Goal: Transaction & Acquisition: Purchase product/service

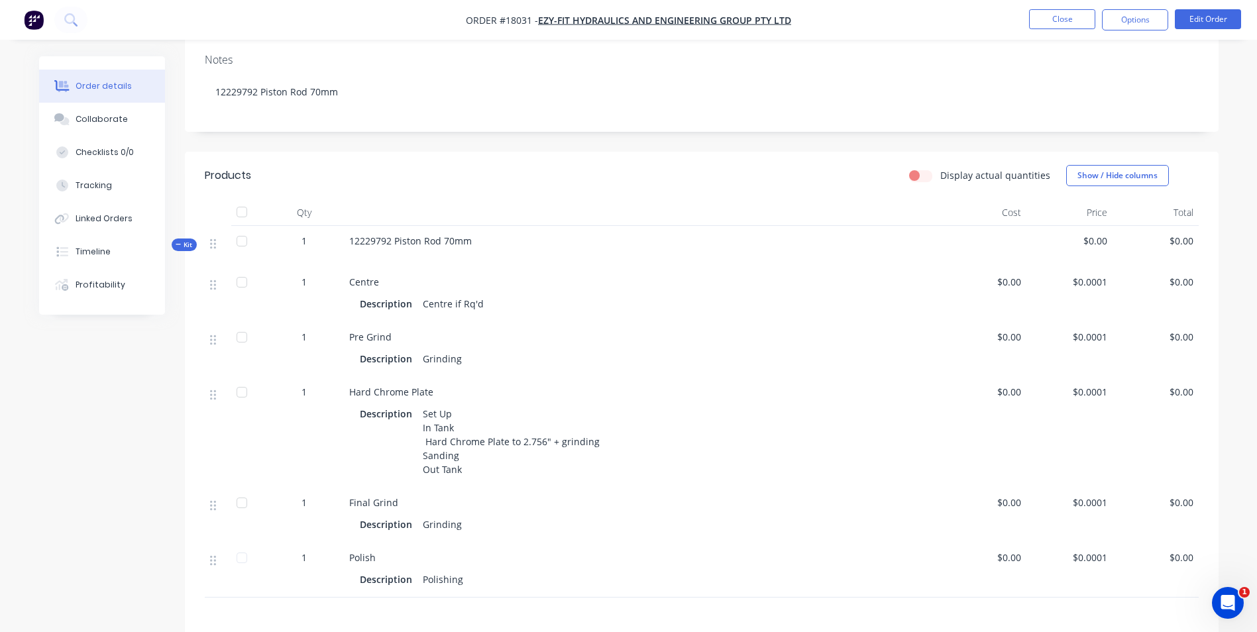
scroll to position [87, 0]
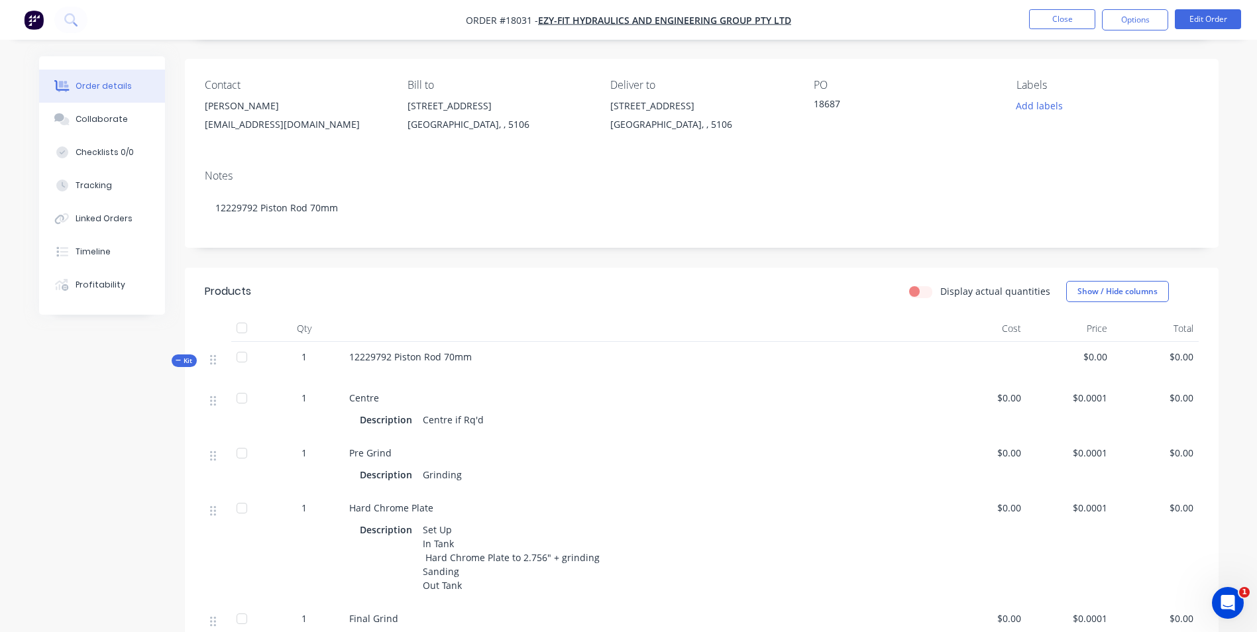
click at [40, 19] on img "button" at bounding box center [34, 20] width 20 height 20
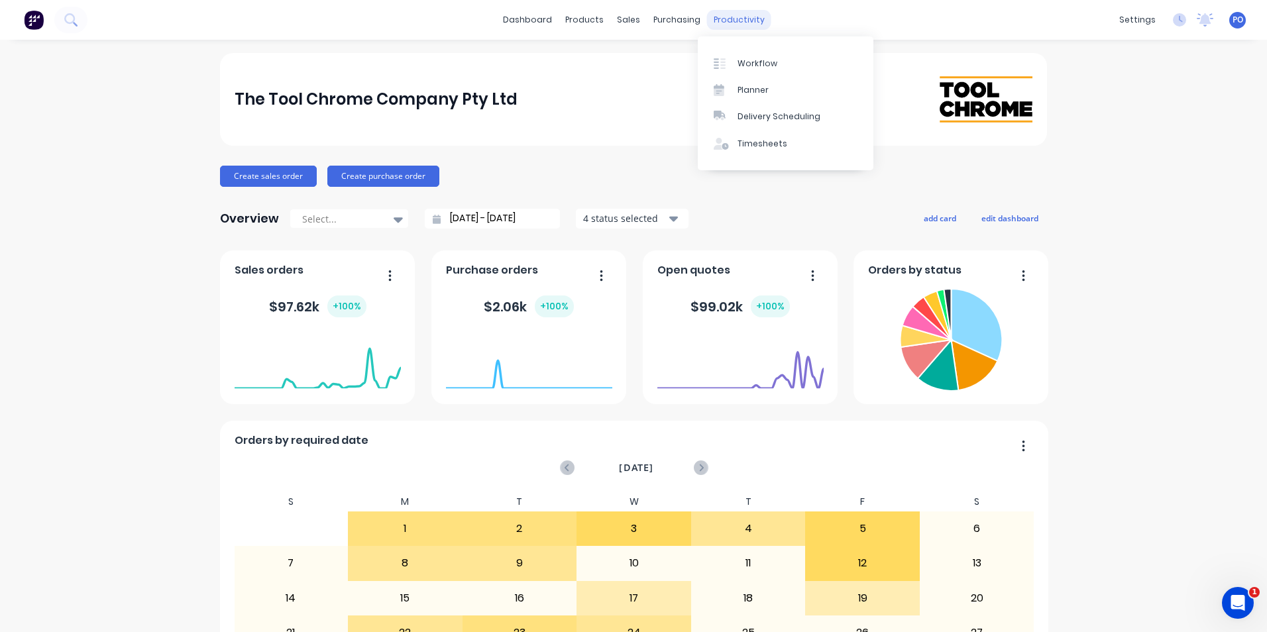
click at [731, 23] on div "productivity" at bounding box center [739, 20] width 64 height 20
click at [751, 62] on div "Workflow" at bounding box center [757, 64] width 40 height 12
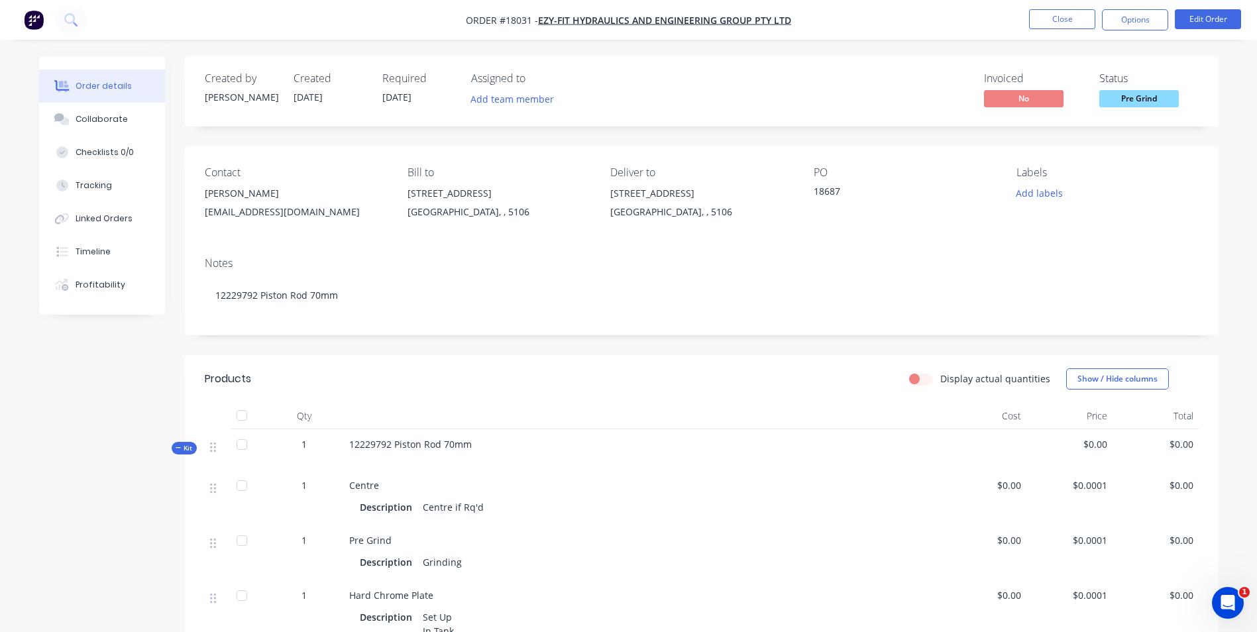
click at [34, 21] on img "button" at bounding box center [34, 20] width 20 height 20
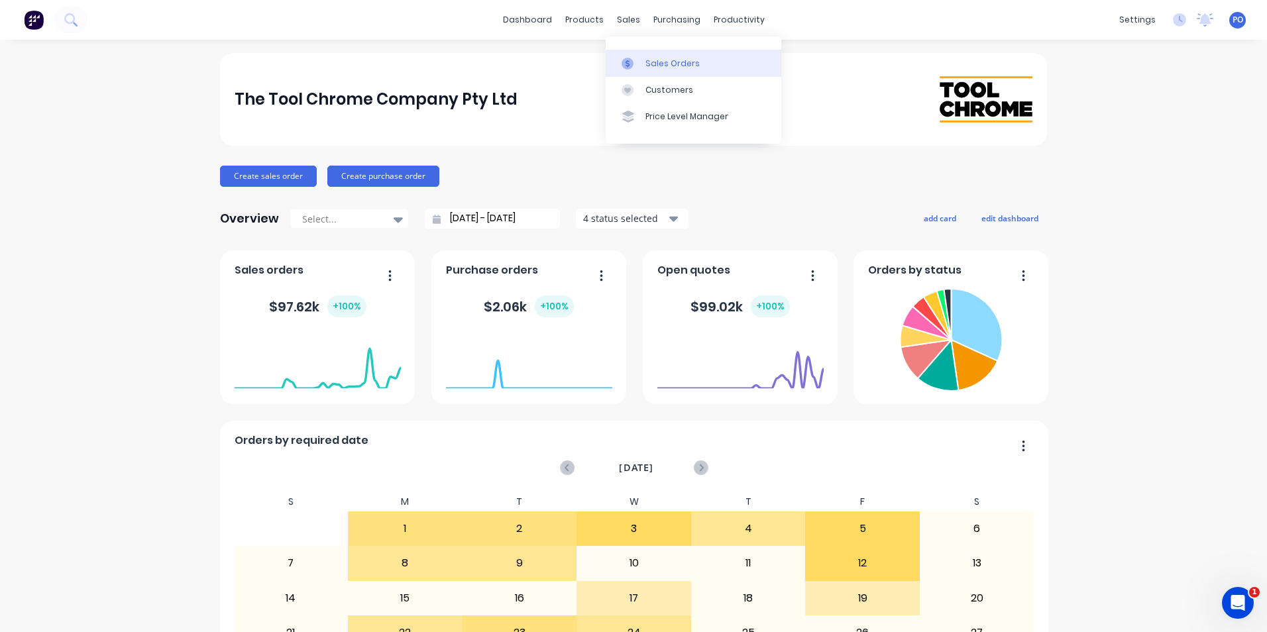
click at [655, 54] on link "Sales Orders" at bounding box center [694, 63] width 176 height 27
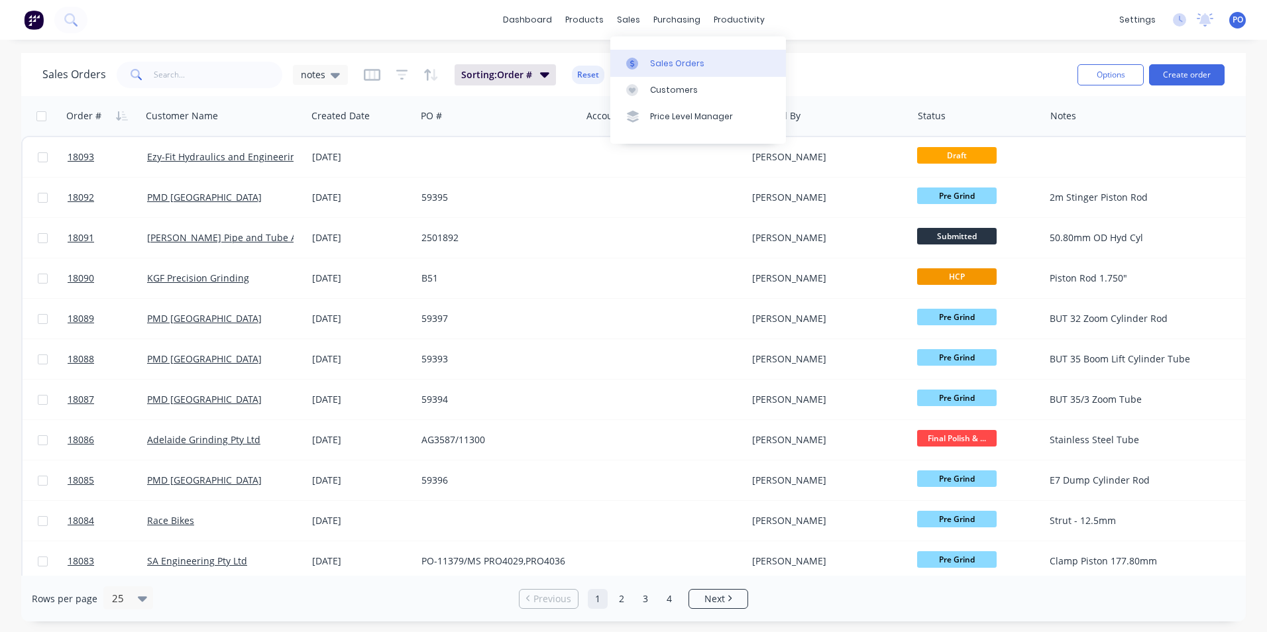
click at [669, 64] on div "Sales Orders" at bounding box center [677, 64] width 54 height 12
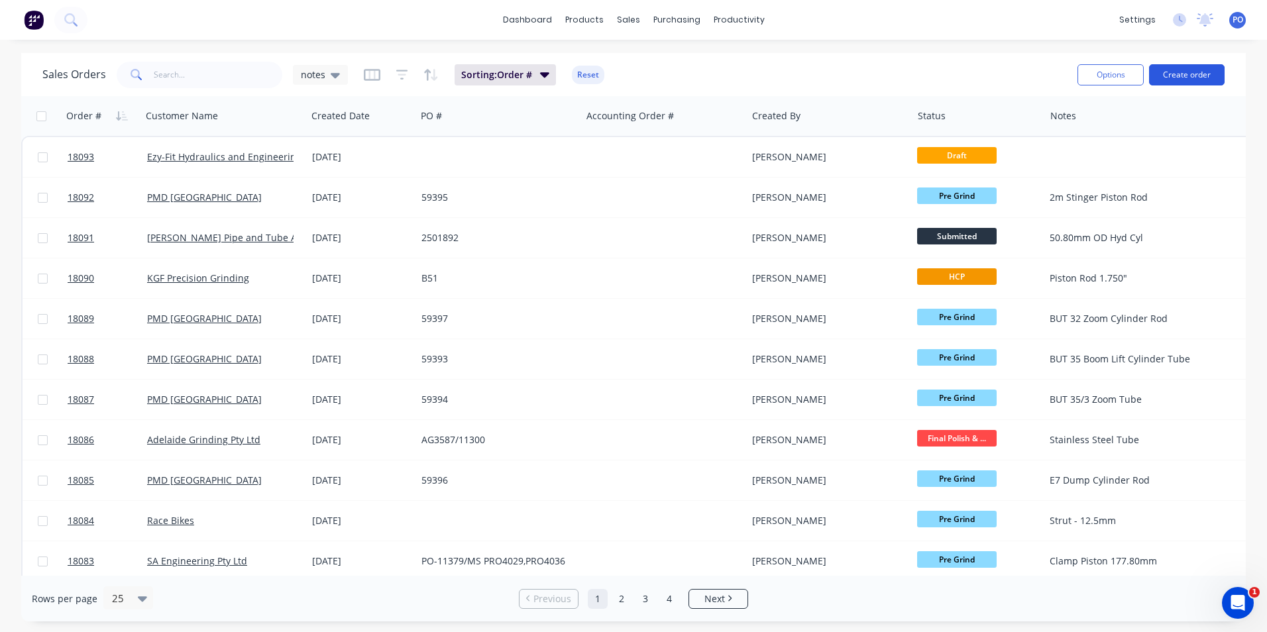
click at [1182, 72] on button "Create order" at bounding box center [1187, 74] width 76 height 21
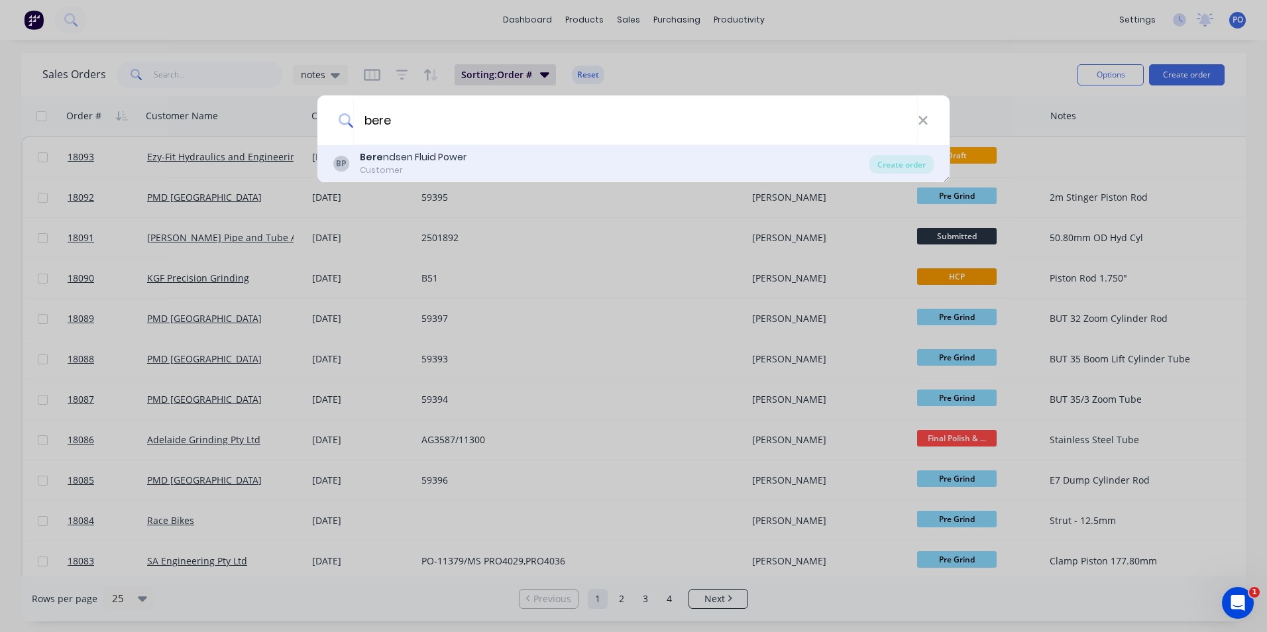
type input "bere"
click at [433, 146] on div "BP Bere ndsen Fluid Power Customer Create order" at bounding box center [633, 163] width 632 height 37
click at [568, 169] on div "BP Bere ndsen Fluid Power Customer" at bounding box center [601, 163] width 536 height 26
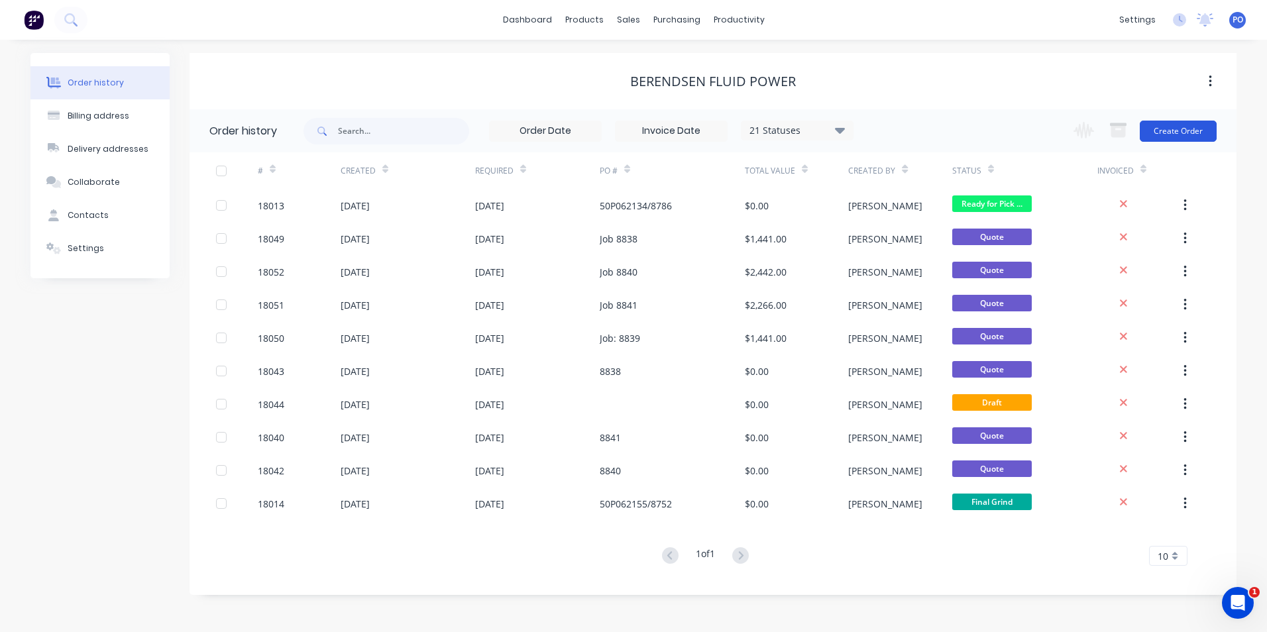
click at [1186, 136] on button "Create Order" at bounding box center [1178, 131] width 77 height 21
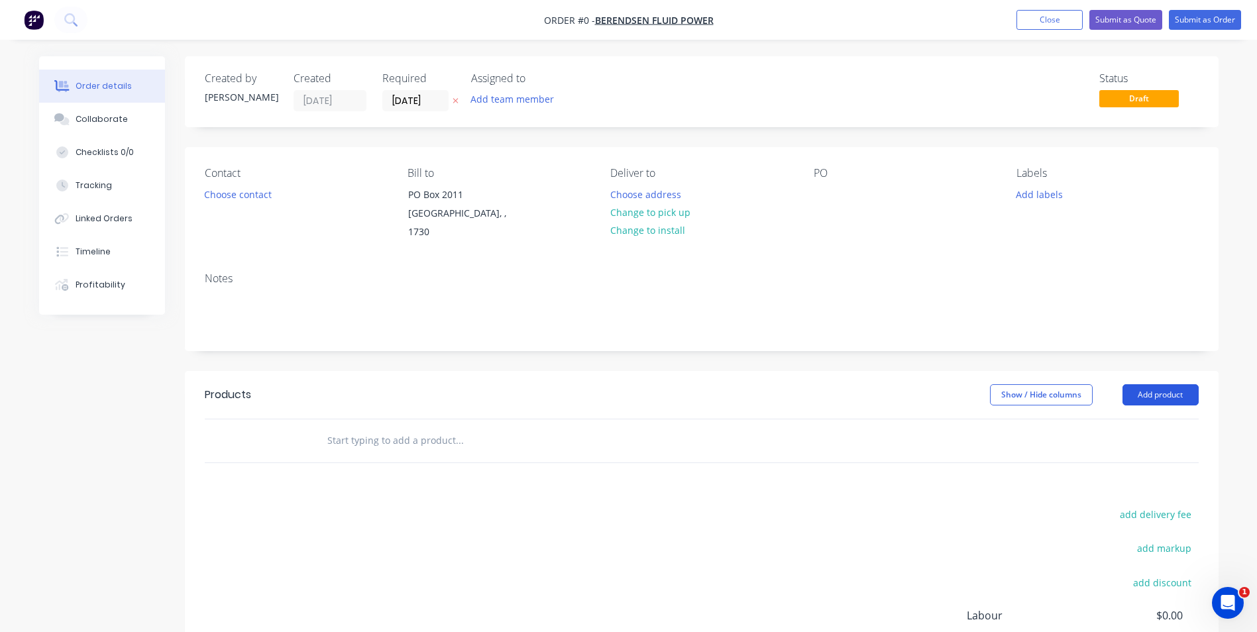
click at [1165, 384] on button "Add product" at bounding box center [1160, 394] width 76 height 21
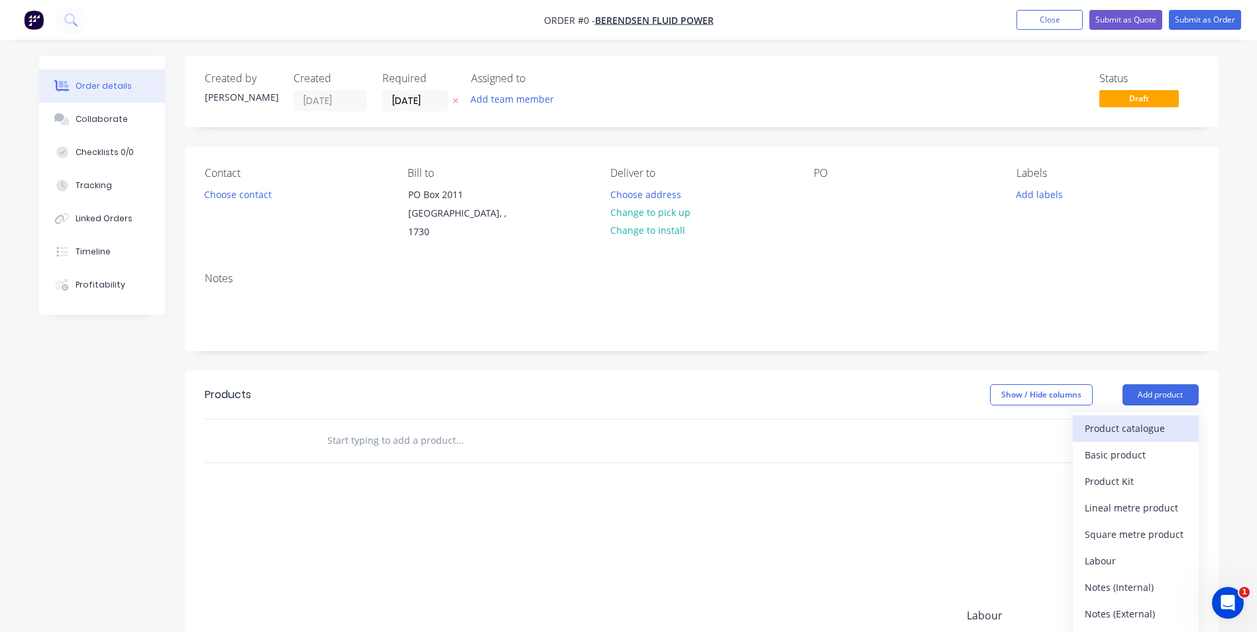
click at [1137, 419] on div "Product catalogue" at bounding box center [1136, 428] width 102 height 19
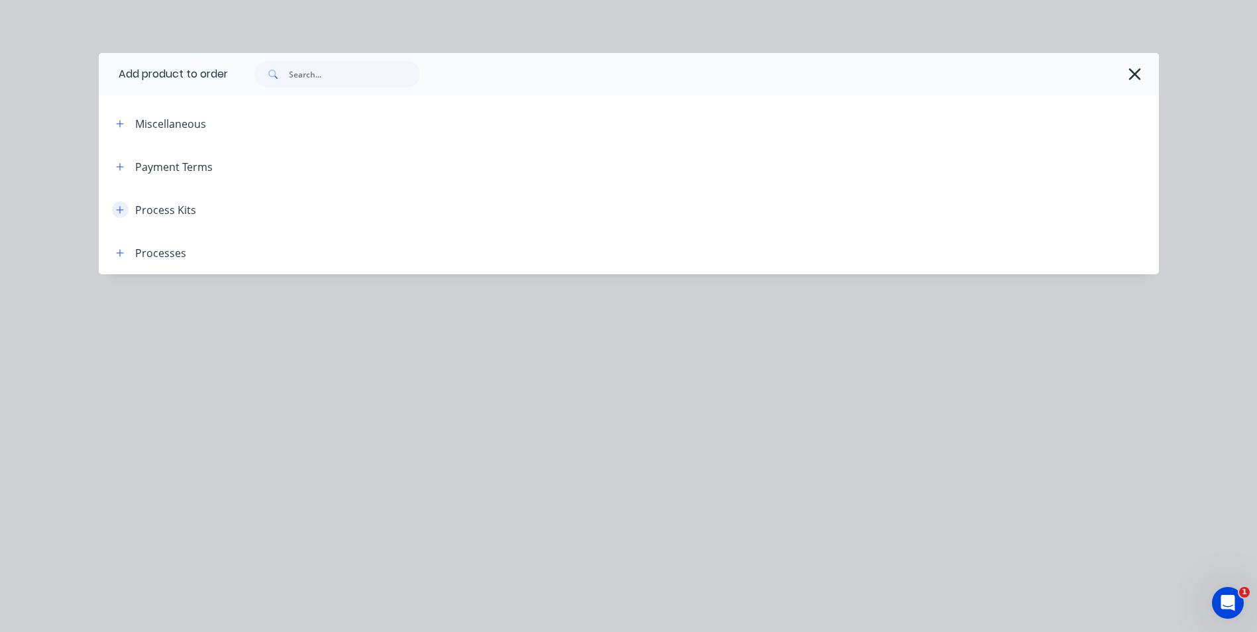
click at [121, 211] on icon "button" at bounding box center [120, 209] width 8 height 9
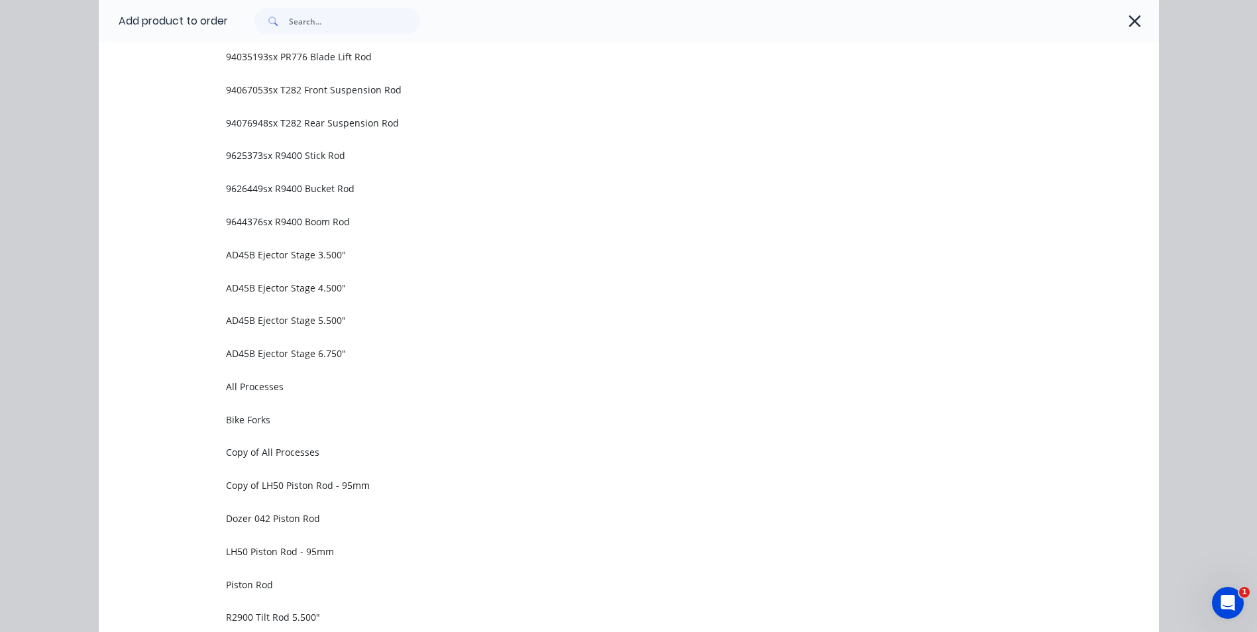
scroll to position [789, 0]
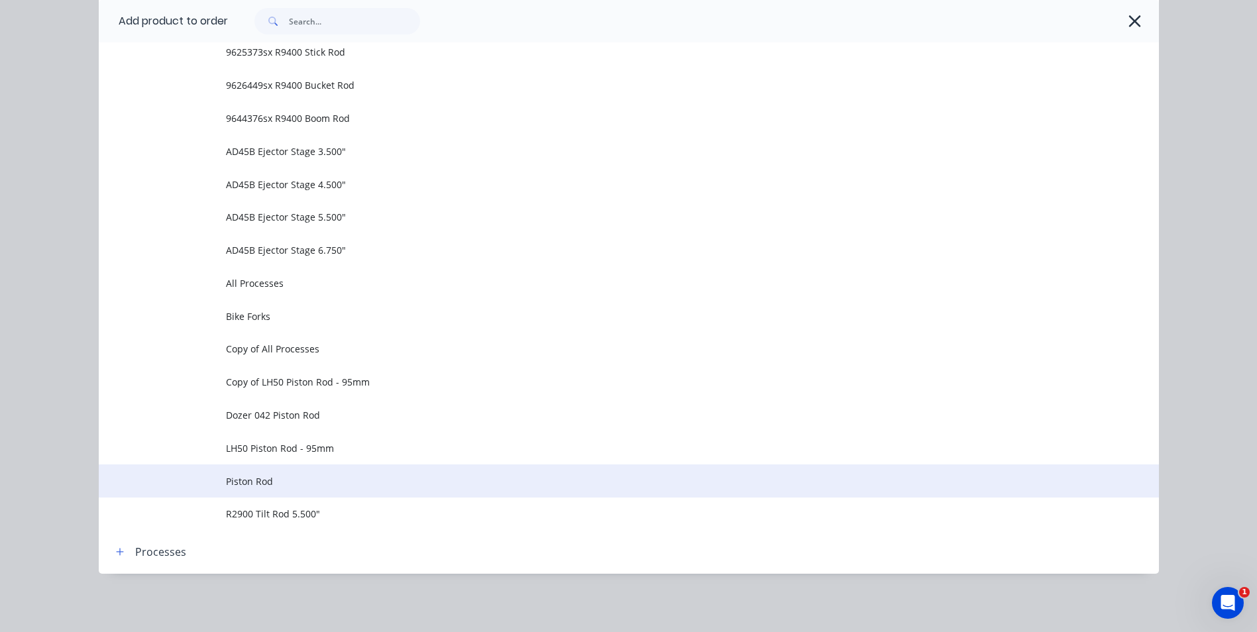
click at [248, 479] on span "Piston Rod" at bounding box center [599, 481] width 746 height 14
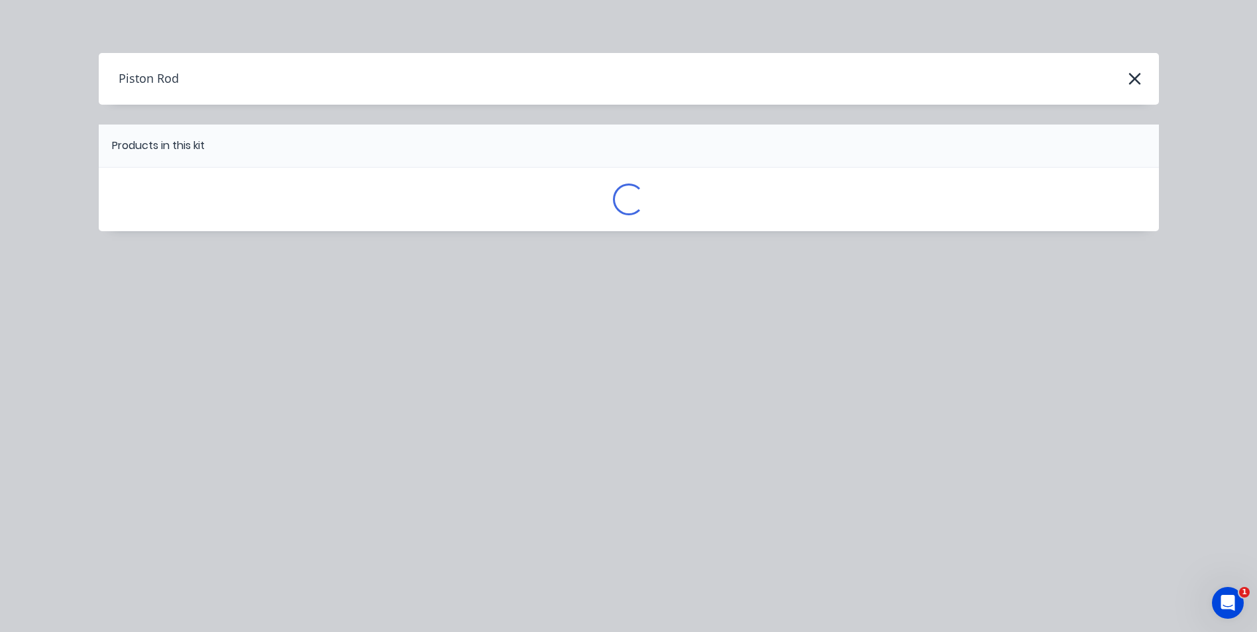
scroll to position [0, 0]
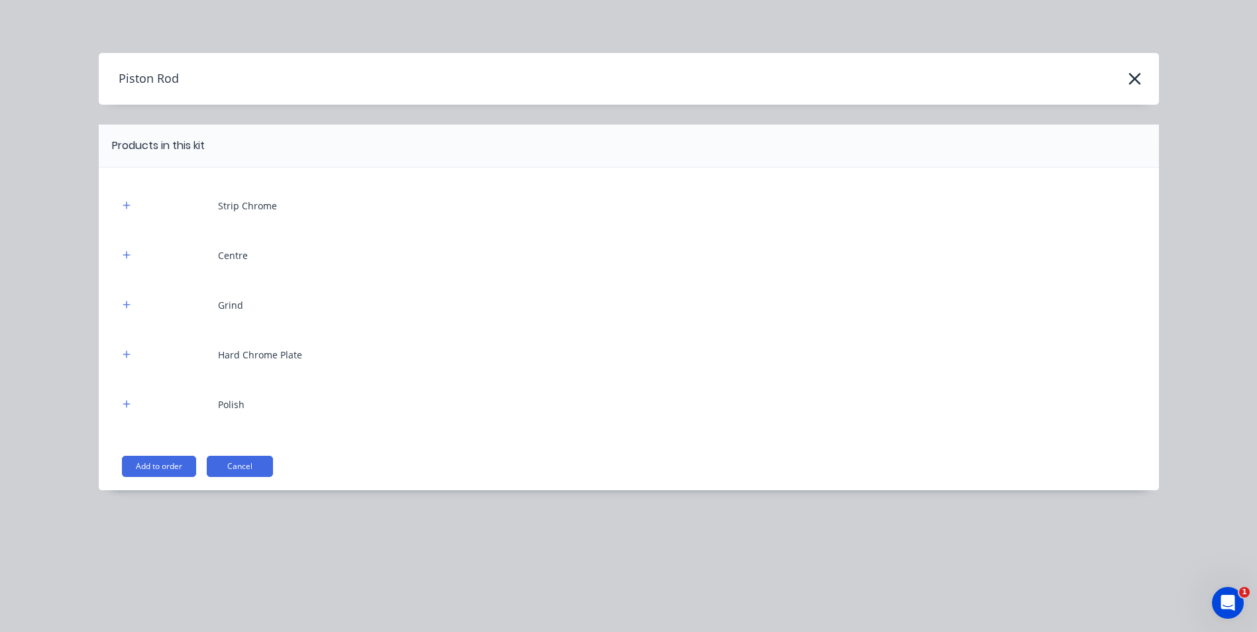
click at [167, 463] on button "Add to order" at bounding box center [159, 466] width 74 height 21
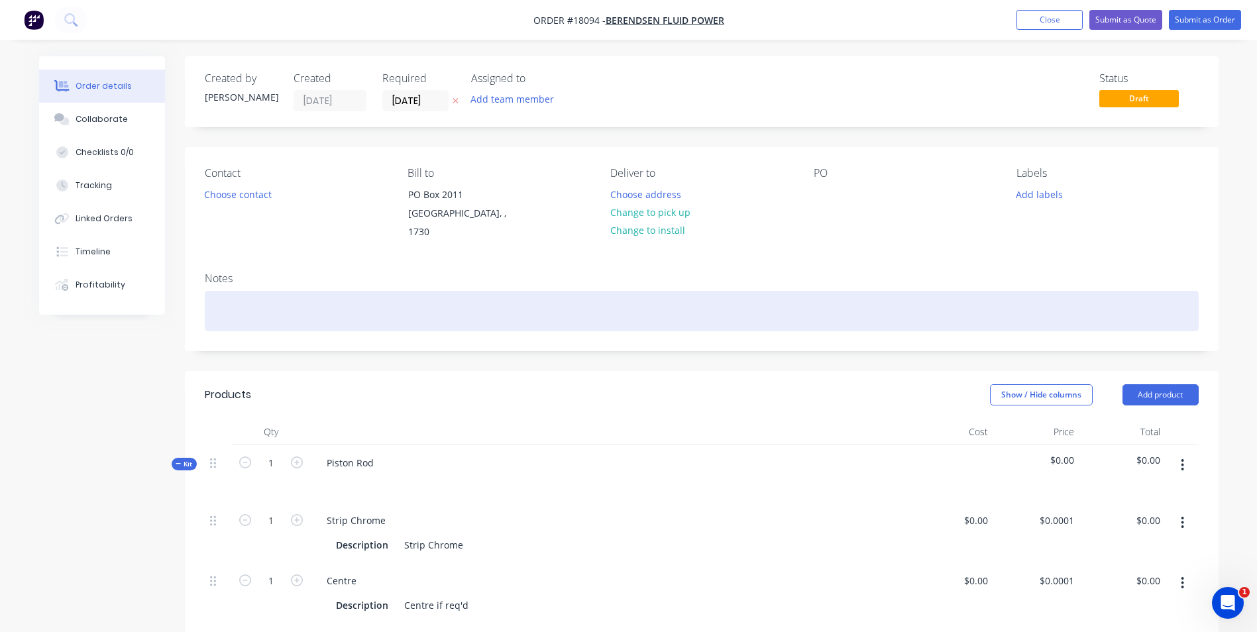
click at [262, 302] on div at bounding box center [702, 311] width 994 height 40
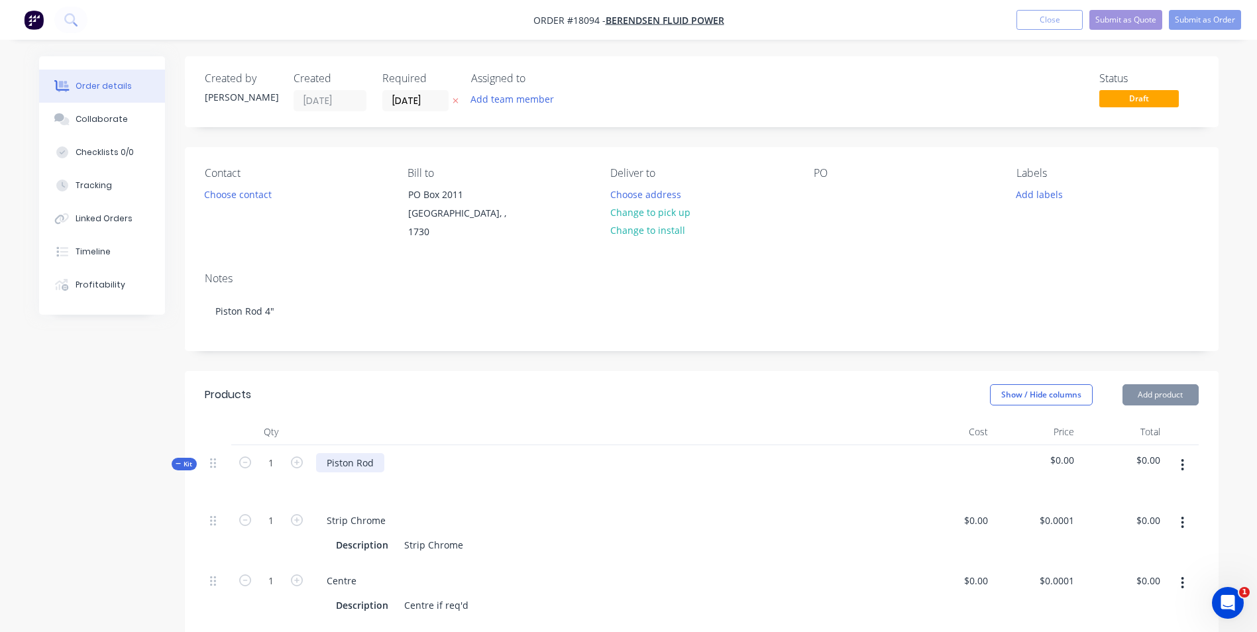
click at [378, 453] on div "Piston Rod" at bounding box center [350, 462] width 68 height 19
click at [818, 196] on div at bounding box center [824, 194] width 21 height 19
click at [1040, 191] on button "Add labels" at bounding box center [1039, 194] width 61 height 18
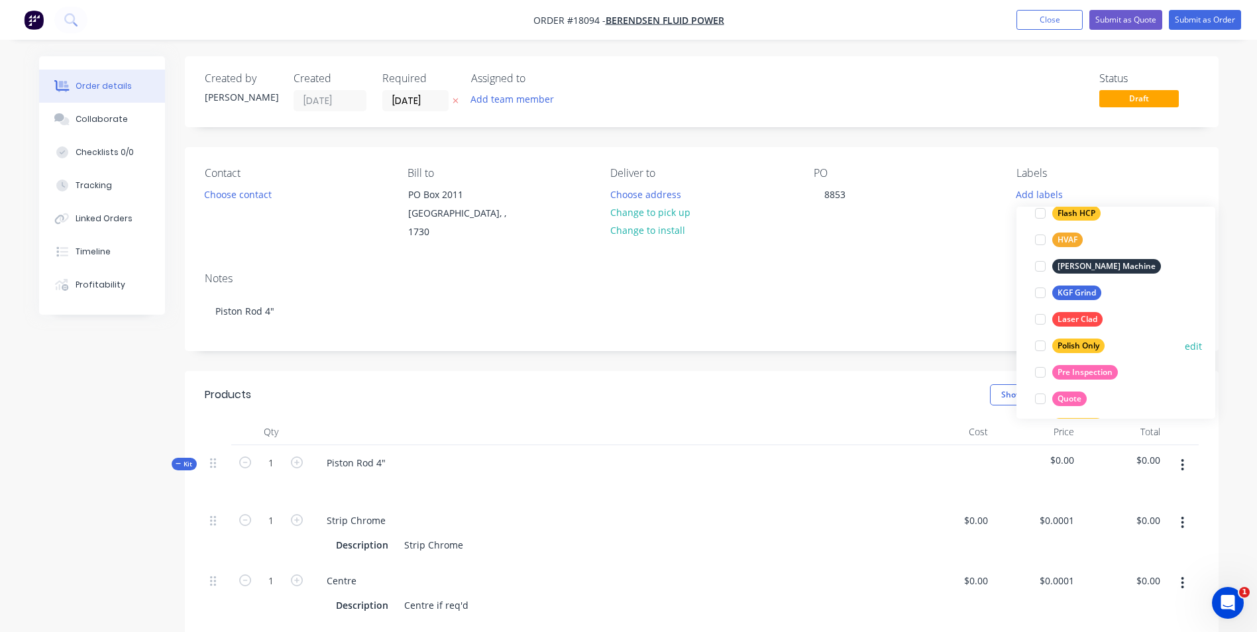
scroll to position [265, 0]
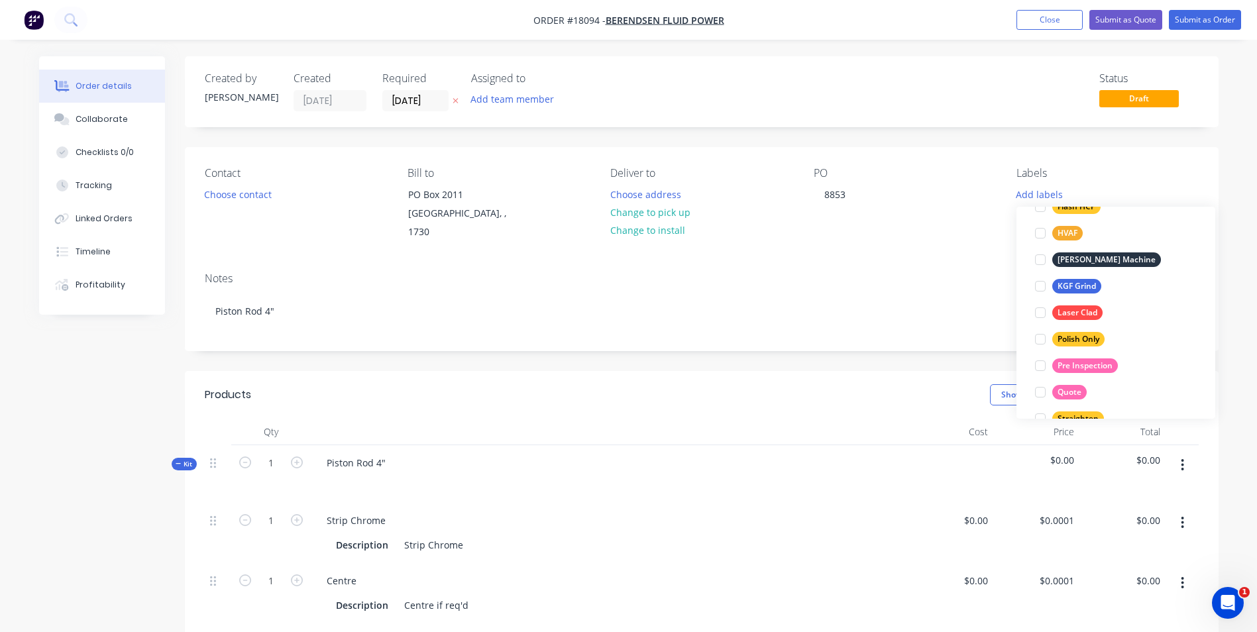
click at [1070, 390] on div "Quote" at bounding box center [1069, 392] width 34 height 15
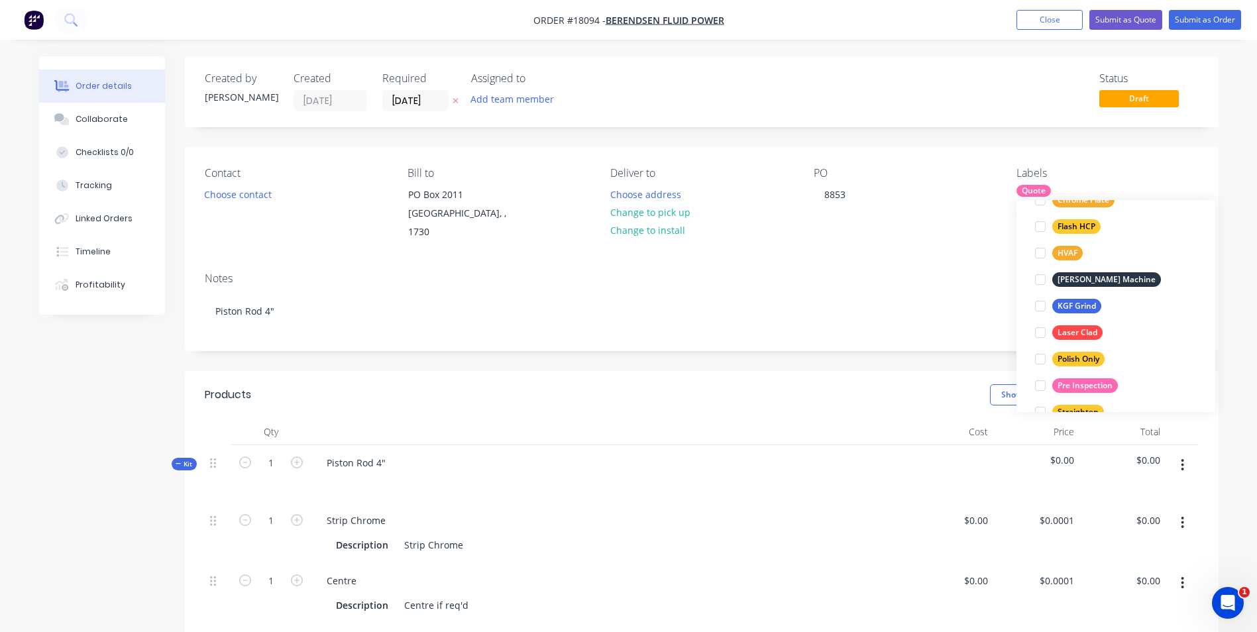
scroll to position [0, 0]
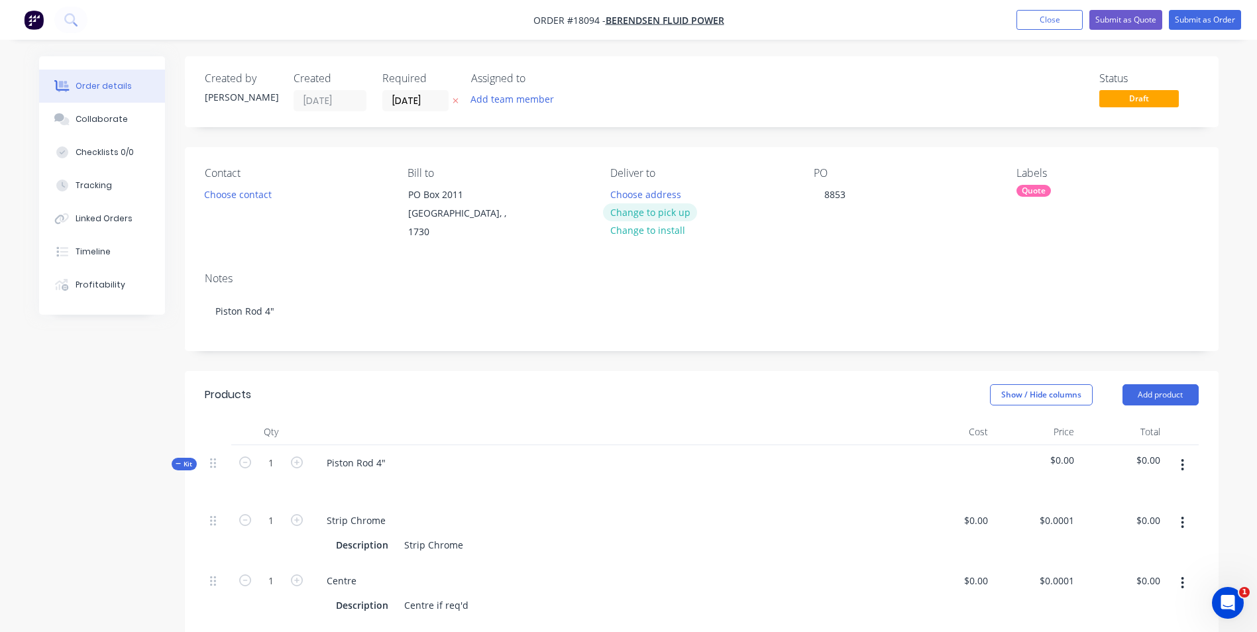
click at [666, 209] on button "Change to pick up" at bounding box center [650, 212] width 94 height 18
click at [243, 193] on button "Choose contact" at bounding box center [237, 194] width 81 height 18
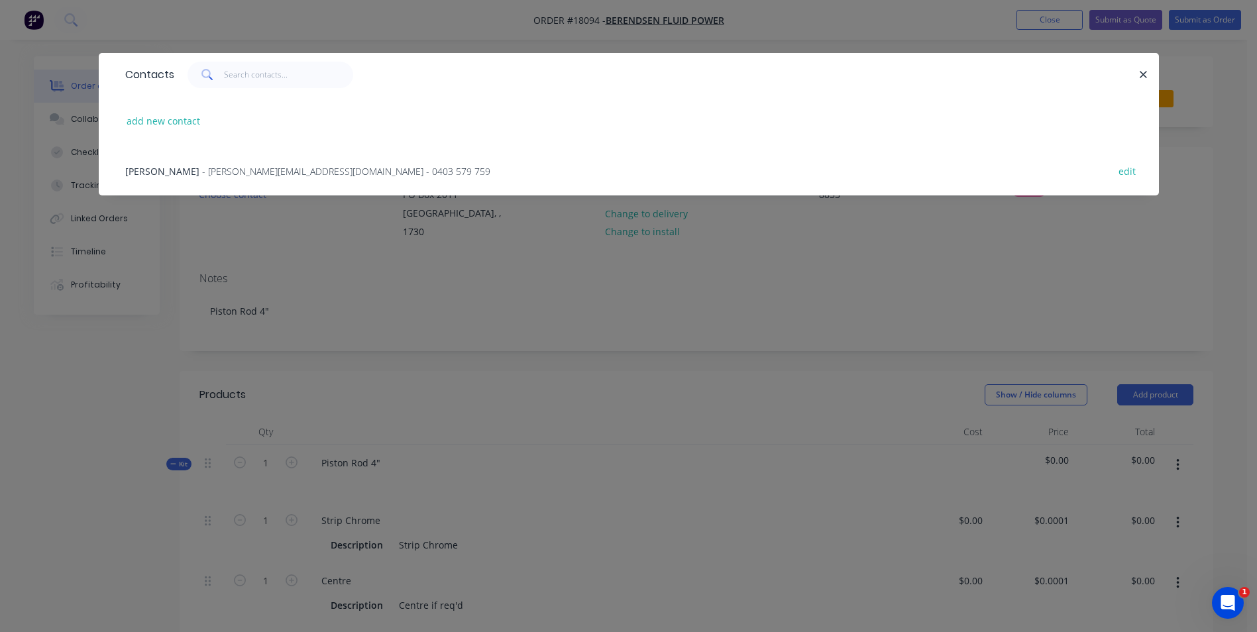
click at [240, 170] on span "- ABojko@berendsen.com.au - 0403 579 759" at bounding box center [346, 171] width 288 height 13
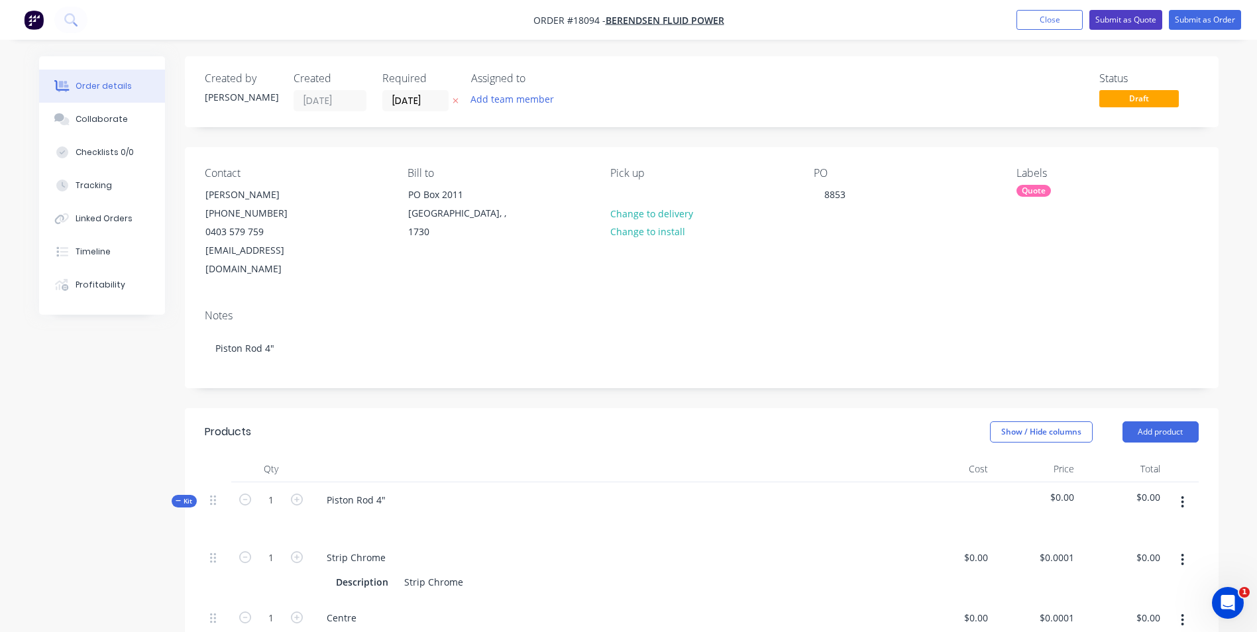
click at [1127, 21] on button "Submit as Quote" at bounding box center [1125, 20] width 73 height 20
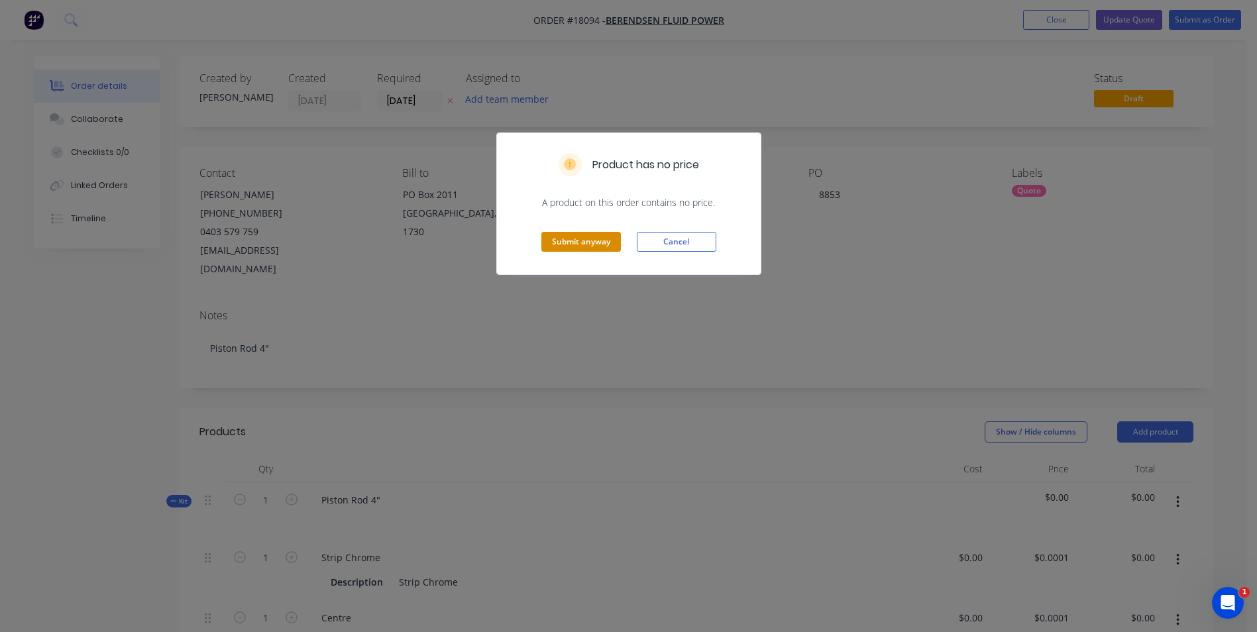
click at [581, 243] on button "Submit anyway" at bounding box center [581, 242] width 80 height 20
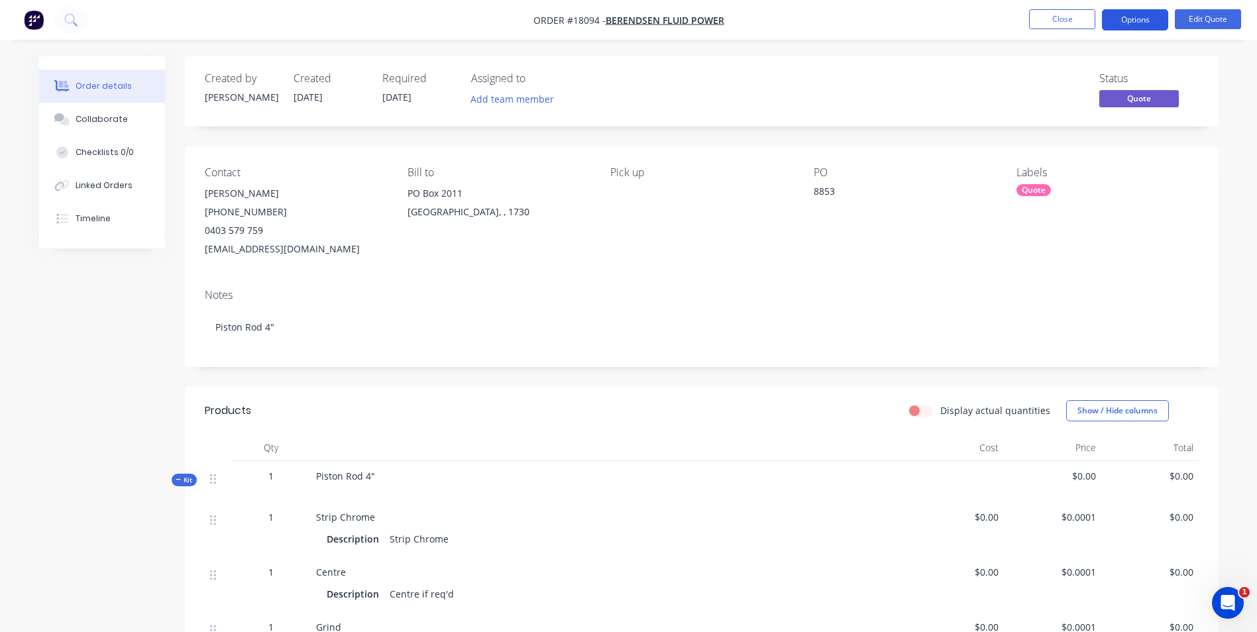
click at [1141, 21] on button "Options" at bounding box center [1135, 19] width 66 height 21
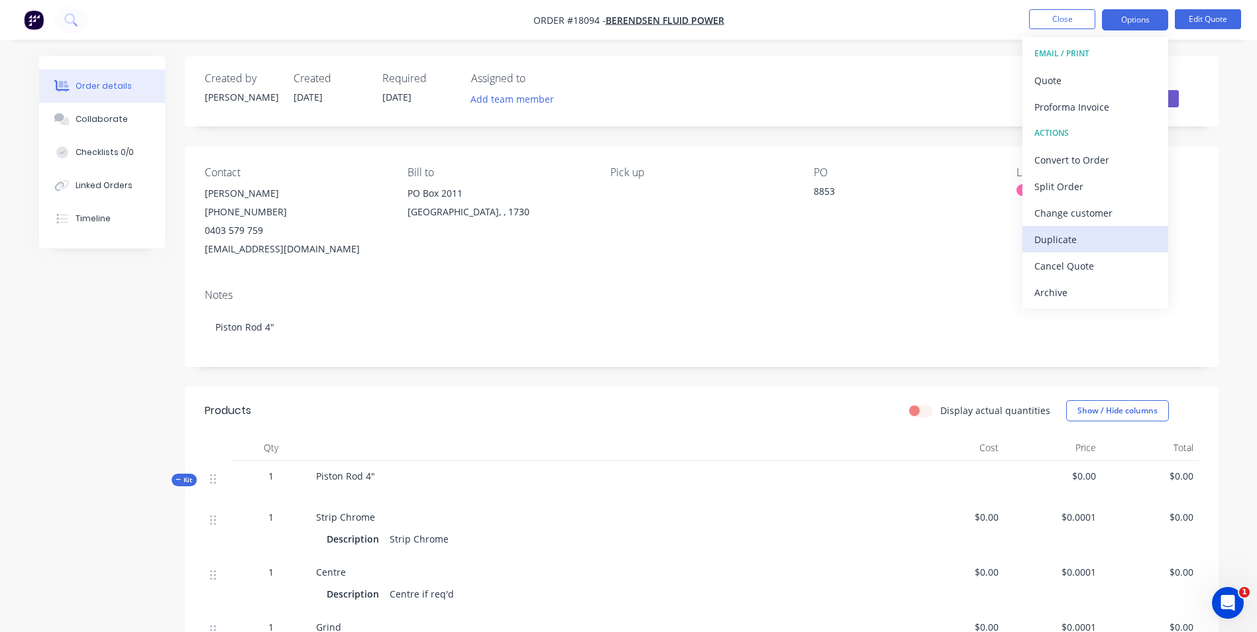
click at [1073, 239] on div "Duplicate" at bounding box center [1095, 239] width 122 height 19
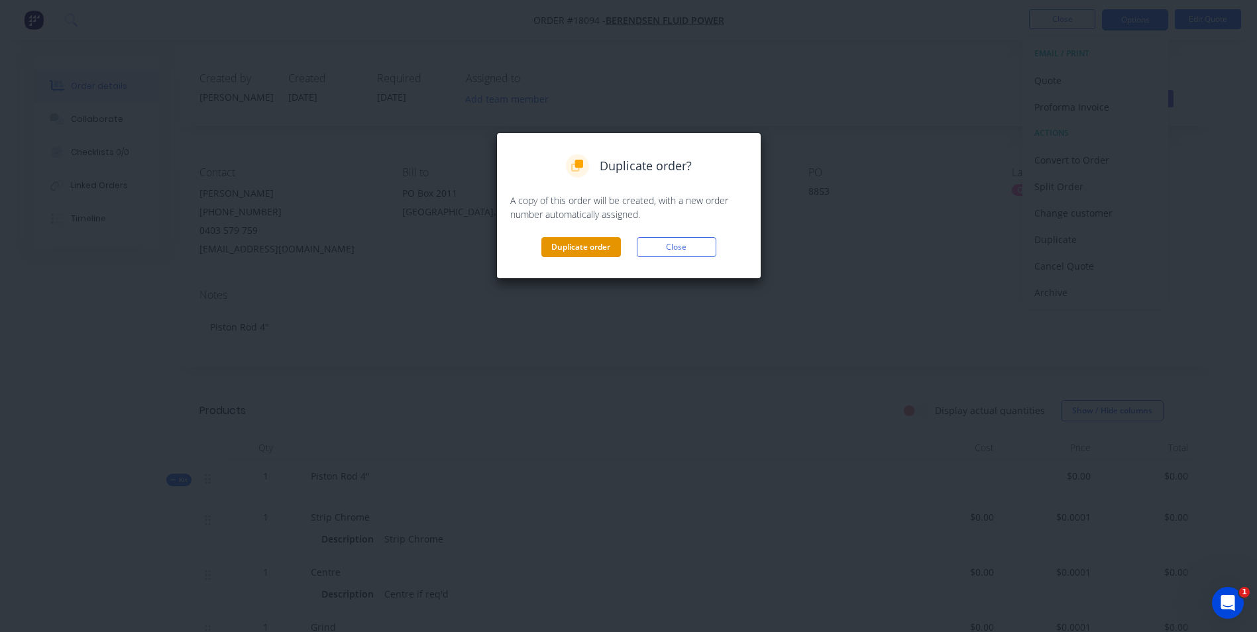
click at [596, 250] on button "Duplicate order" at bounding box center [581, 247] width 80 height 20
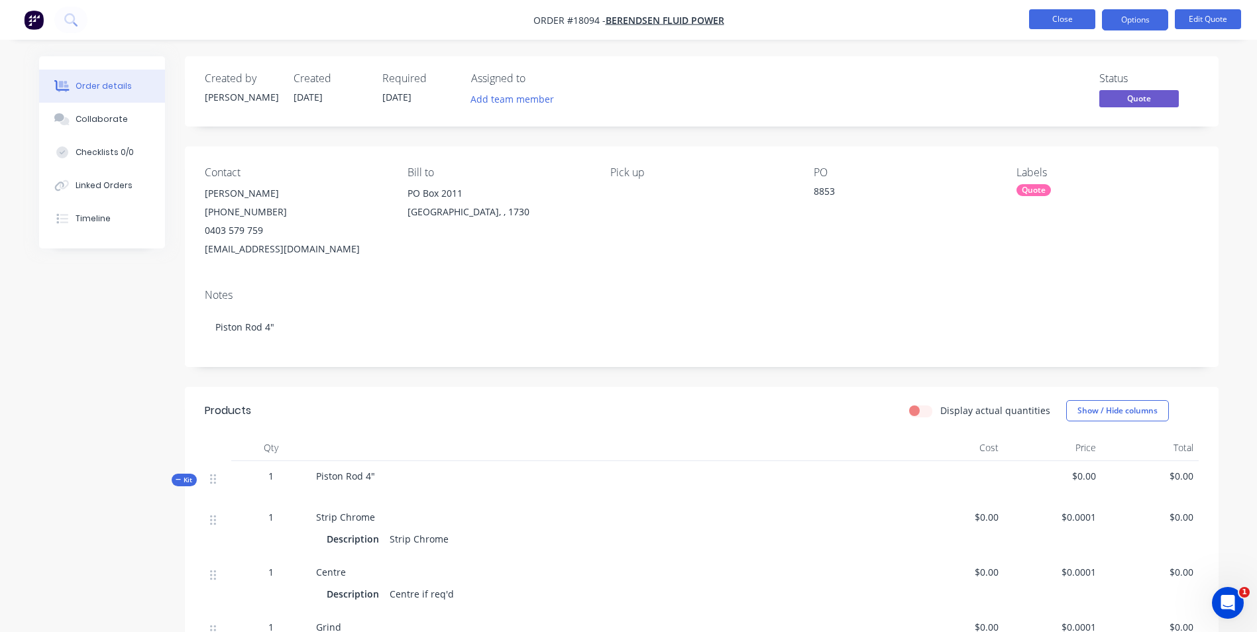
click at [1046, 20] on button "Close" at bounding box center [1062, 19] width 66 height 20
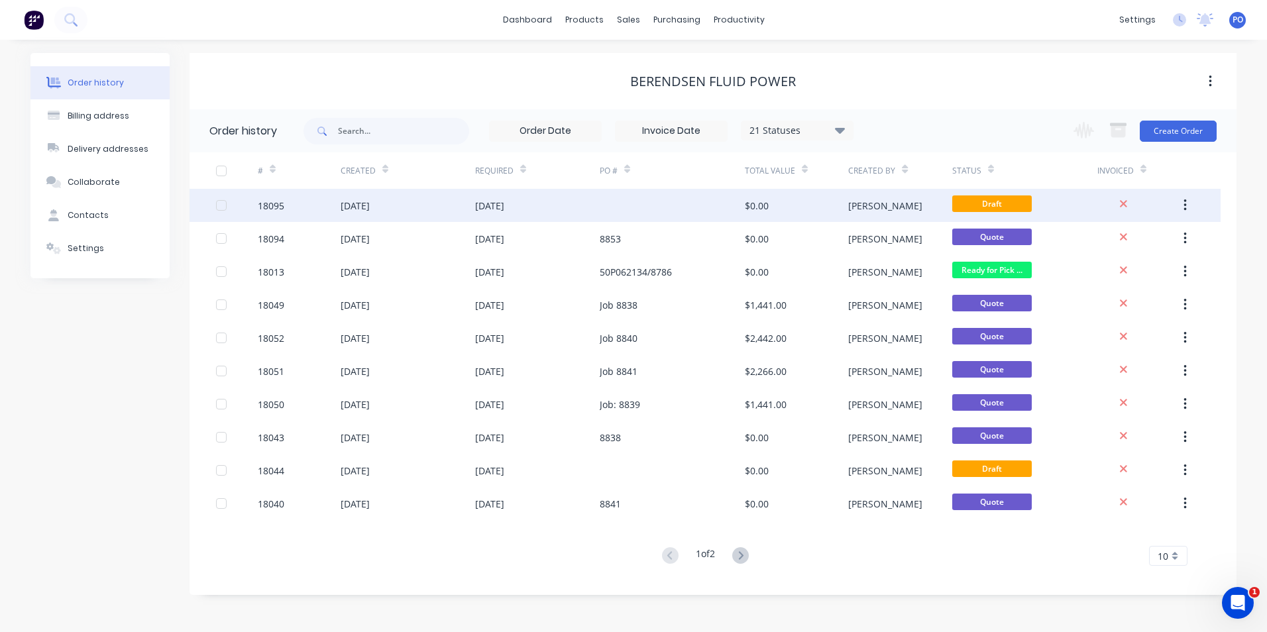
click at [549, 201] on div "[DATE]" at bounding box center [537, 205] width 125 height 33
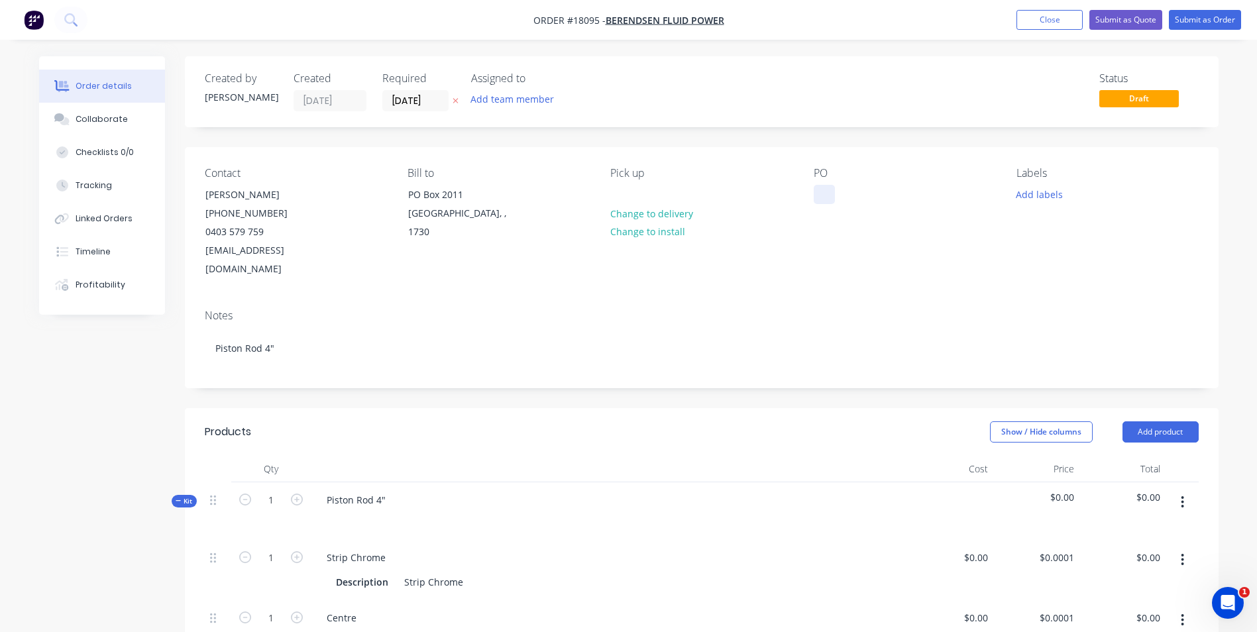
click at [831, 199] on div at bounding box center [824, 194] width 21 height 19
click at [1049, 195] on button "Add labels" at bounding box center [1039, 194] width 61 height 18
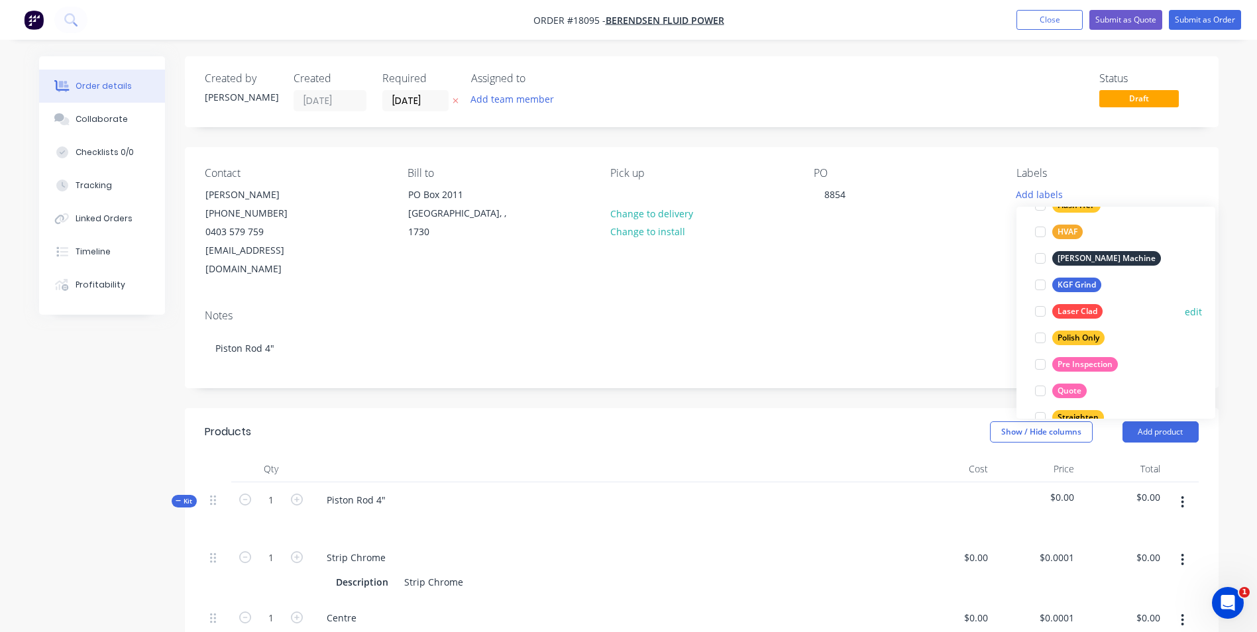
scroll to position [331, 0]
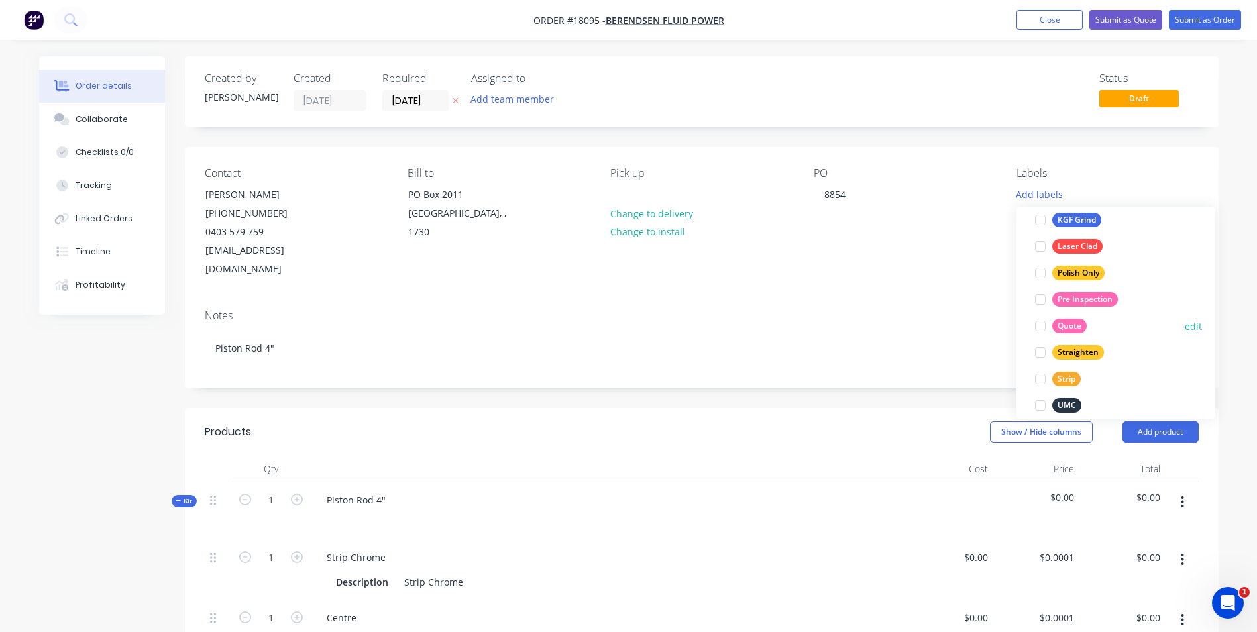
click at [1071, 321] on div "Quote" at bounding box center [1069, 326] width 34 height 15
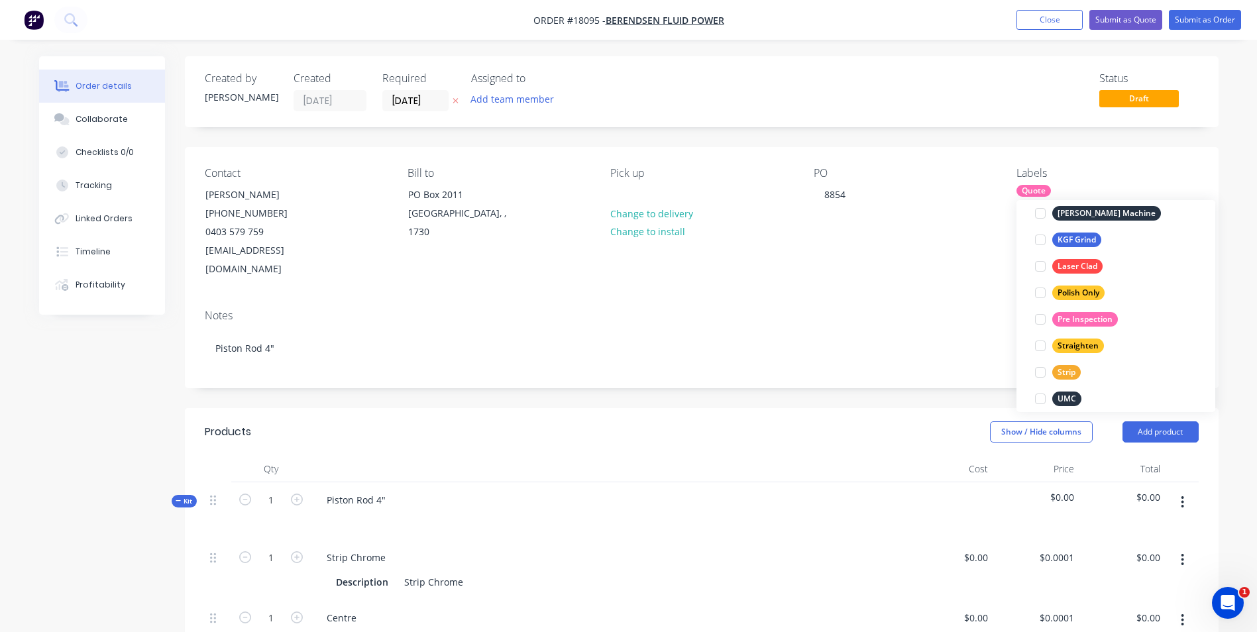
scroll to position [0, 0]
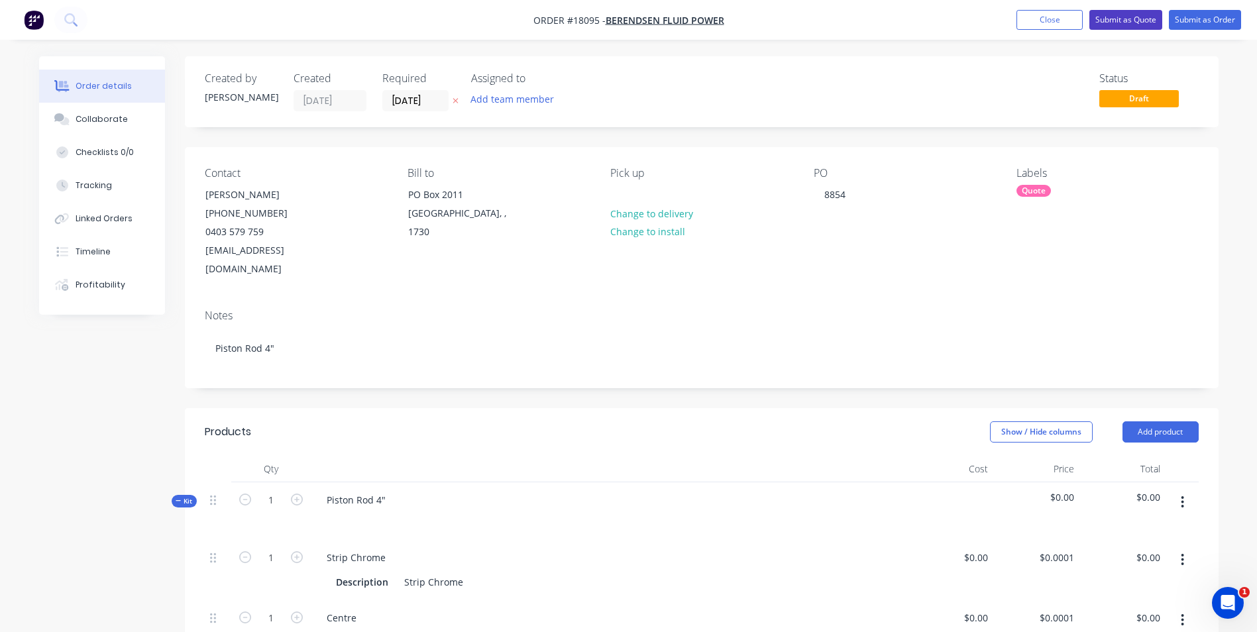
click at [1141, 22] on button "Submit as Quote" at bounding box center [1125, 20] width 73 height 20
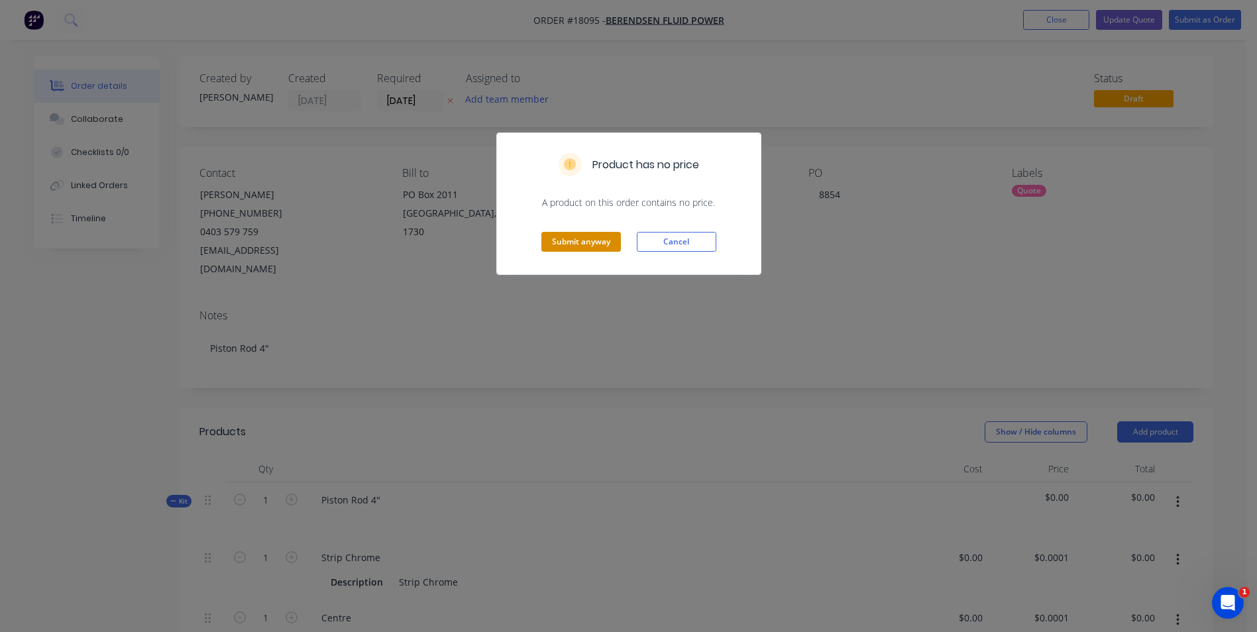
click at [604, 241] on button "Submit anyway" at bounding box center [581, 242] width 80 height 20
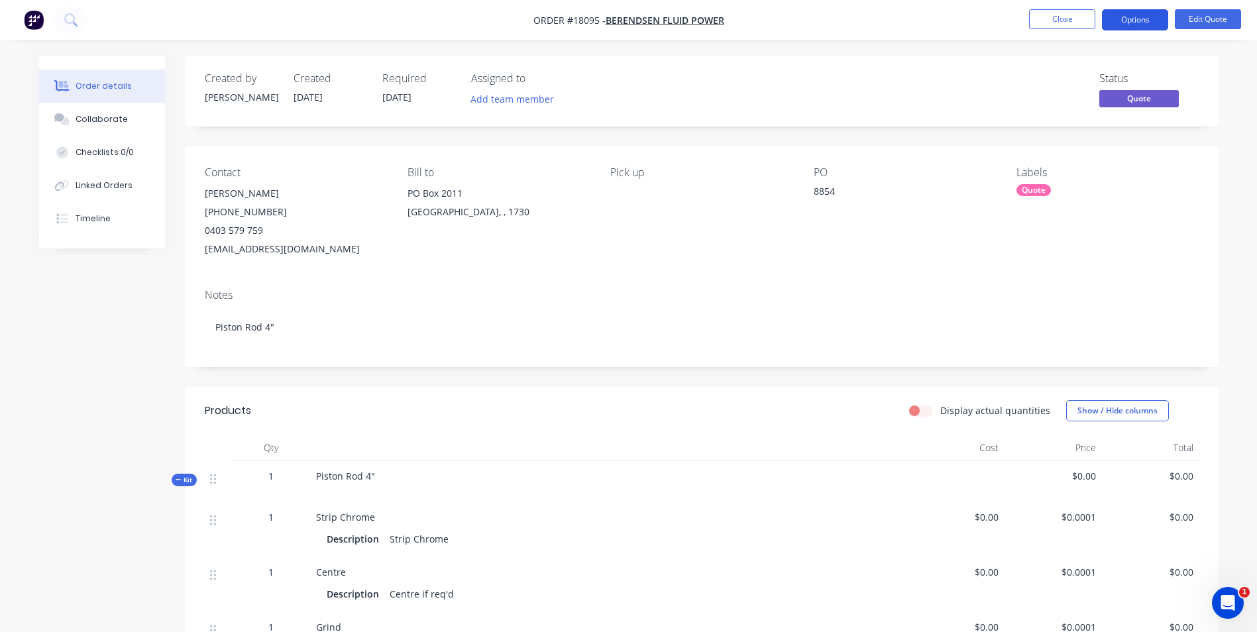
click at [1121, 25] on button "Options" at bounding box center [1135, 19] width 66 height 21
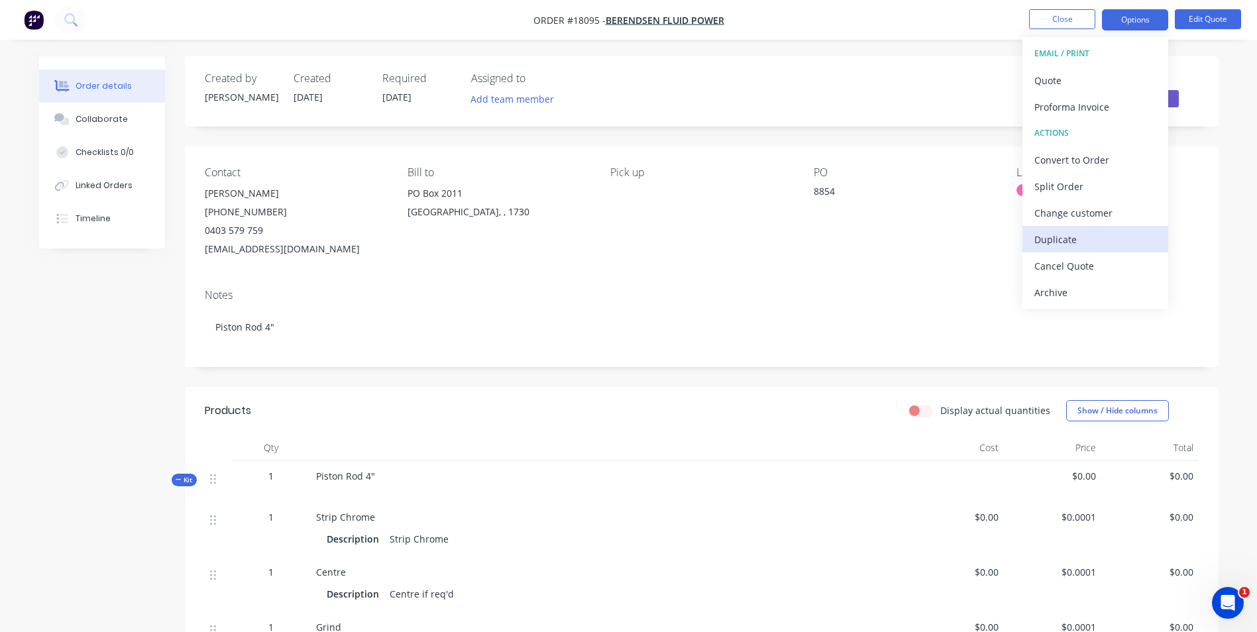
click at [1069, 244] on div "Duplicate" at bounding box center [1095, 239] width 122 height 19
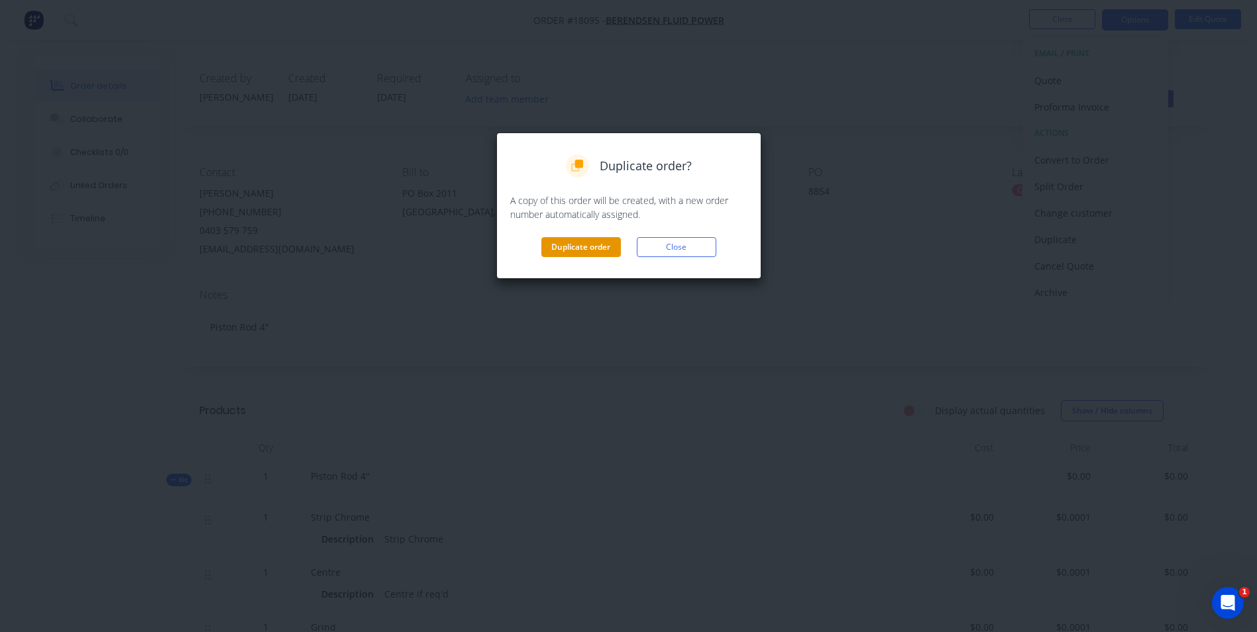
click at [598, 253] on button "Duplicate order" at bounding box center [581, 247] width 80 height 20
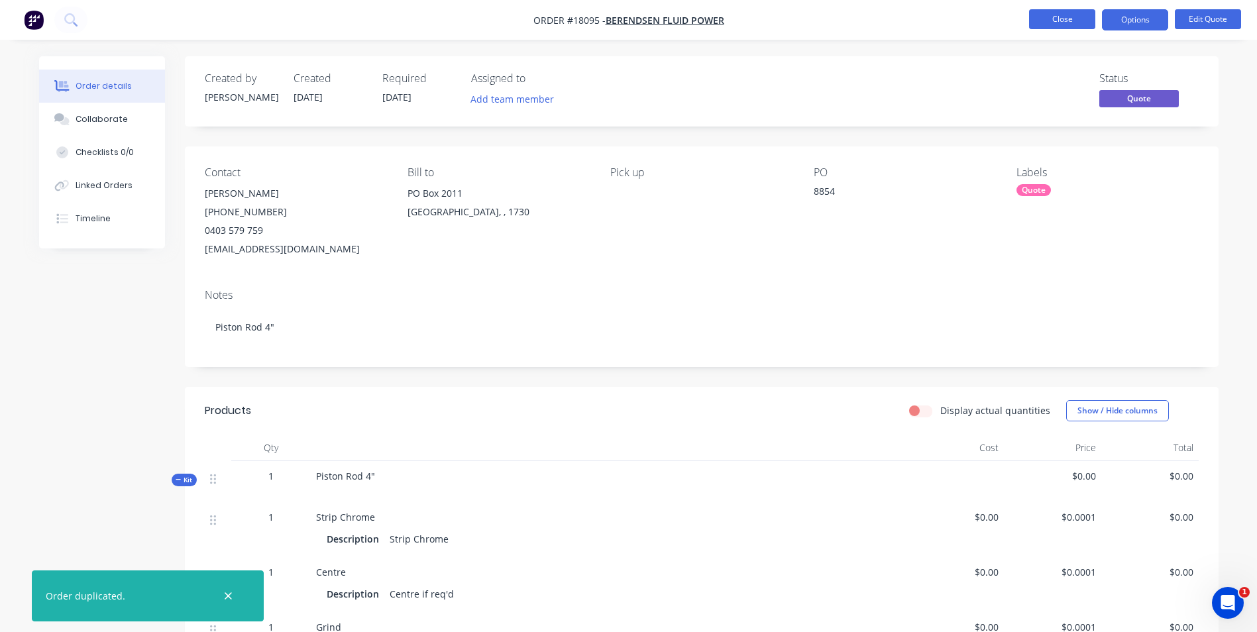
click at [1067, 23] on button "Close" at bounding box center [1062, 19] width 66 height 20
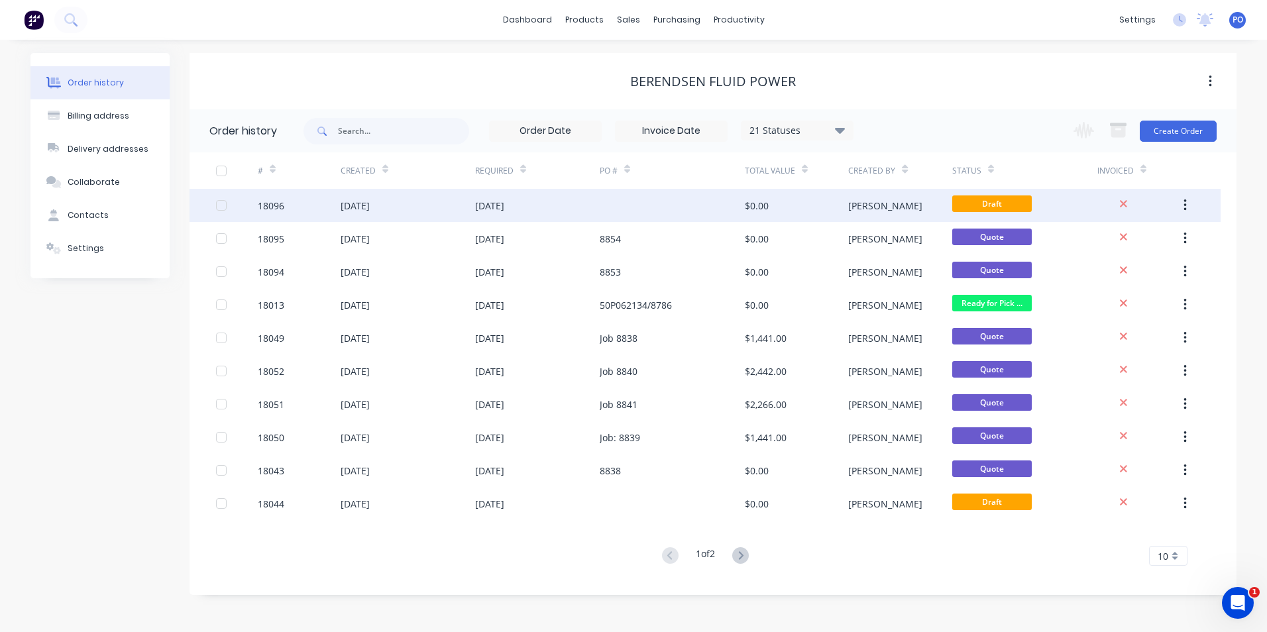
click at [437, 196] on div "[DATE]" at bounding box center [408, 205] width 135 height 33
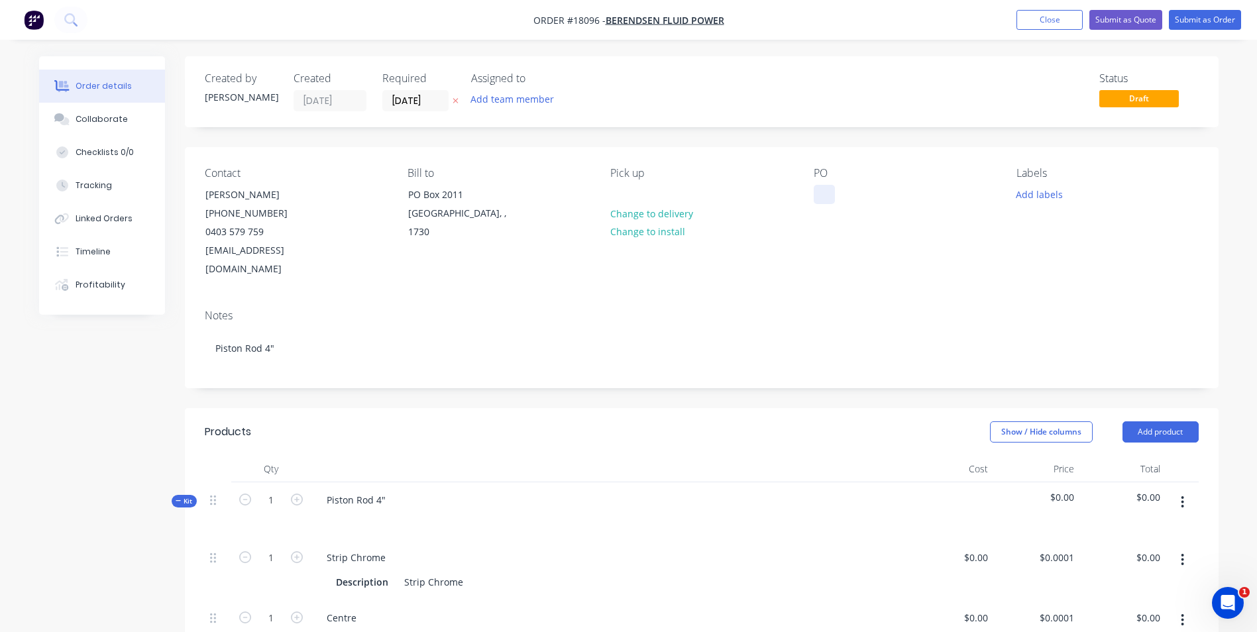
click at [823, 196] on div at bounding box center [824, 194] width 21 height 19
click at [1054, 194] on button "Add labels" at bounding box center [1039, 194] width 61 height 18
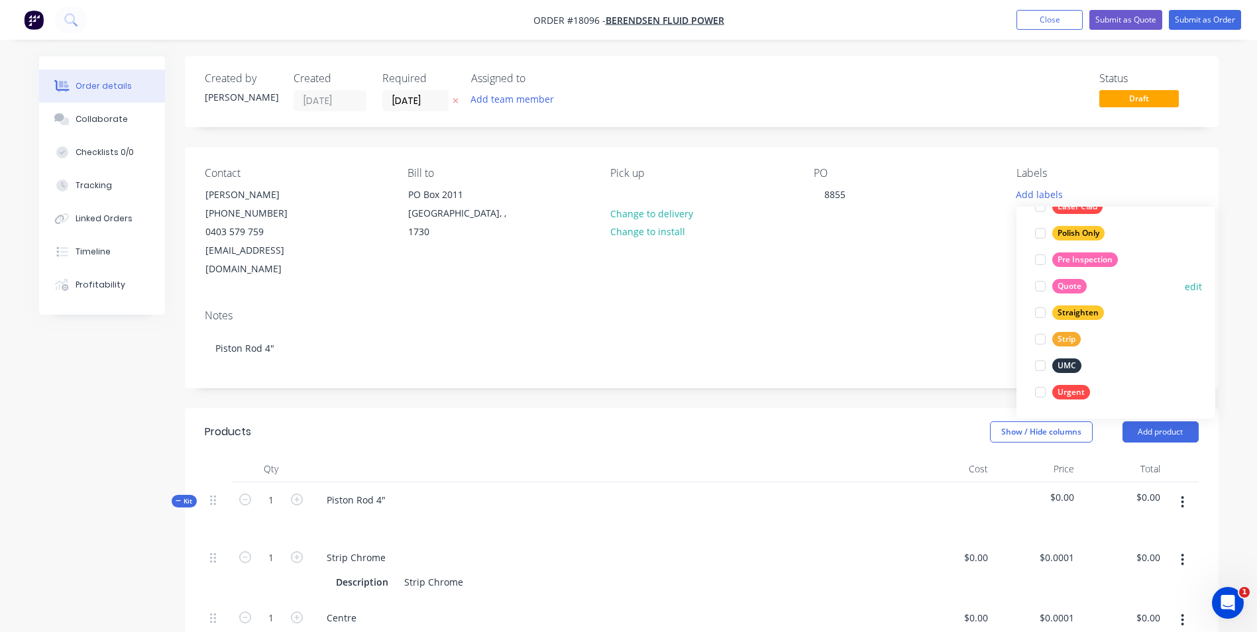
click at [1071, 286] on div "Quote" at bounding box center [1069, 286] width 34 height 15
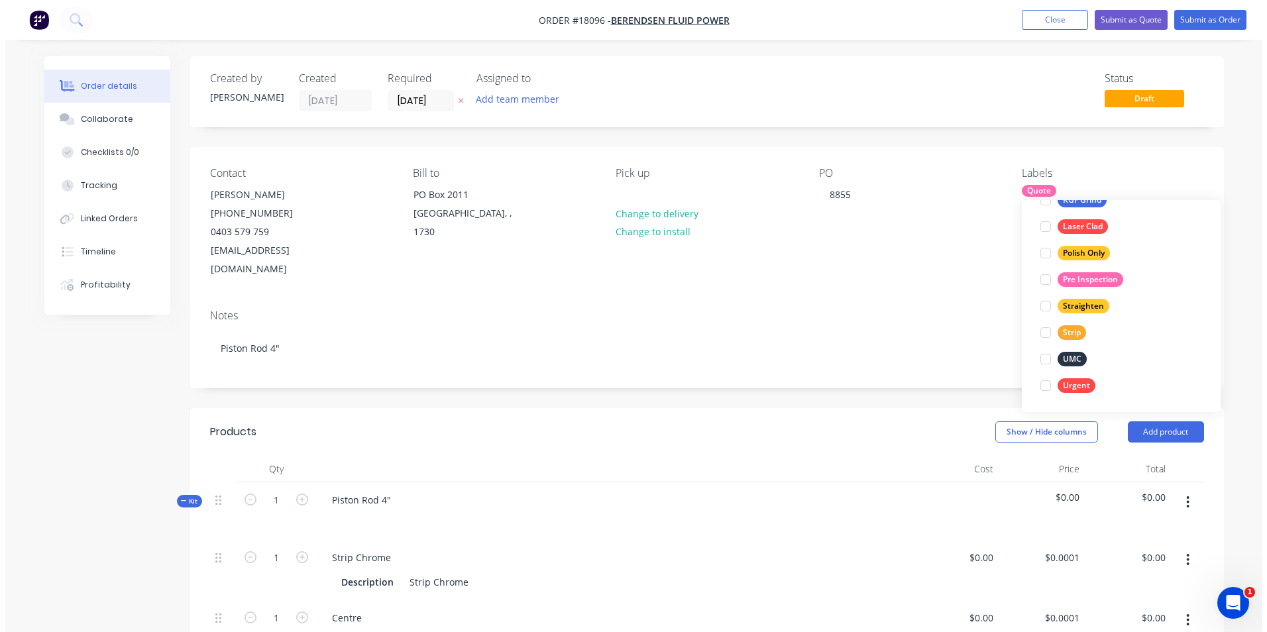
scroll to position [27, 0]
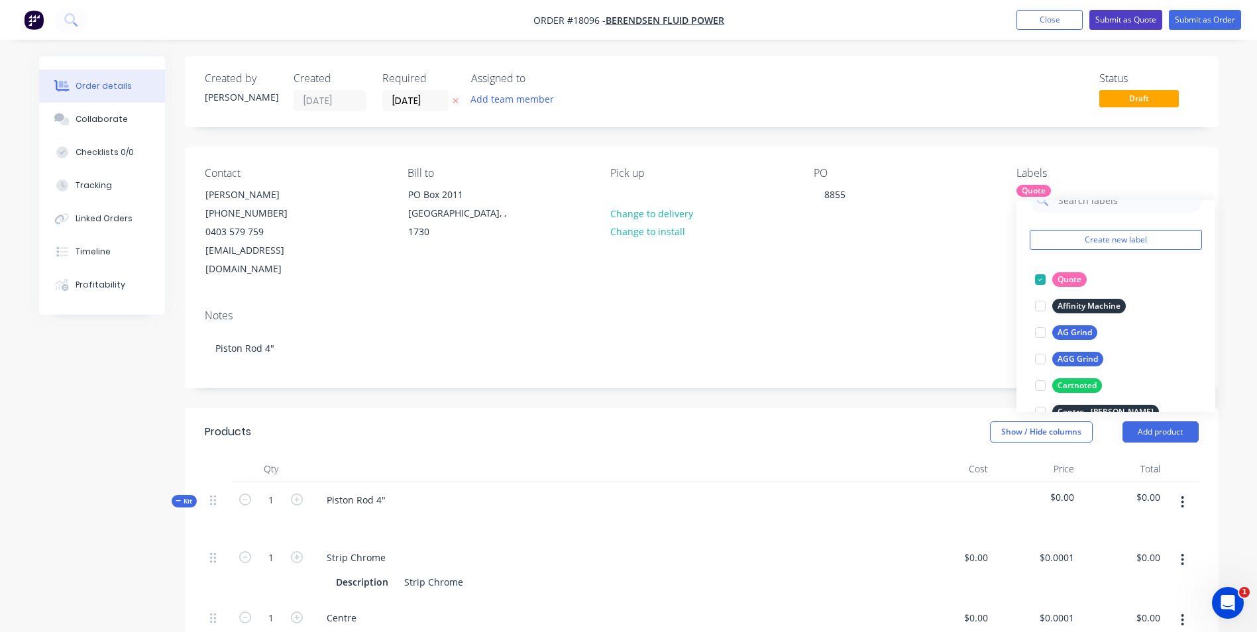
click at [1107, 22] on button "Submit as Quote" at bounding box center [1125, 20] width 73 height 20
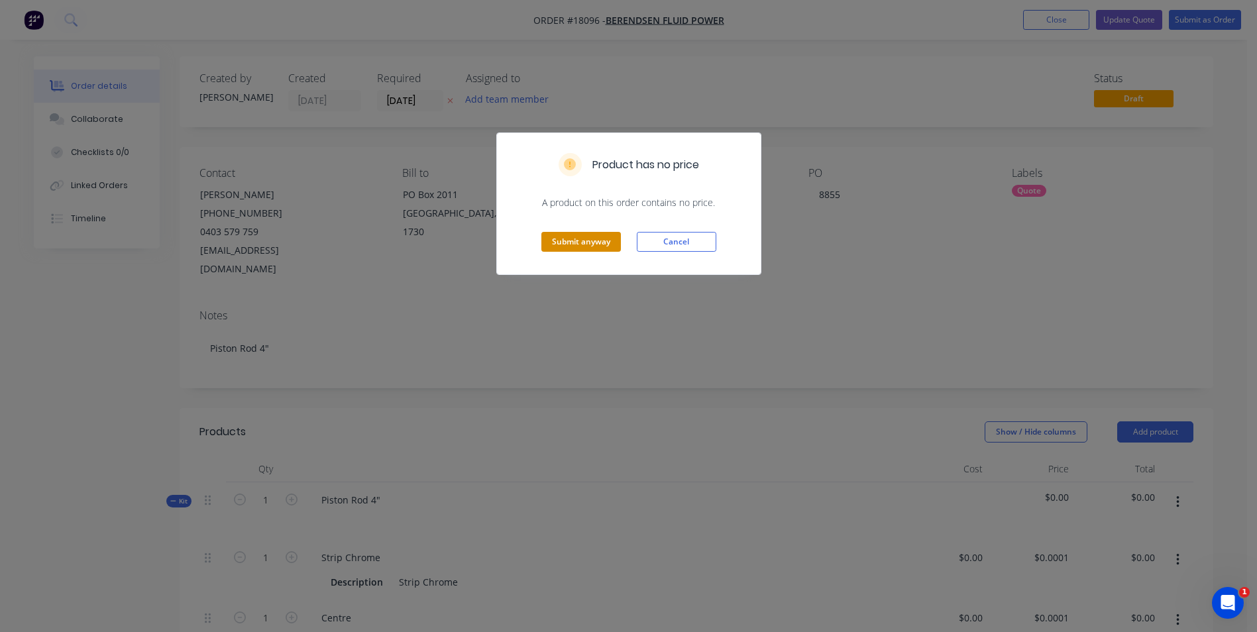
click at [594, 239] on button "Submit anyway" at bounding box center [581, 242] width 80 height 20
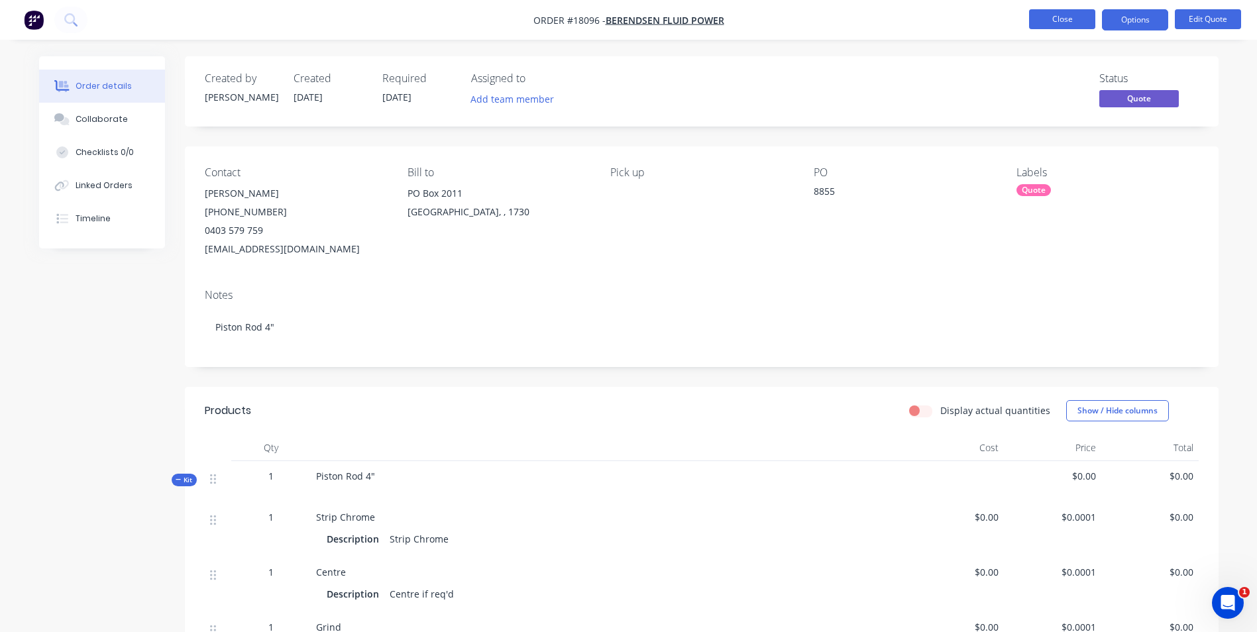
click at [1079, 19] on button "Close" at bounding box center [1062, 19] width 66 height 20
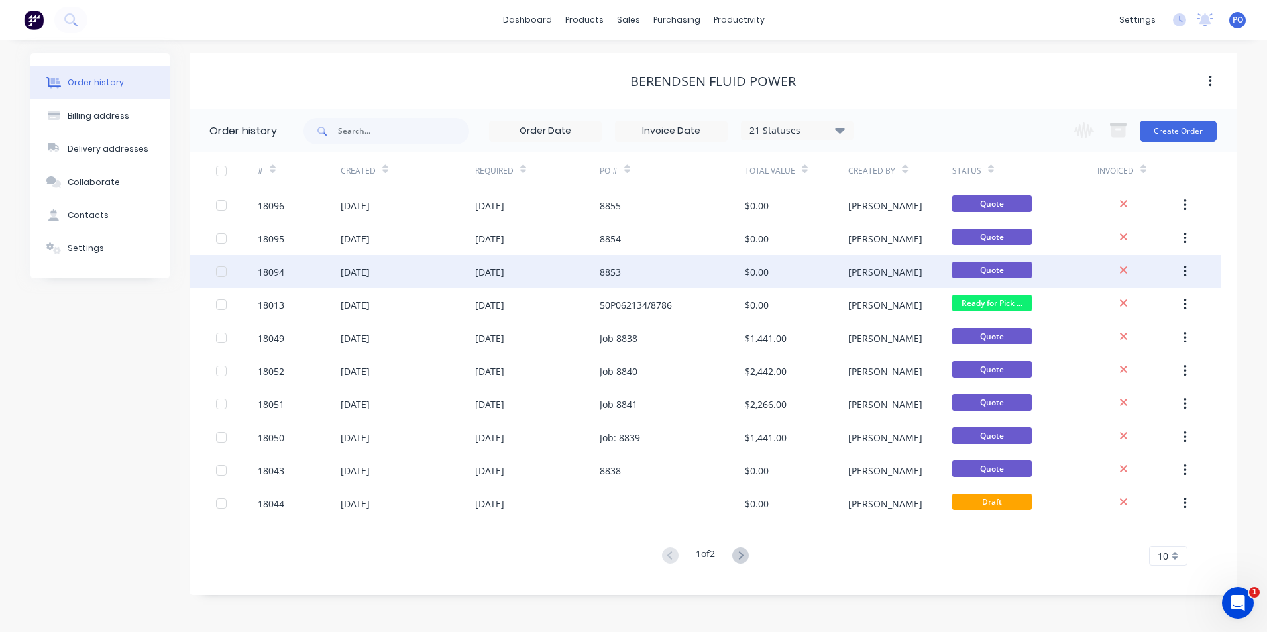
click at [640, 271] on div "8853" at bounding box center [672, 271] width 145 height 33
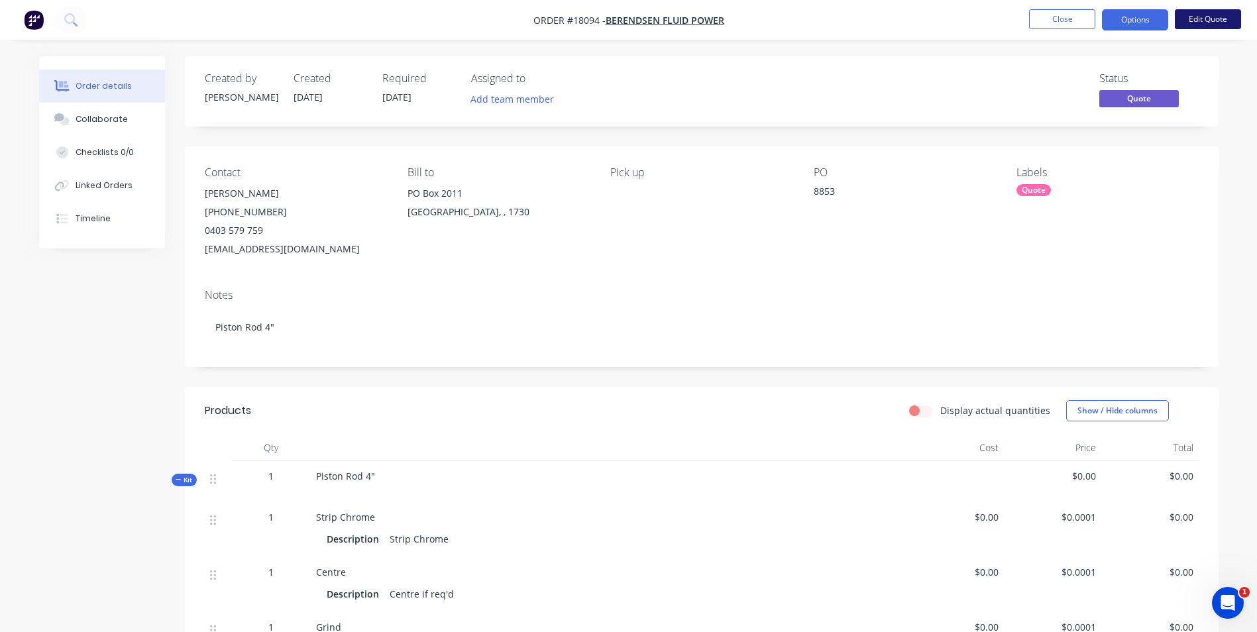
click at [1209, 24] on button "Edit Quote" at bounding box center [1208, 19] width 66 height 20
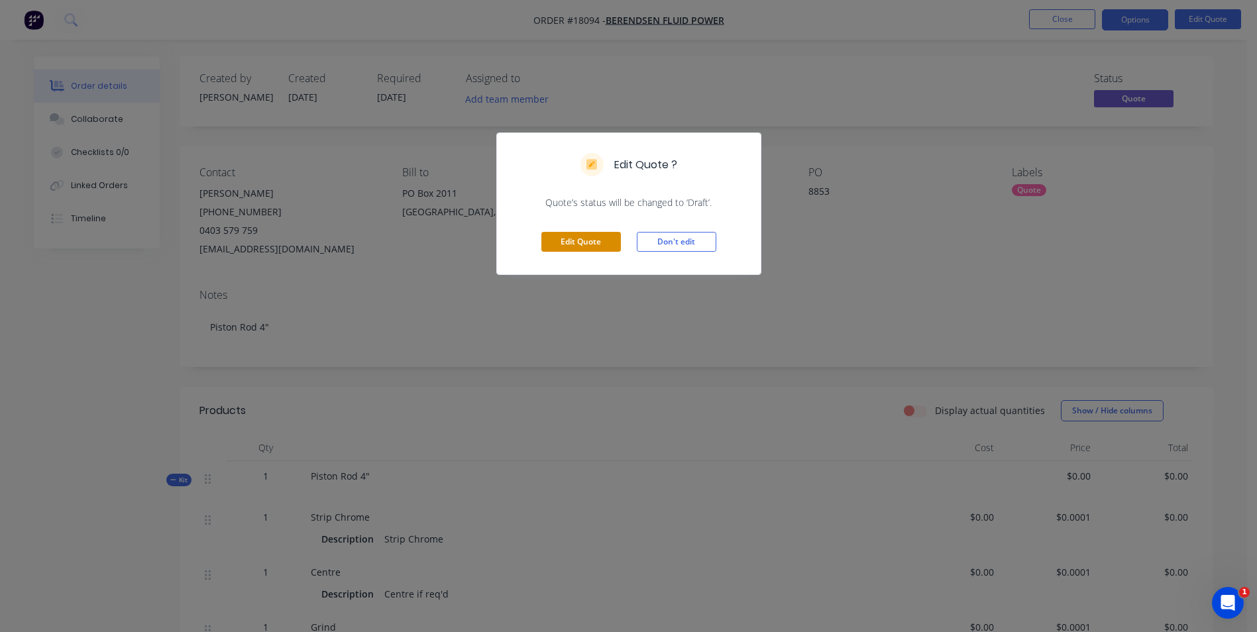
click at [611, 239] on button "Edit Quote" at bounding box center [581, 242] width 80 height 20
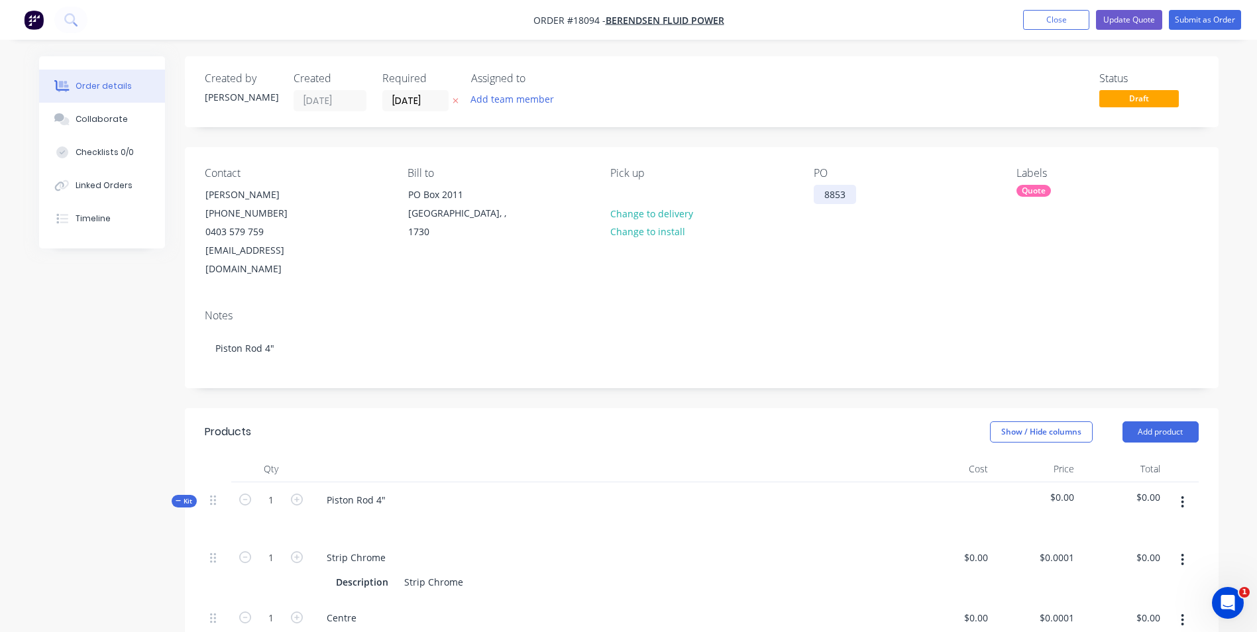
click at [816, 193] on div "8853" at bounding box center [835, 194] width 42 height 19
click at [827, 195] on div "Job 8853" at bounding box center [843, 194] width 59 height 19
click at [1145, 22] on button "Update Quote" at bounding box center [1129, 20] width 66 height 20
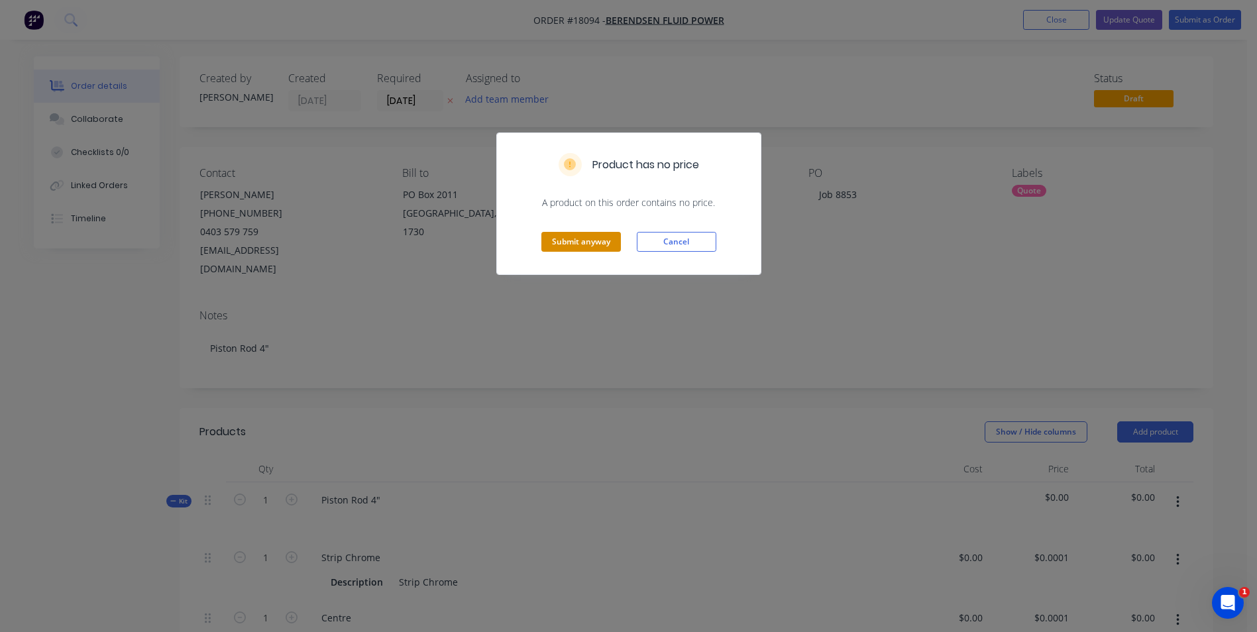
click at [580, 236] on button "Submit anyway" at bounding box center [581, 242] width 80 height 20
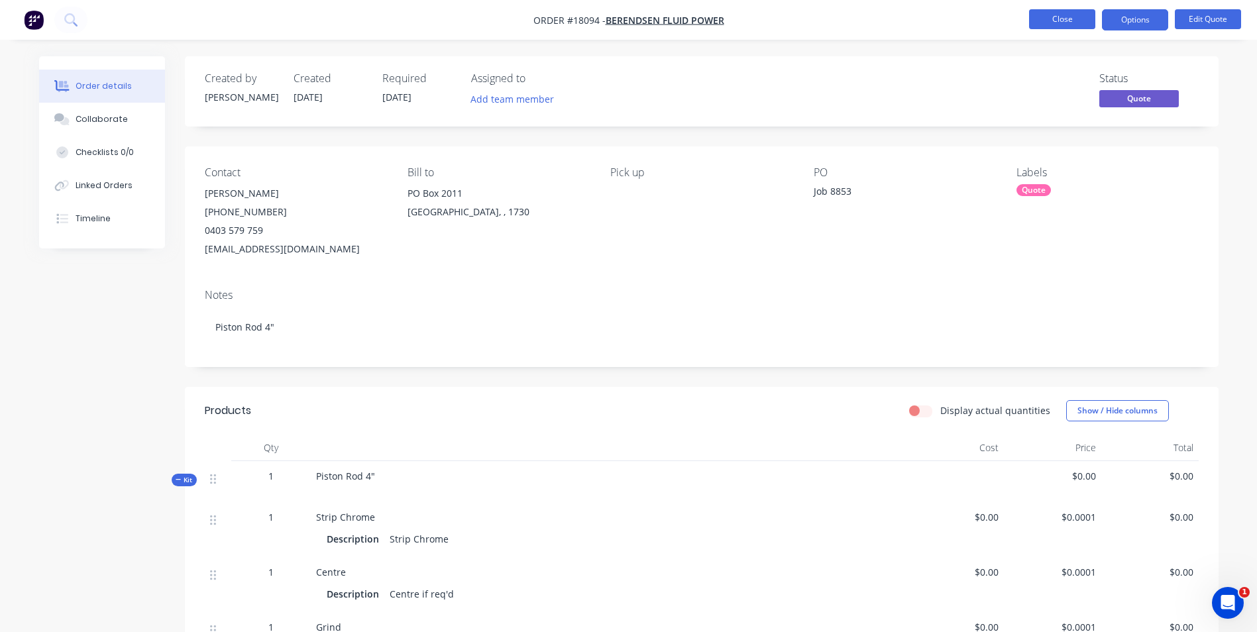
click at [1073, 25] on button "Close" at bounding box center [1062, 19] width 66 height 20
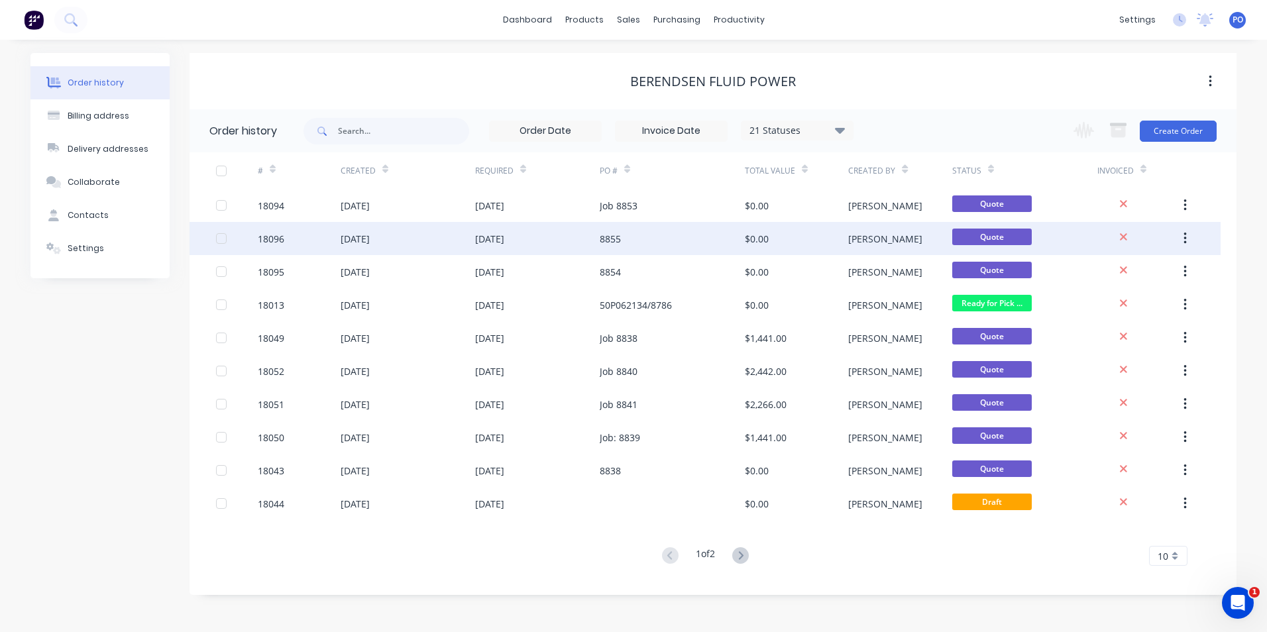
click at [615, 239] on div "8855" at bounding box center [610, 239] width 21 height 14
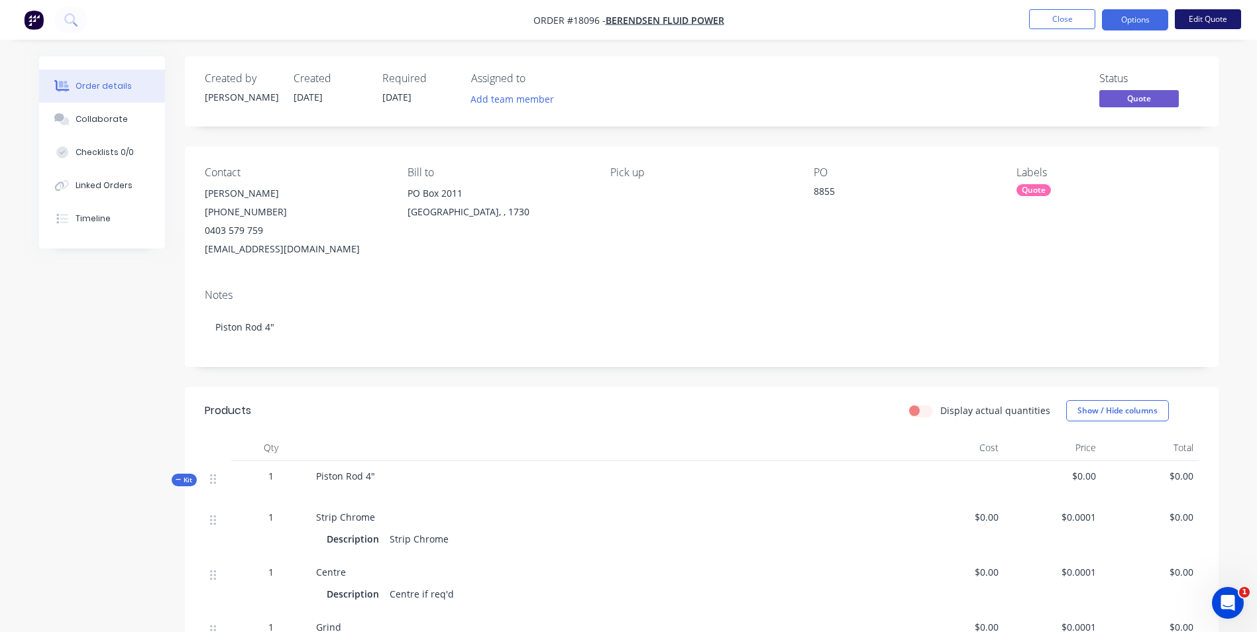
click at [1205, 23] on button "Edit Quote" at bounding box center [1208, 19] width 66 height 20
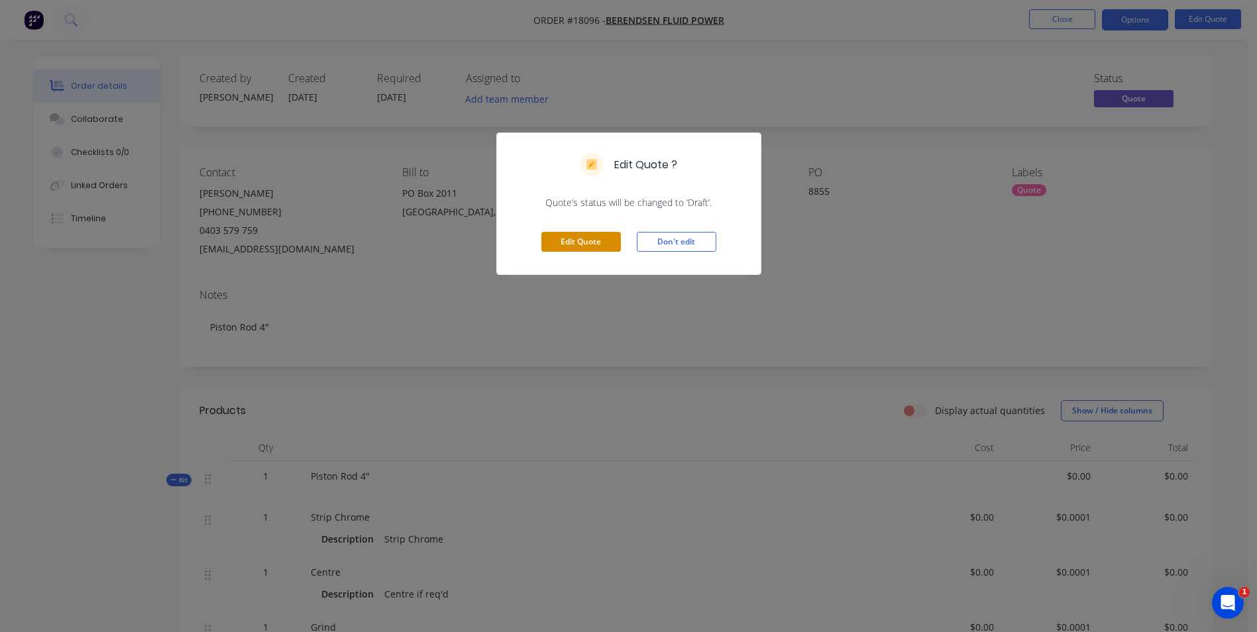
click at [580, 243] on button "Edit Quote" at bounding box center [581, 242] width 80 height 20
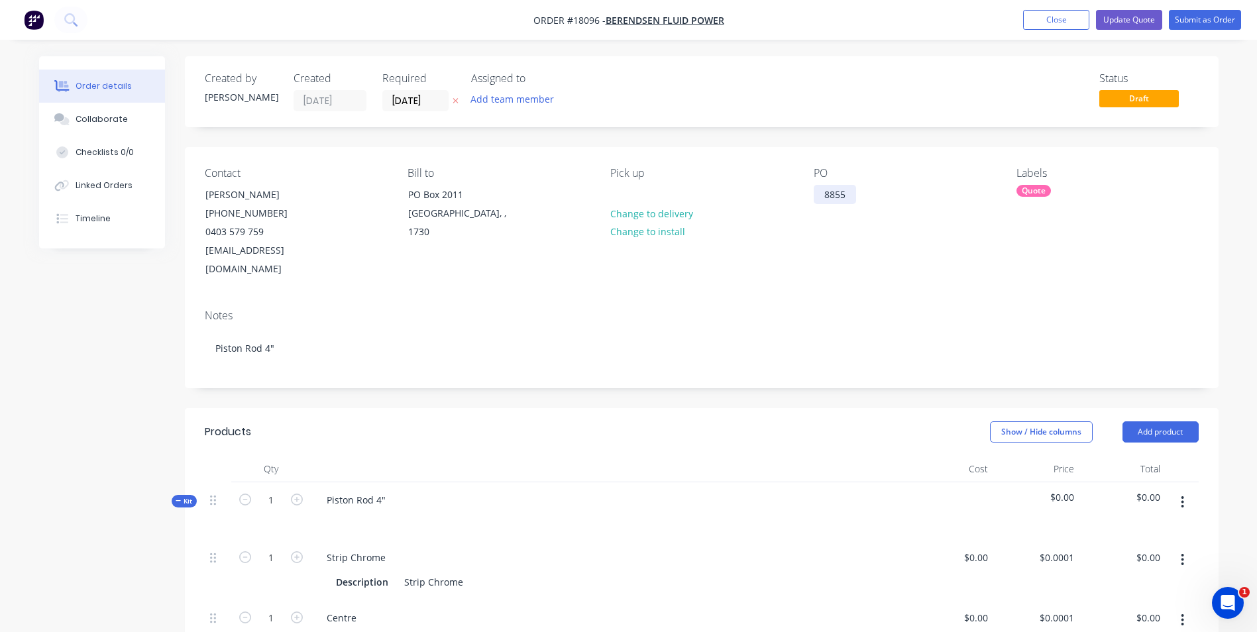
click at [821, 193] on div "8855" at bounding box center [835, 194] width 42 height 19
click at [1151, 20] on button "Update Quote" at bounding box center [1129, 20] width 66 height 20
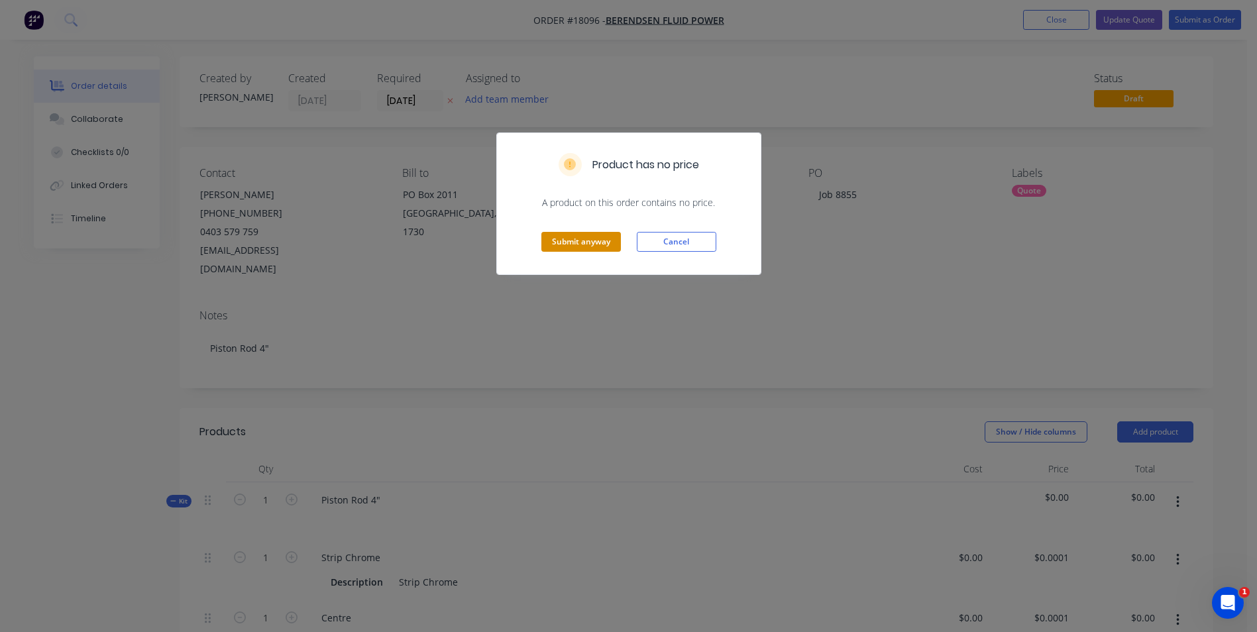
click at [580, 235] on button "Submit anyway" at bounding box center [581, 242] width 80 height 20
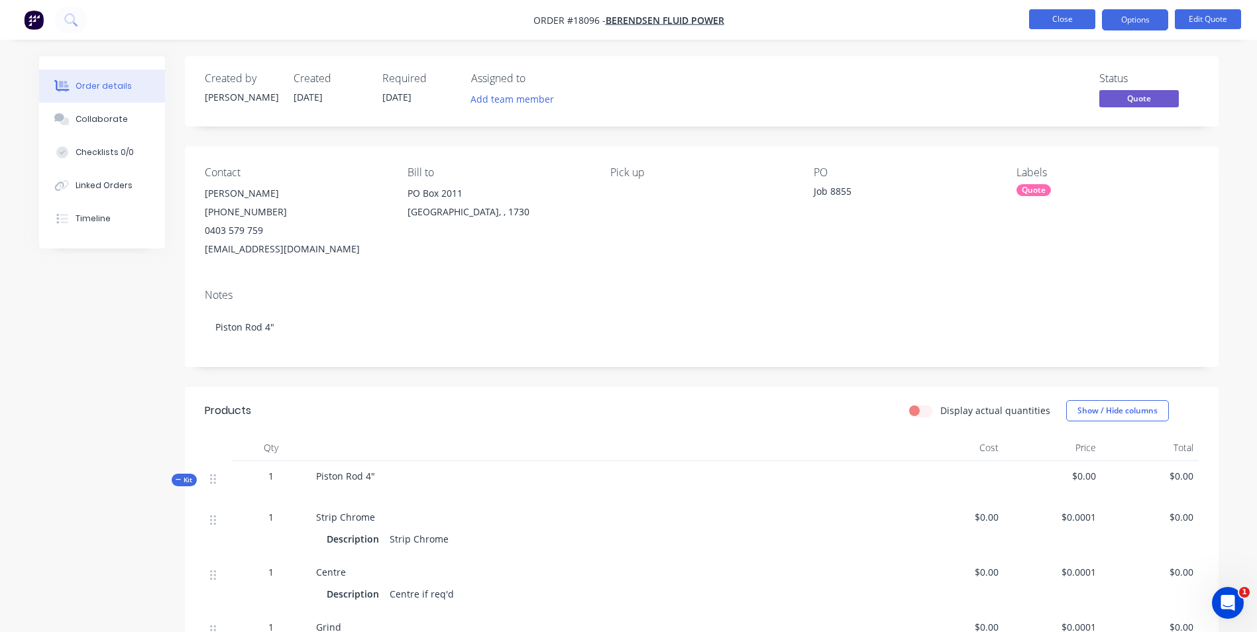
click at [1060, 17] on button "Close" at bounding box center [1062, 19] width 66 height 20
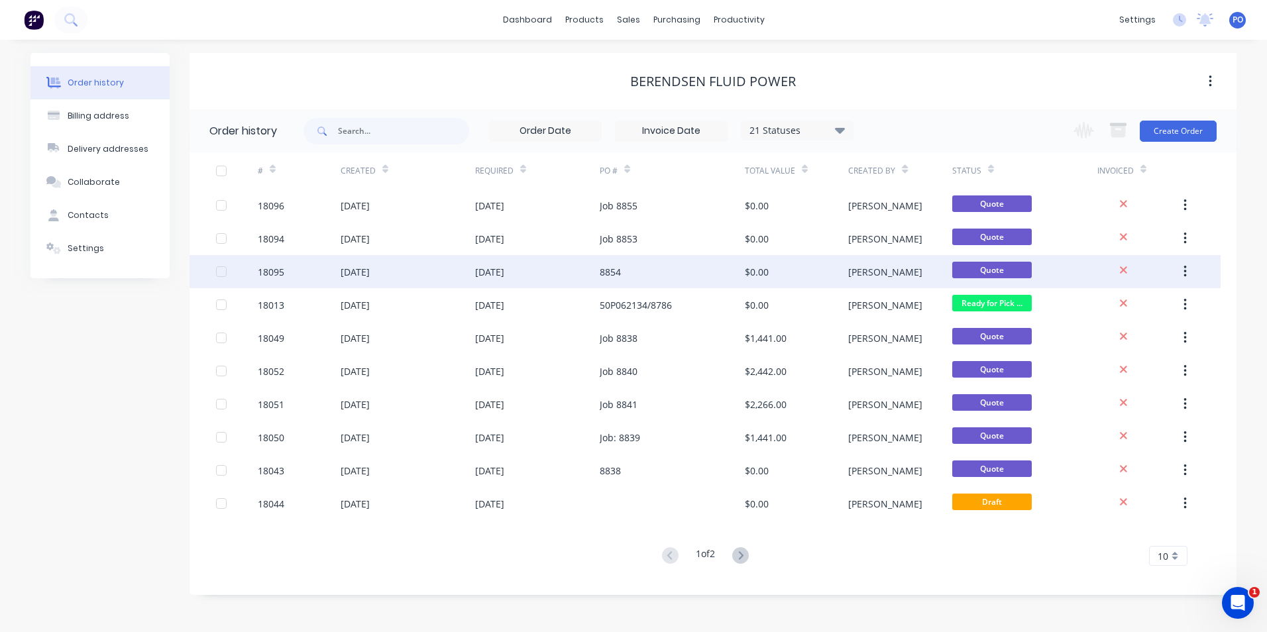
click at [673, 268] on div "8854" at bounding box center [672, 271] width 145 height 33
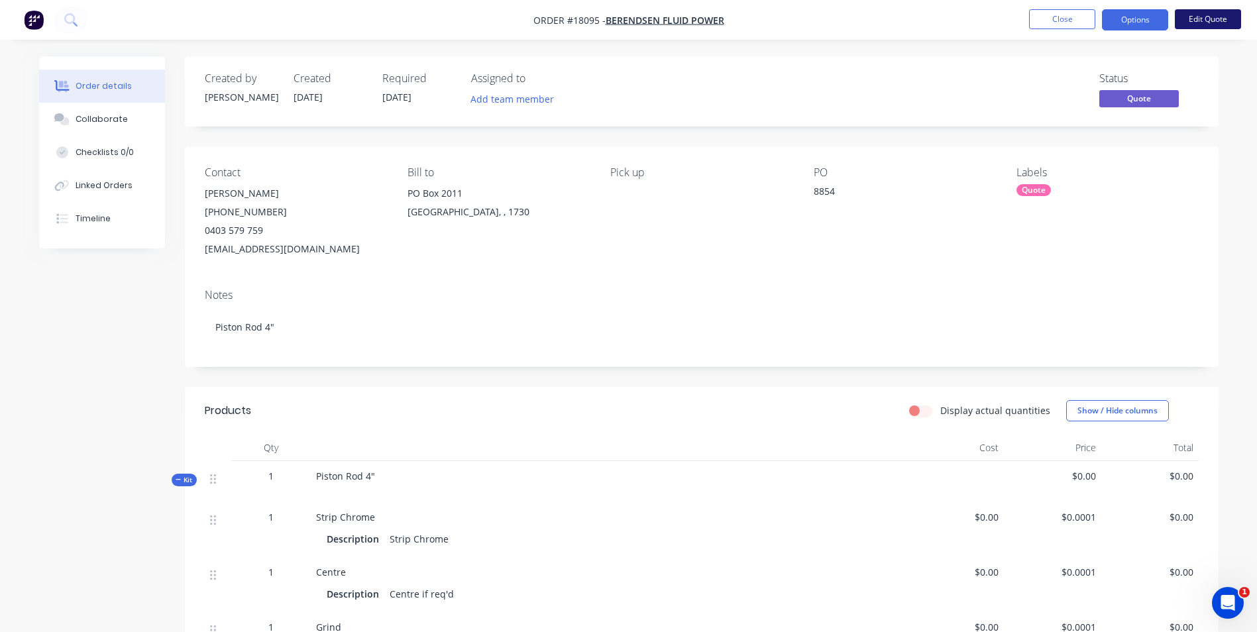
click at [1217, 19] on button "Edit Quote" at bounding box center [1208, 19] width 66 height 20
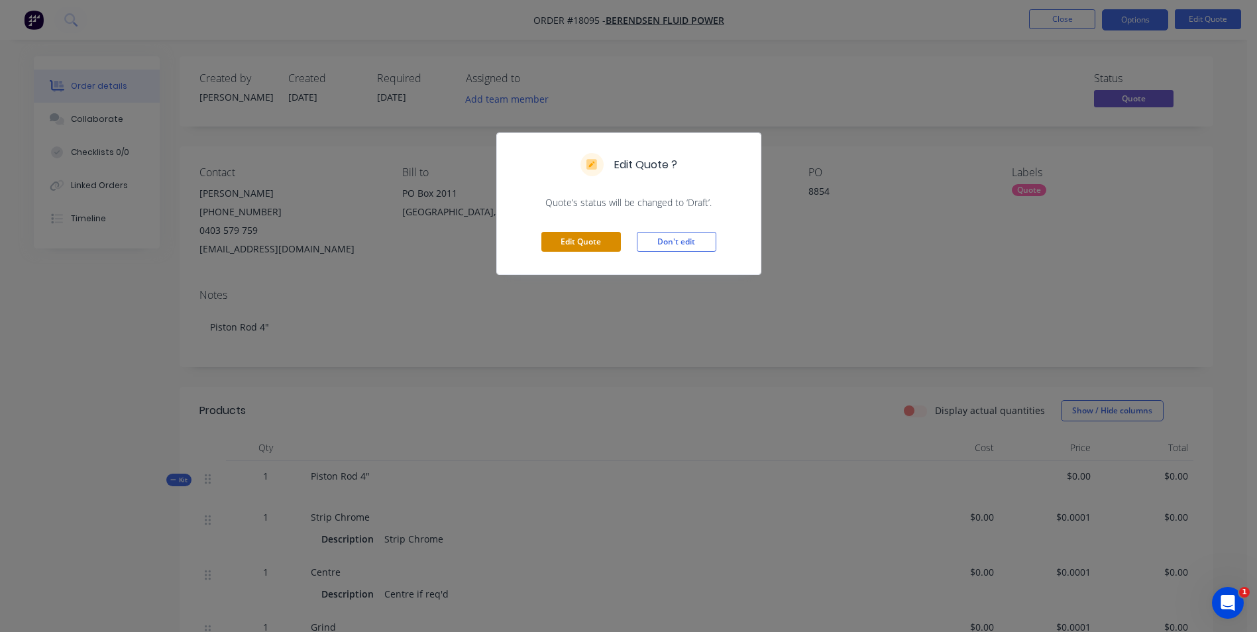
click at [606, 240] on button "Edit Quote" at bounding box center [581, 242] width 80 height 20
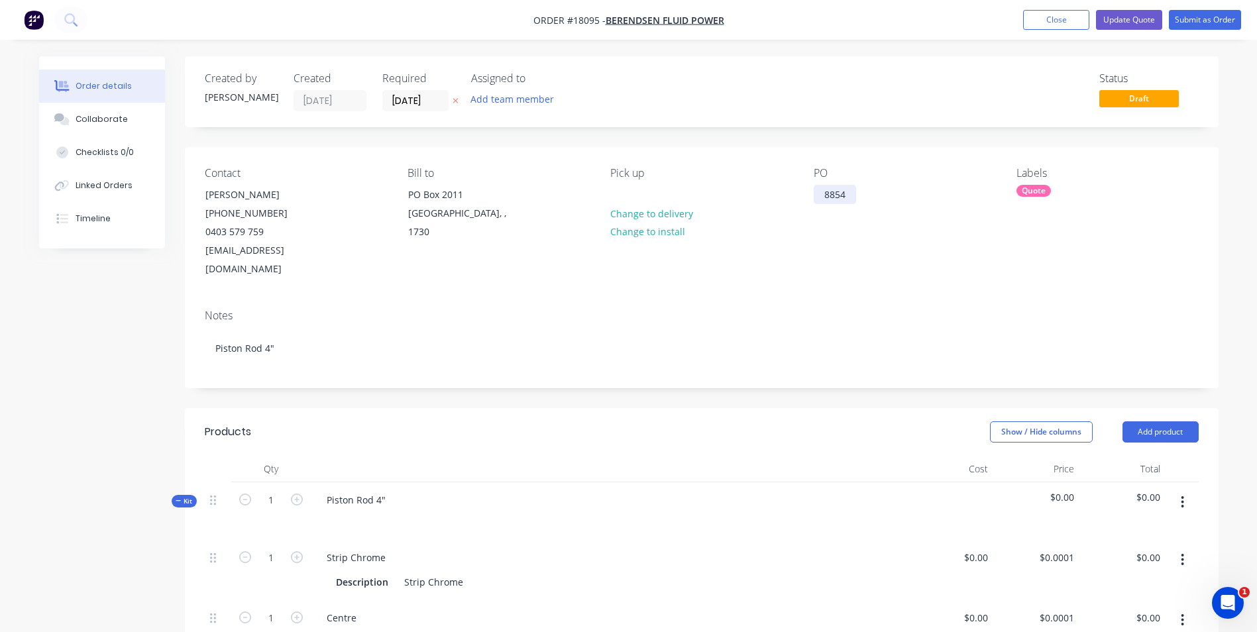
click at [820, 195] on div "8854" at bounding box center [835, 194] width 42 height 19
click at [1125, 17] on button "Update Quote" at bounding box center [1129, 20] width 66 height 20
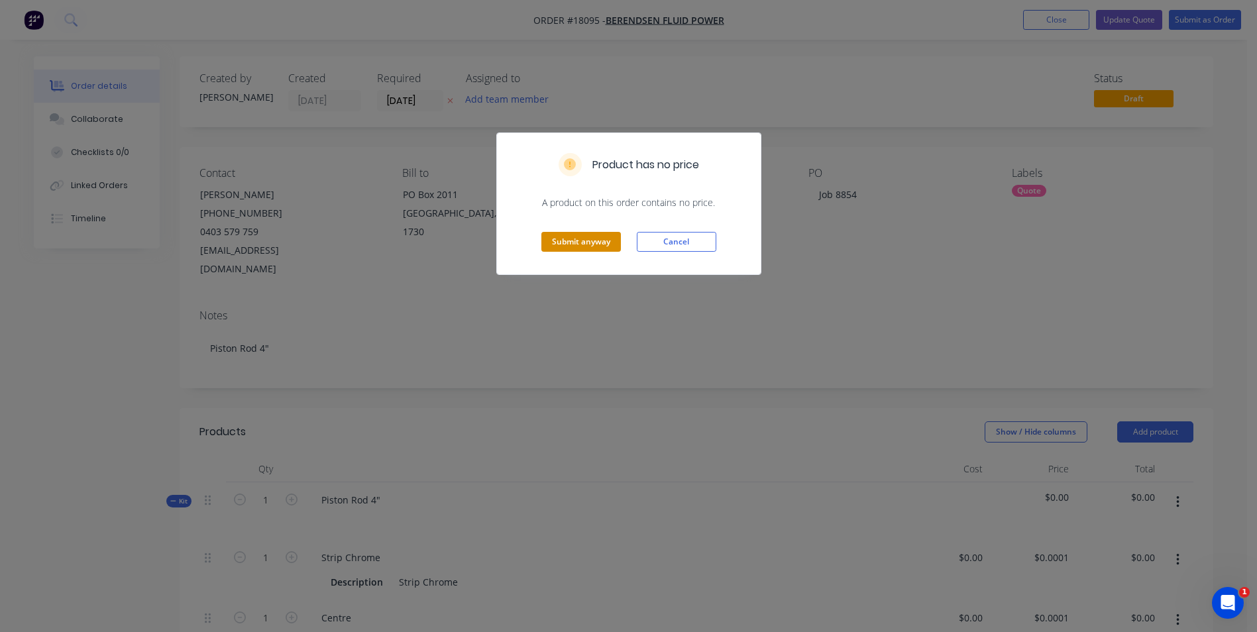
click at [581, 243] on button "Submit anyway" at bounding box center [581, 242] width 80 height 20
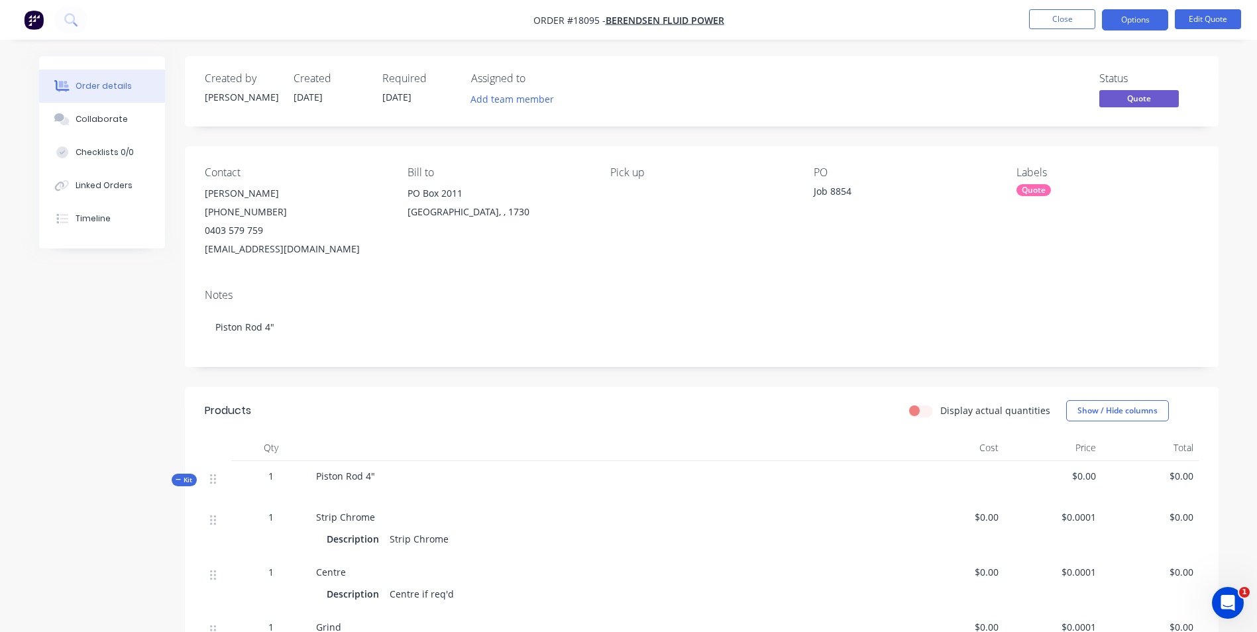
click at [31, 16] on img "button" at bounding box center [34, 20] width 20 height 20
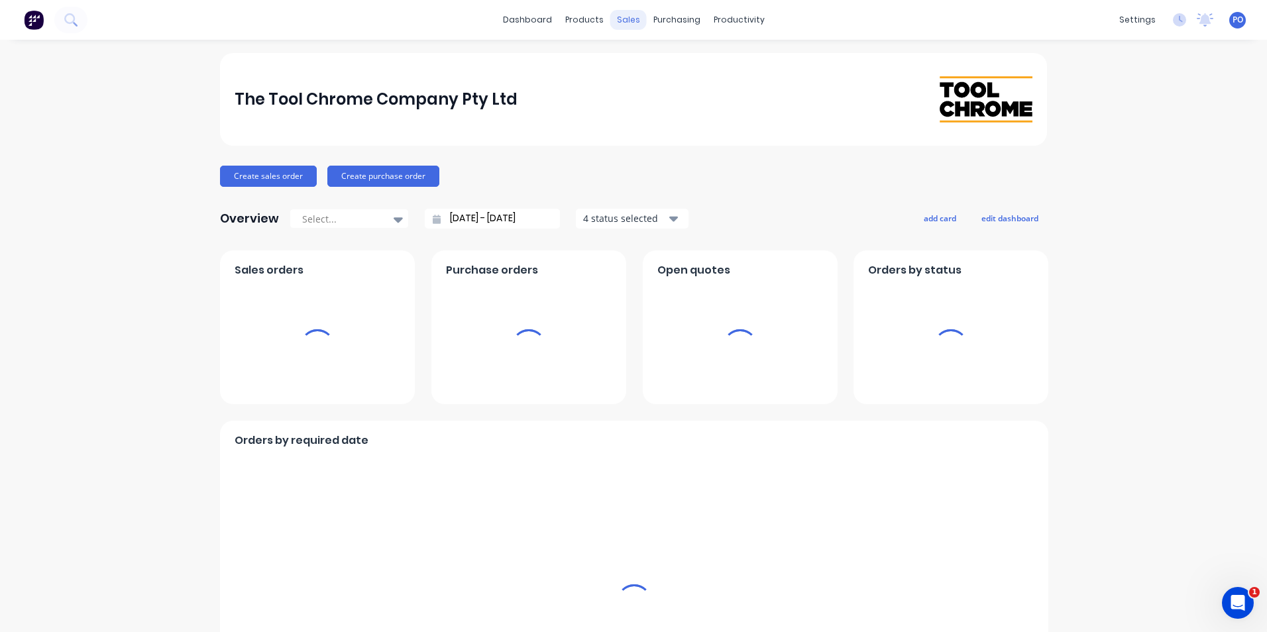
click at [629, 23] on div "sales" at bounding box center [628, 20] width 36 height 20
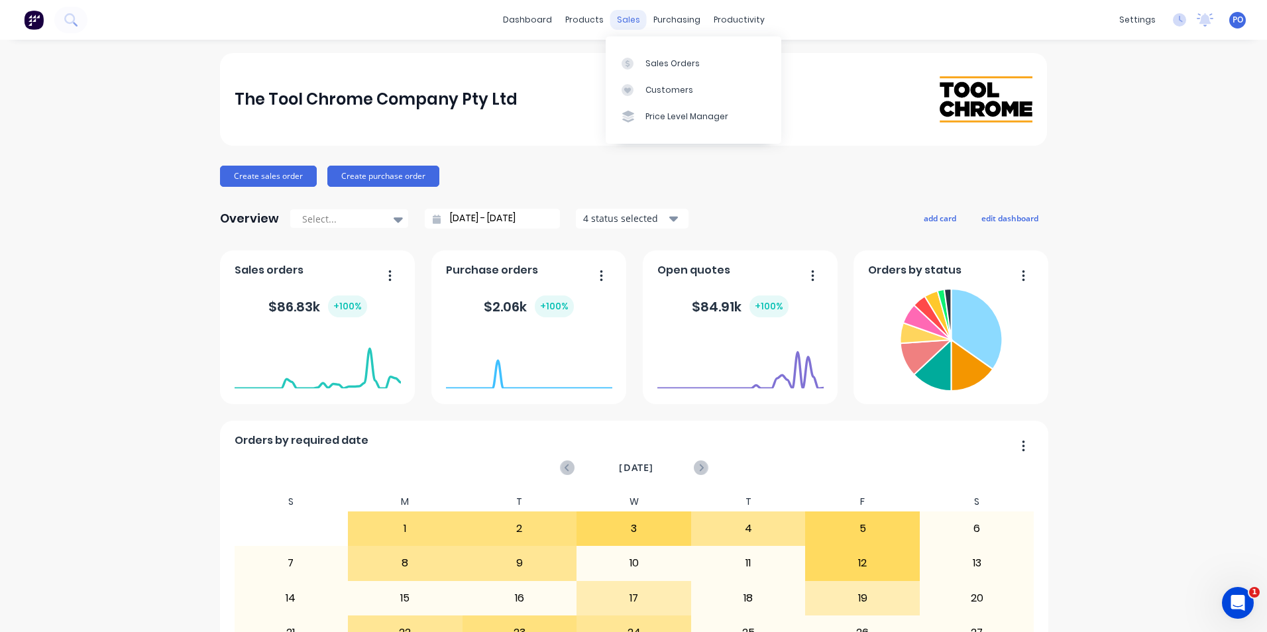
click at [625, 19] on div "sales" at bounding box center [628, 20] width 36 height 20
click at [653, 65] on div "Sales Orders" at bounding box center [672, 64] width 54 height 12
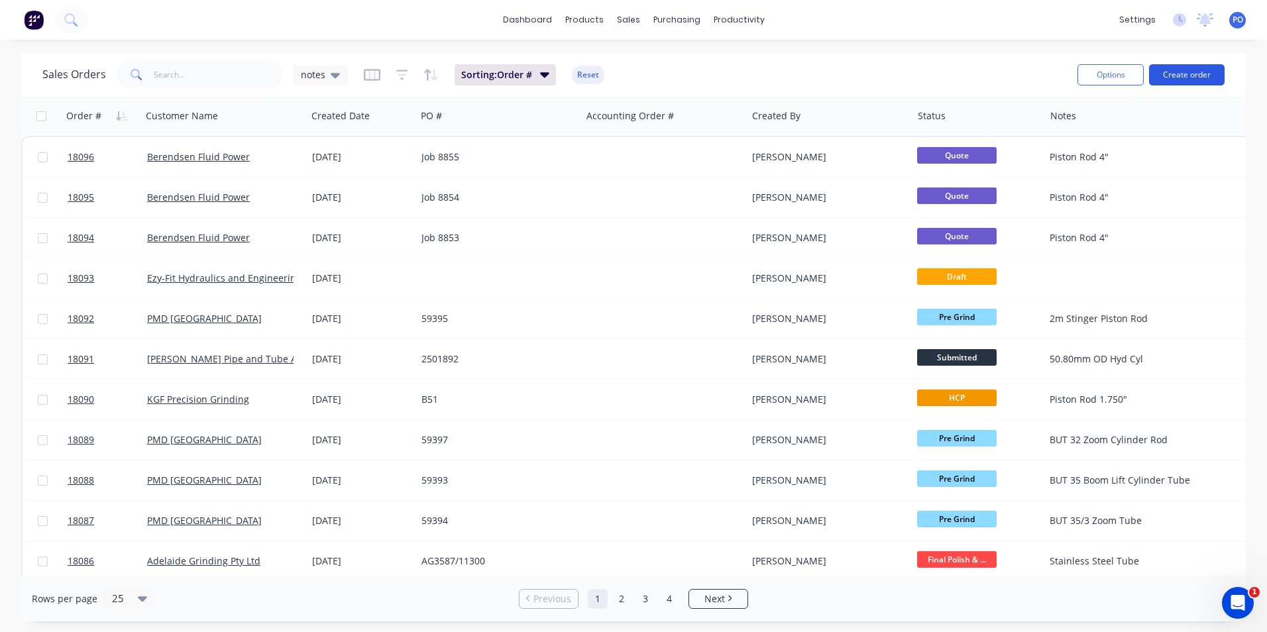
click at [1177, 81] on button "Create order" at bounding box center [1187, 74] width 76 height 21
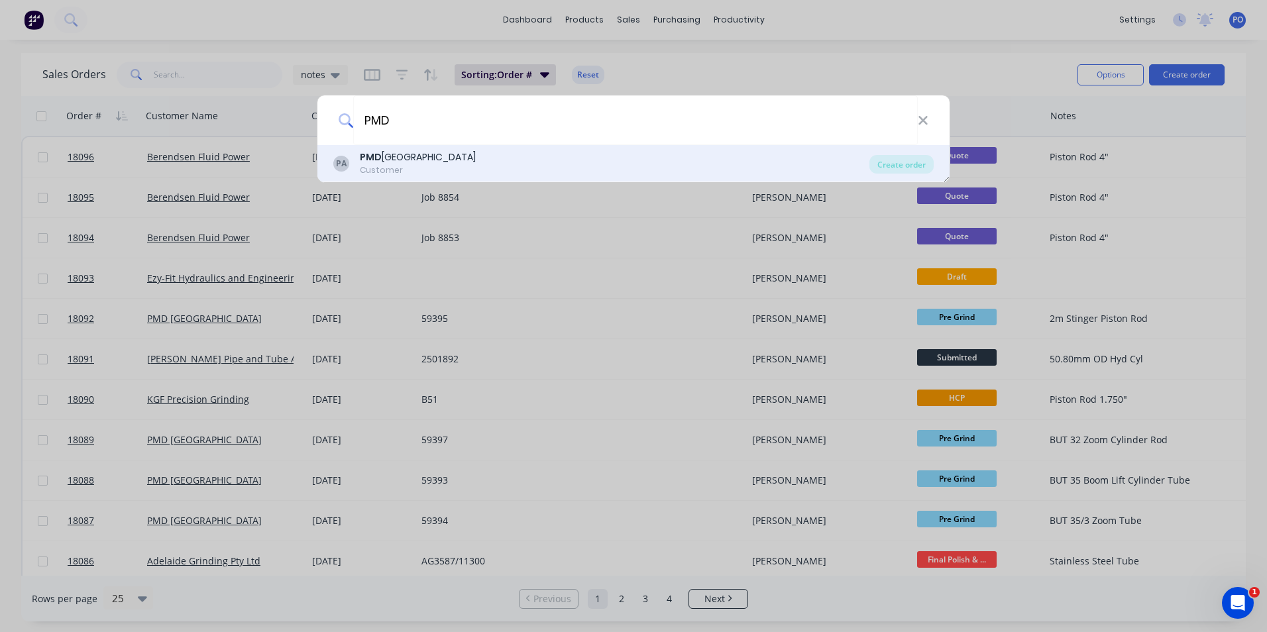
type input "PMD"
click at [567, 170] on div "PA PMD Australia Customer" at bounding box center [601, 163] width 536 height 26
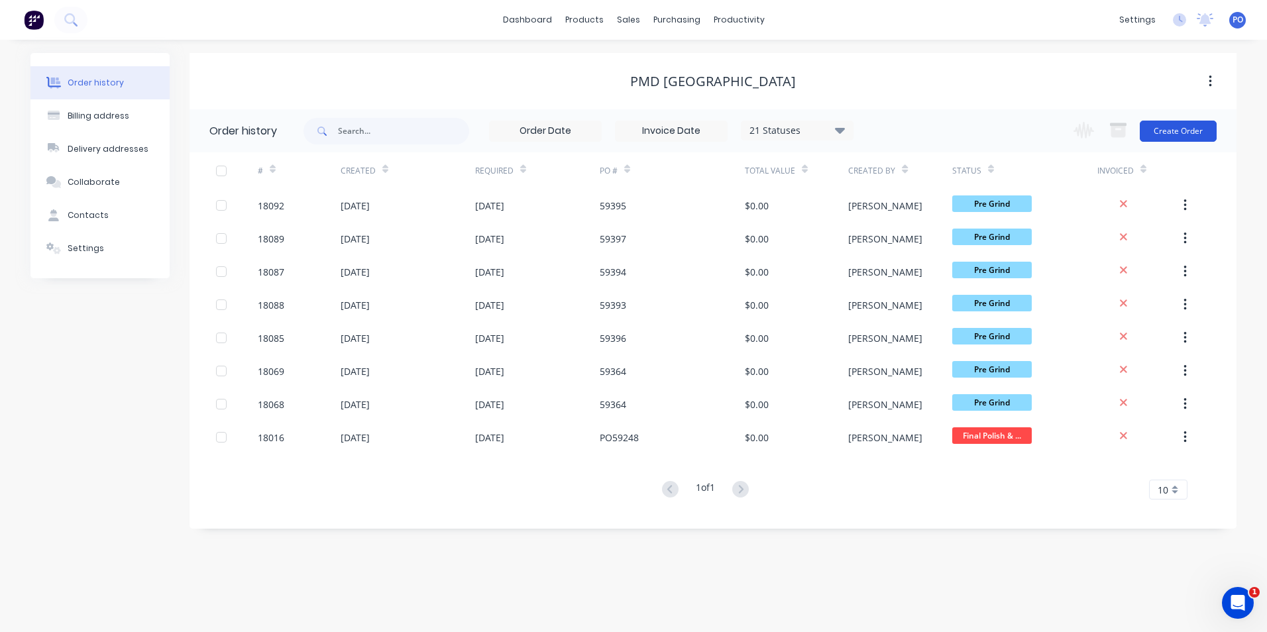
click at [1191, 133] on button "Create Order" at bounding box center [1178, 131] width 77 height 21
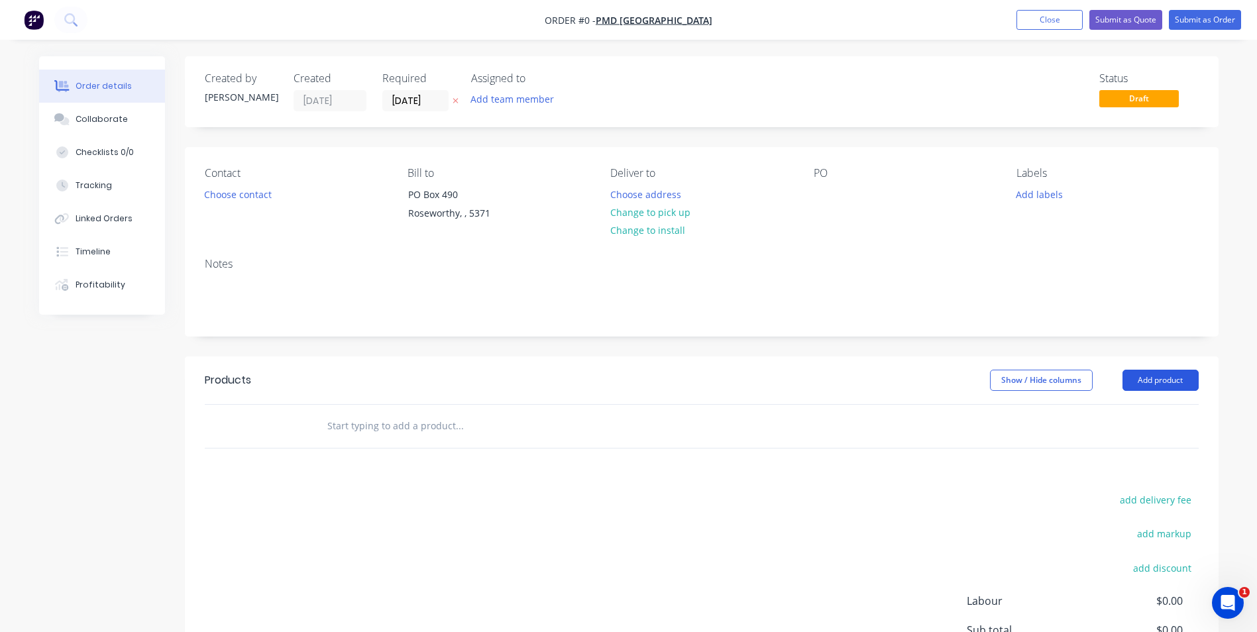
click at [1152, 380] on button "Add product" at bounding box center [1160, 380] width 76 height 21
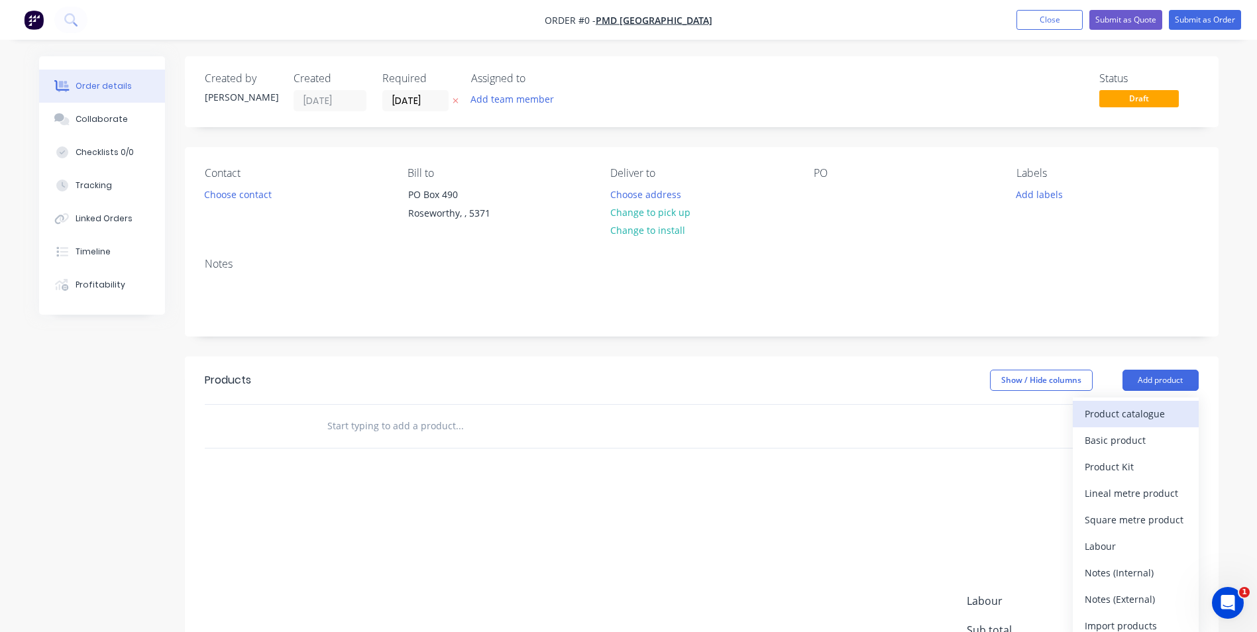
click at [1143, 408] on div "Product catalogue" at bounding box center [1136, 413] width 102 height 19
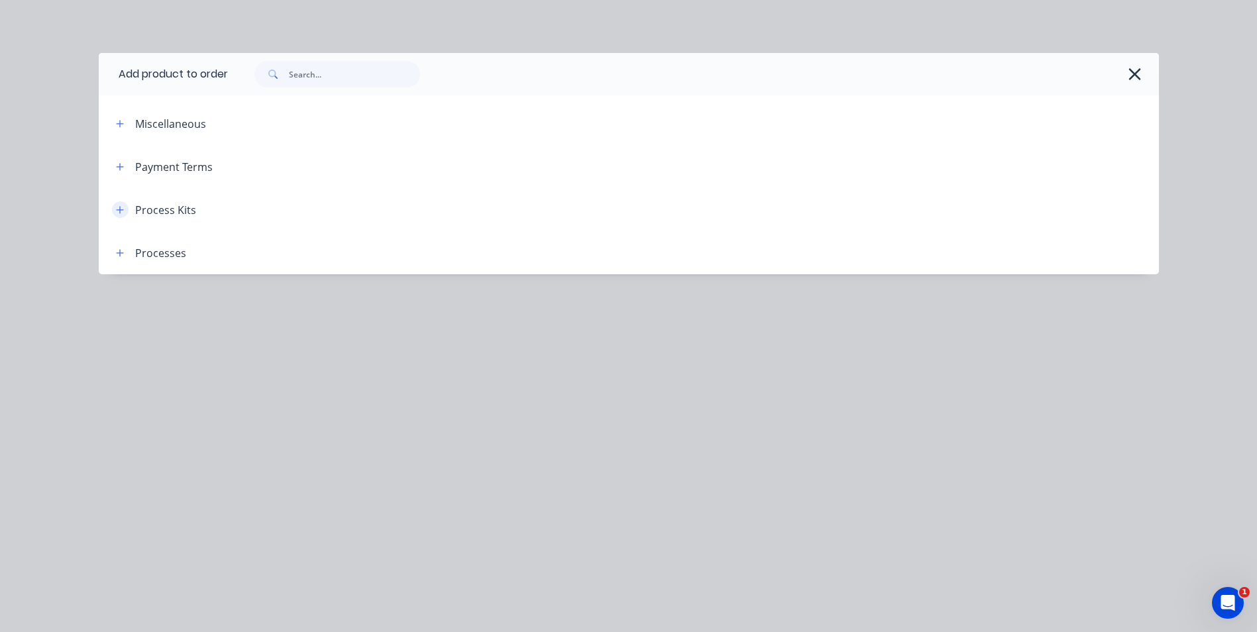
click at [123, 212] on icon "button" at bounding box center [120, 209] width 8 height 9
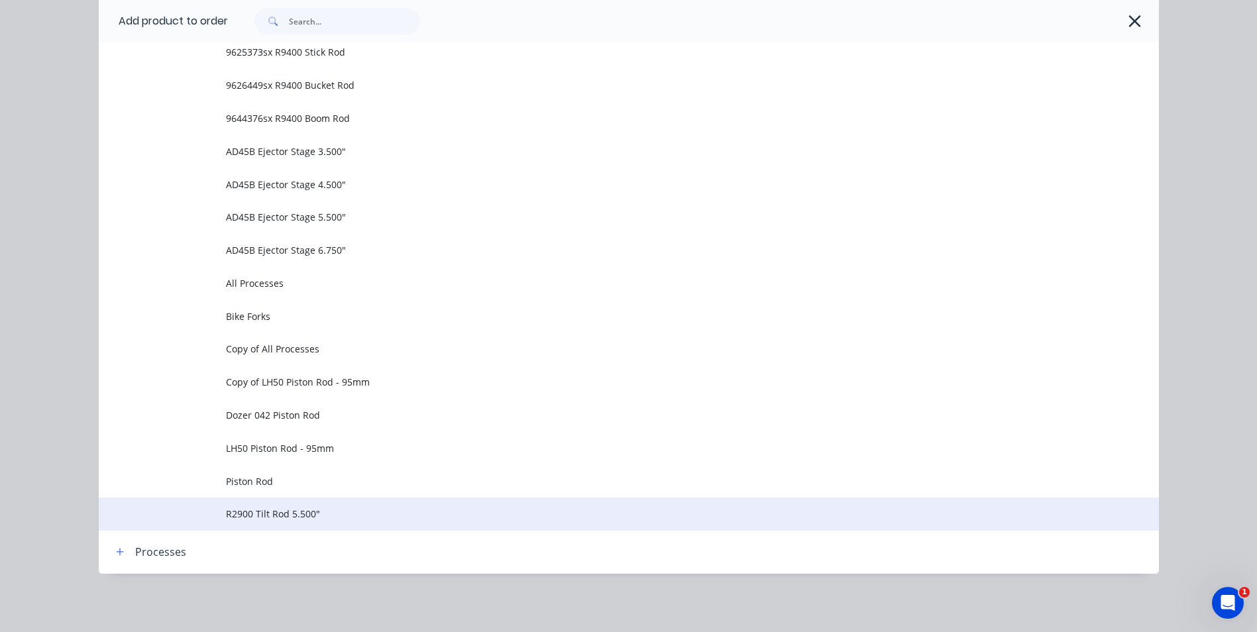
scroll to position [133, 0]
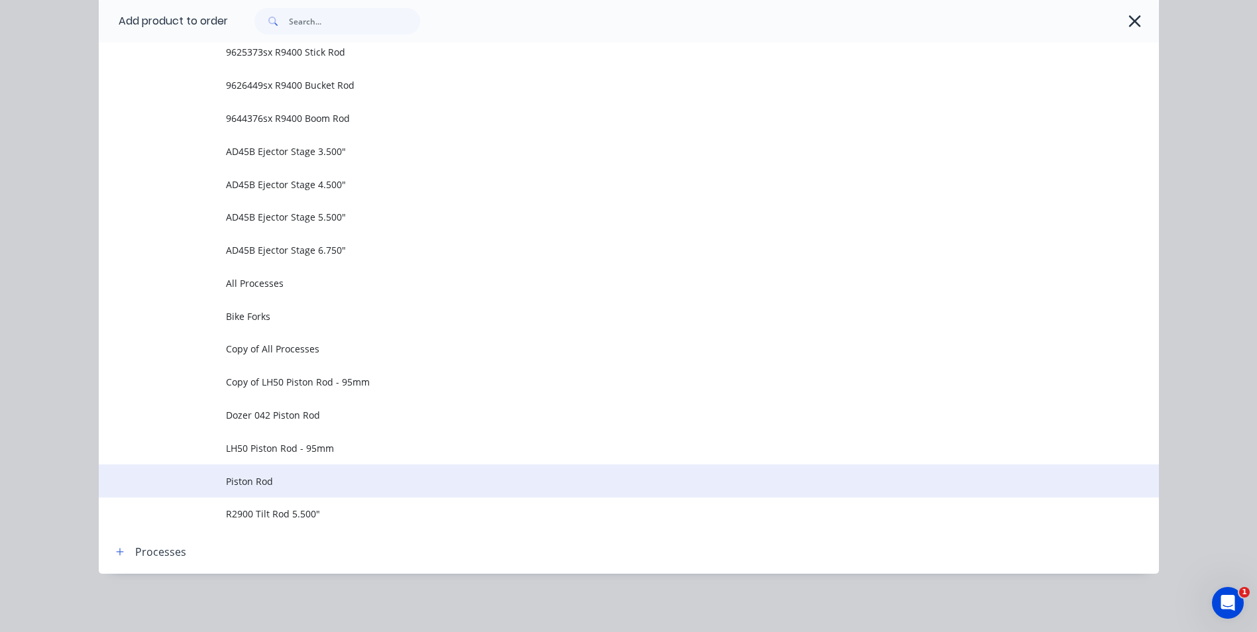
click at [265, 484] on span "Piston Rod" at bounding box center [599, 481] width 746 height 14
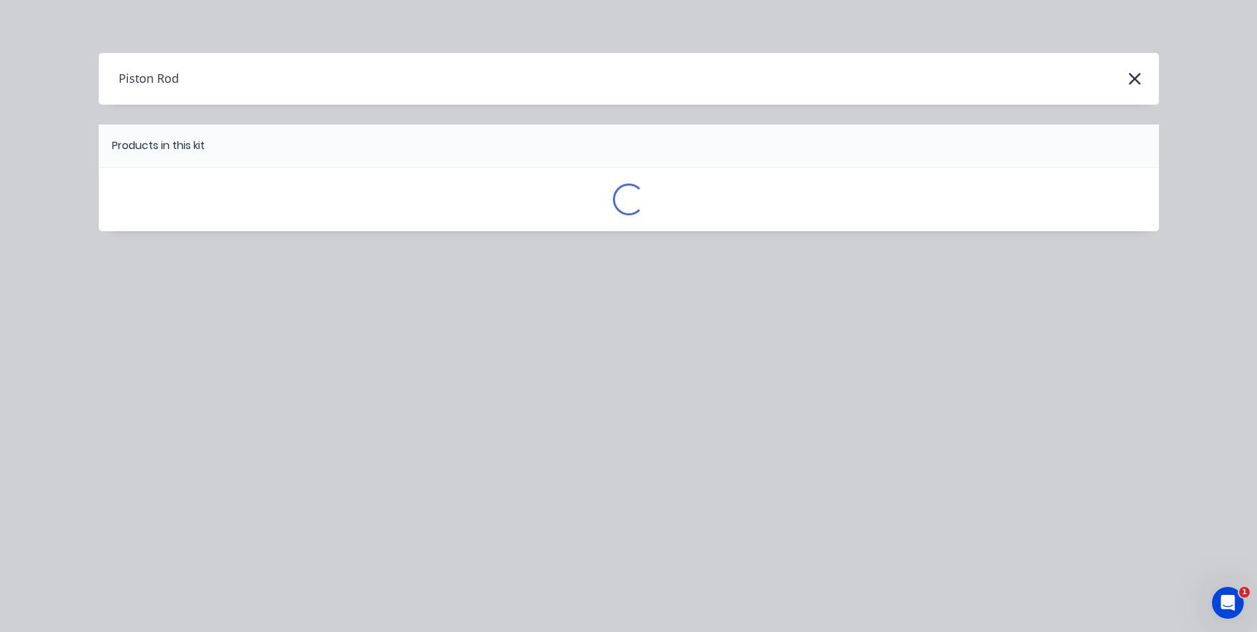
scroll to position [0, 0]
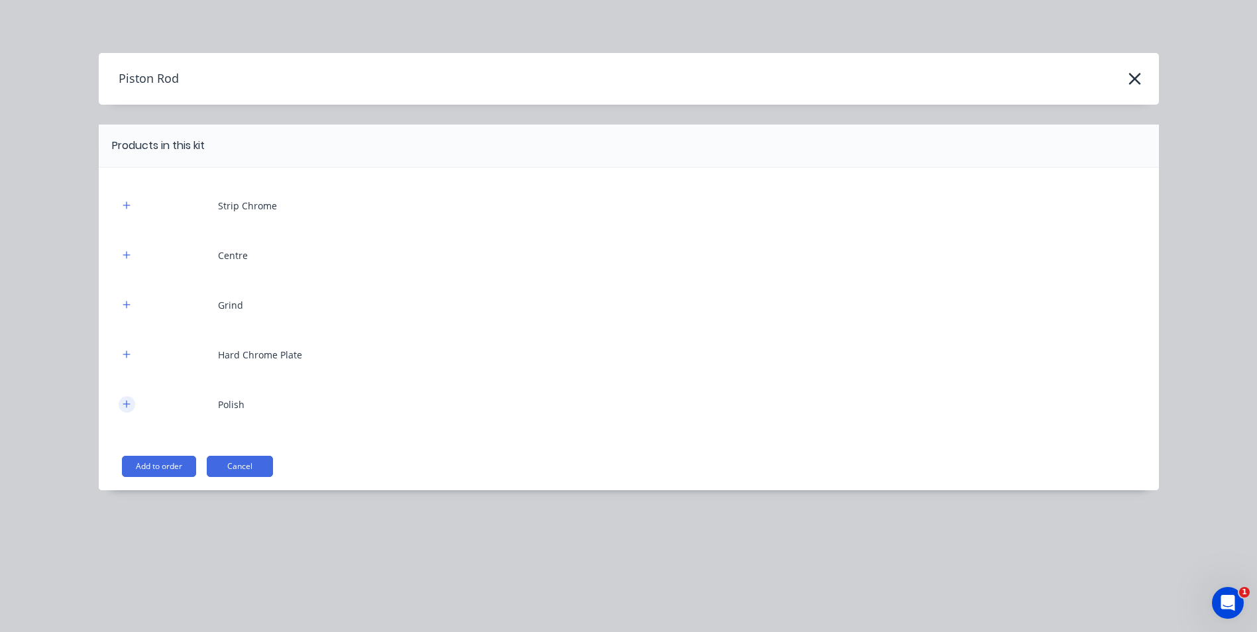
click at [130, 408] on icon "button" at bounding box center [127, 404] width 8 height 9
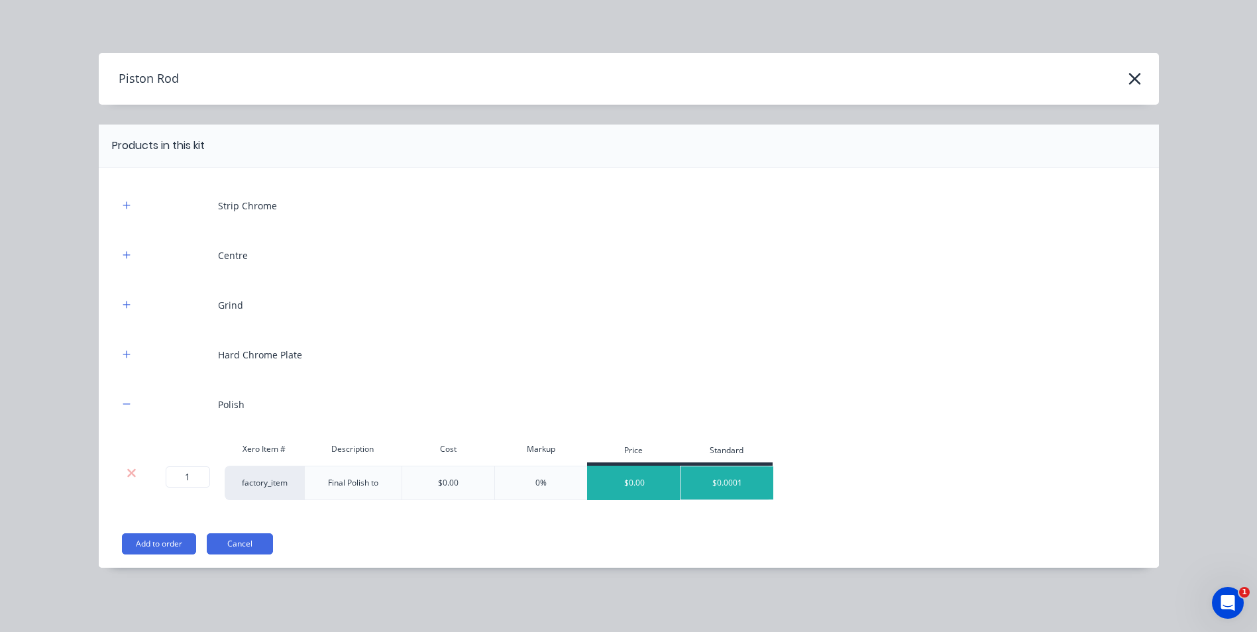
click at [642, 476] on div "$0.00" at bounding box center [634, 482] width 93 height 33
click at [738, 482] on div "$0.0001" at bounding box center [726, 482] width 93 height 33
click at [726, 484] on div "$0.0001" at bounding box center [726, 482] width 93 height 33
click at [176, 547] on button "Add to order" at bounding box center [159, 543] width 74 height 21
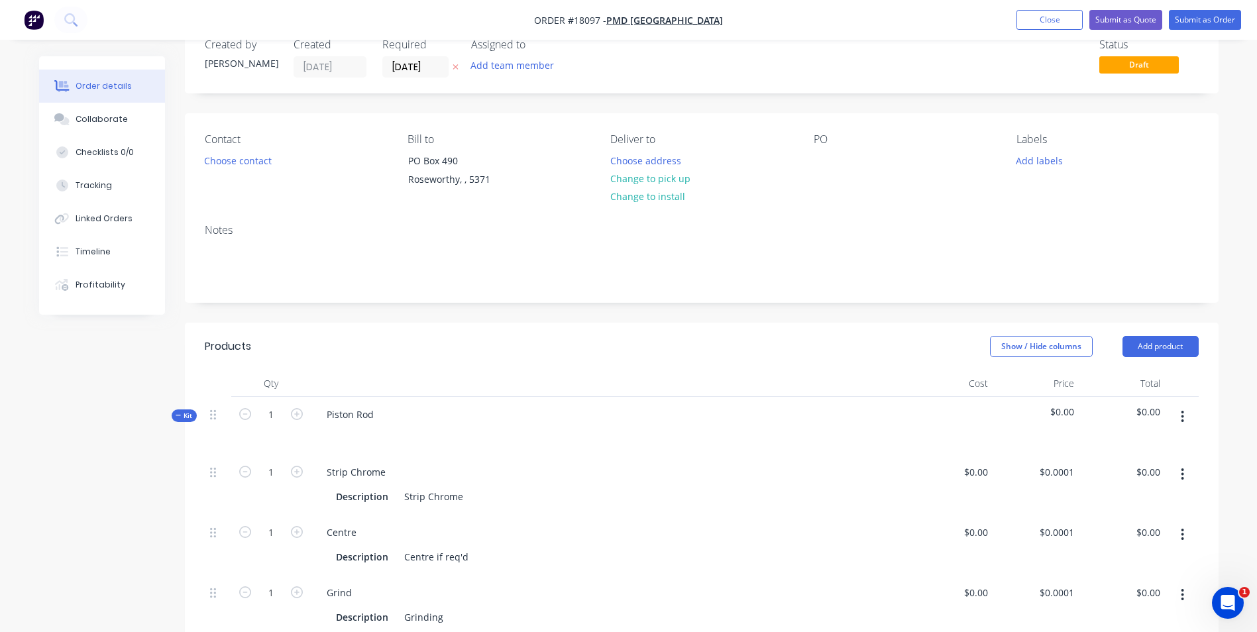
scroll to position [66, 0]
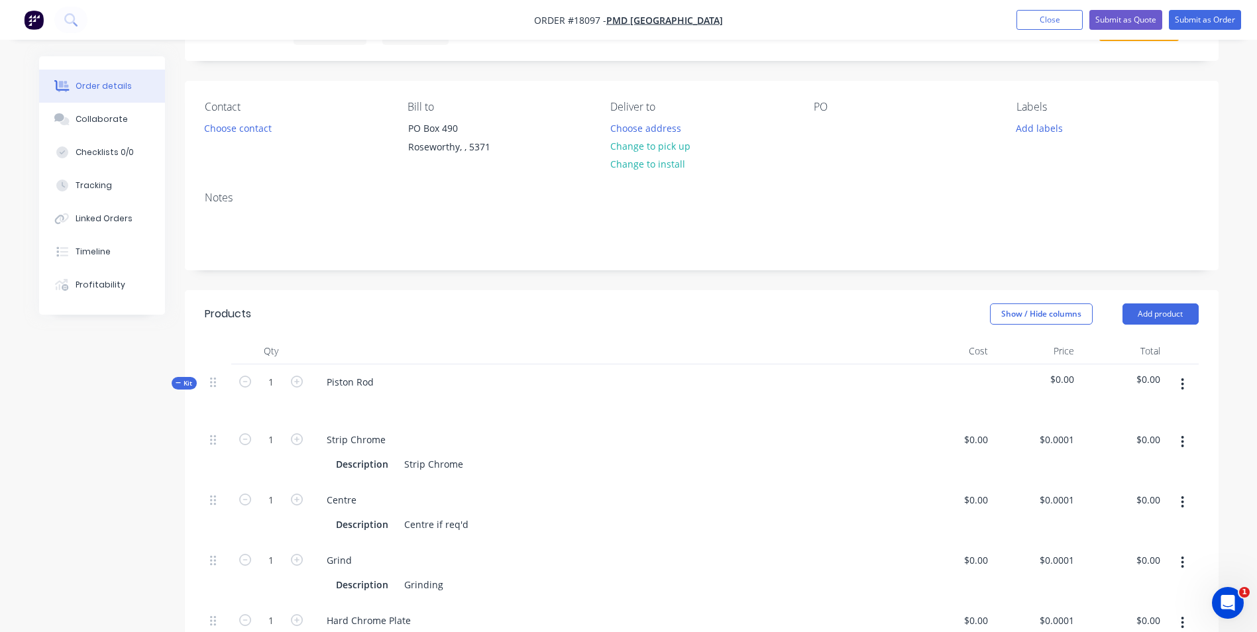
click at [1183, 437] on icon "button" at bounding box center [1182, 442] width 3 height 12
click at [1131, 523] on div "Delete" at bounding box center [1136, 529] width 102 height 19
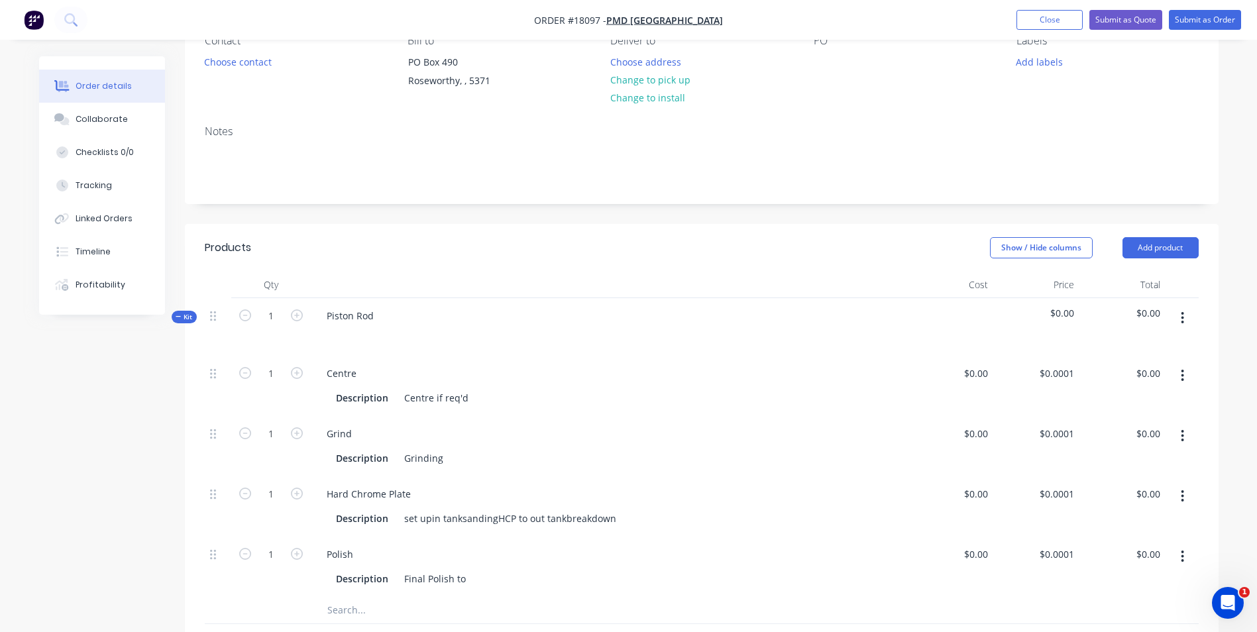
click at [1182, 376] on icon "button" at bounding box center [1182, 376] width 3 height 12
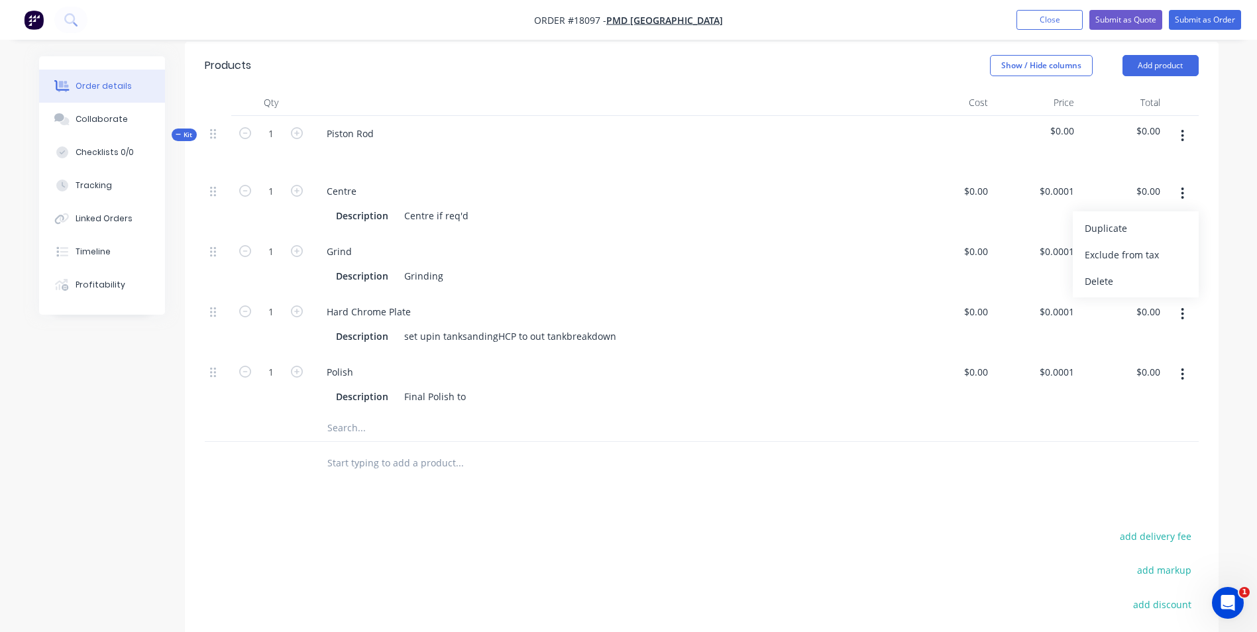
scroll to position [331, 0]
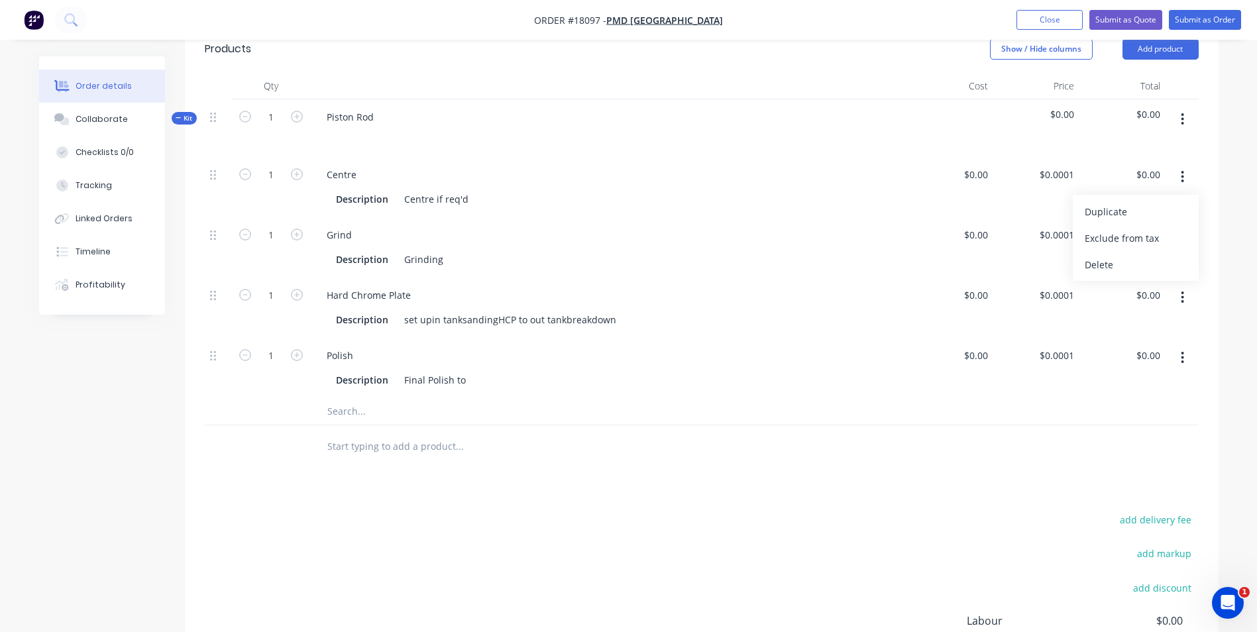
click at [354, 411] on input "text" at bounding box center [459, 411] width 265 height 27
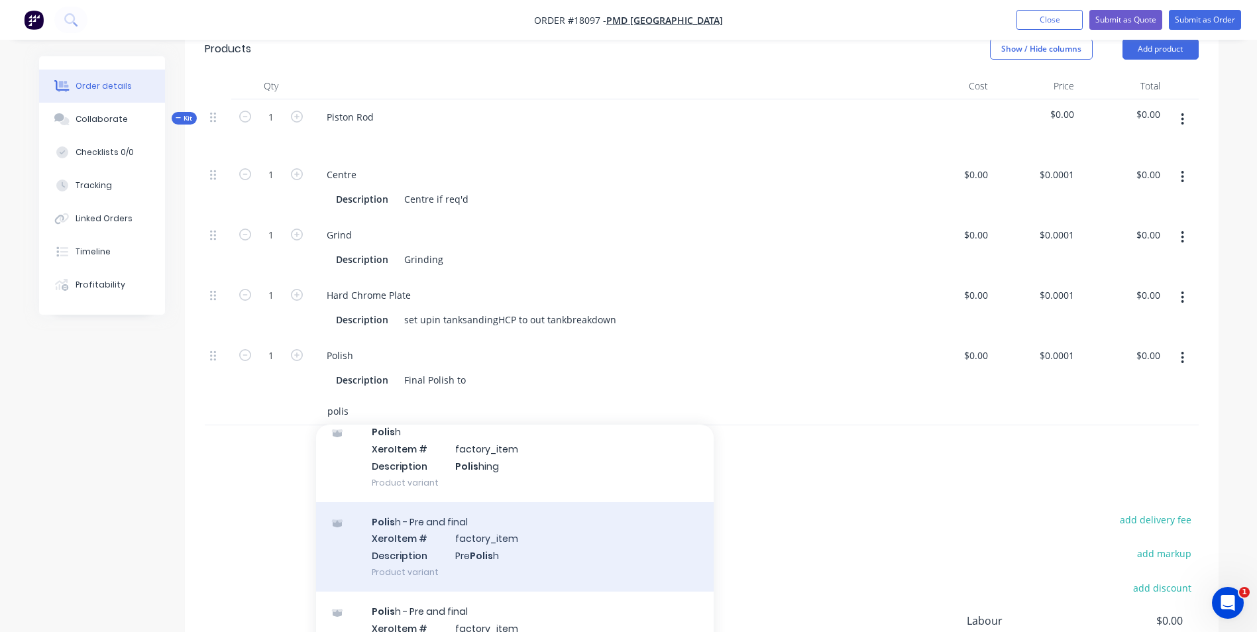
type input "polis"
click at [511, 543] on div "Polis h - Pre and final Xero Item # factory_item Description Pre Polis h Produc…" at bounding box center [515, 546] width 398 height 89
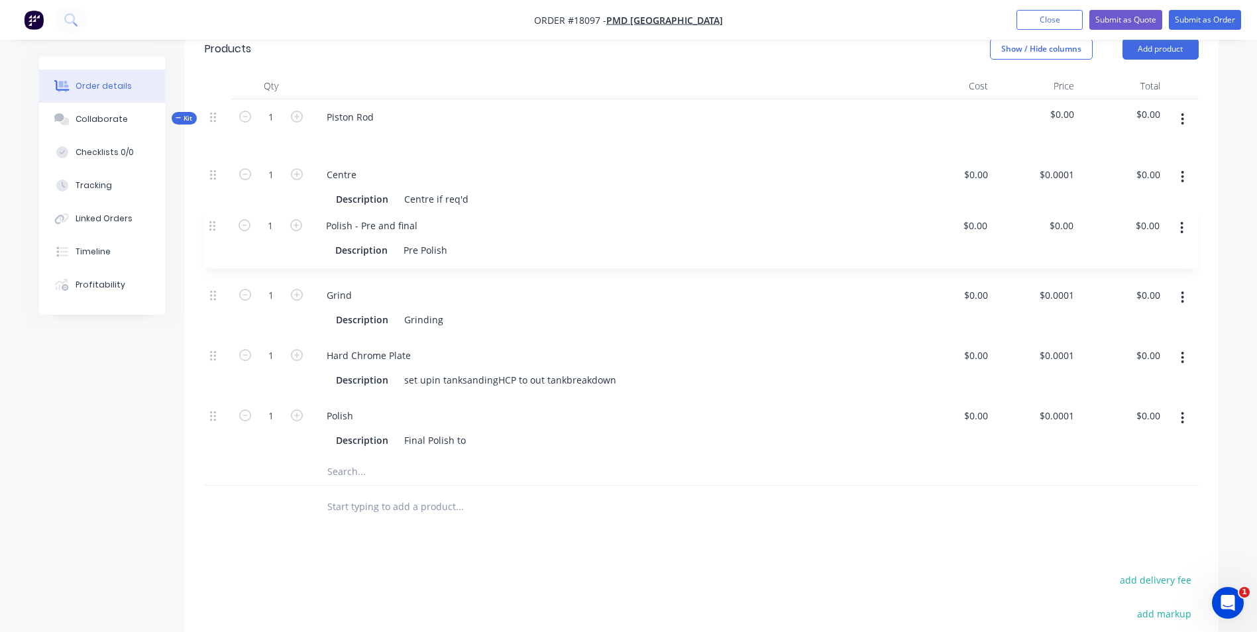
drag, startPoint x: 213, startPoint y: 418, endPoint x: 212, endPoint y: 223, distance: 194.8
click at [212, 223] on div "1 Centre Description Centre if req'd $0.00 $0.00 $0.0001 $0.0001 $0.00 $0.00 1 …" at bounding box center [702, 307] width 994 height 301
click at [1181, 176] on icon "button" at bounding box center [1182, 177] width 3 height 12
click at [1085, 259] on div "Delete" at bounding box center [1136, 264] width 102 height 19
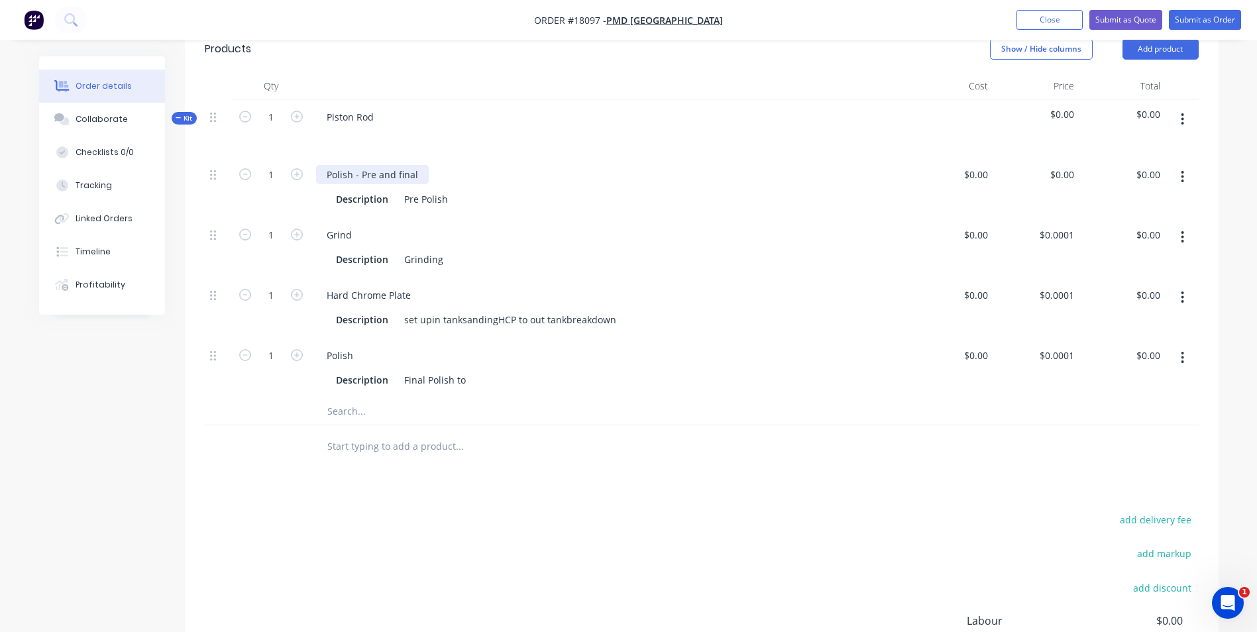
click at [415, 170] on div "Polish - Pre and final" at bounding box center [372, 174] width 113 height 19
click at [459, 260] on div "Description Grinding" at bounding box center [606, 259] width 551 height 19
click at [429, 319] on div "set upin tanksandingHCP to out tankbreakdown" at bounding box center [510, 319] width 223 height 19
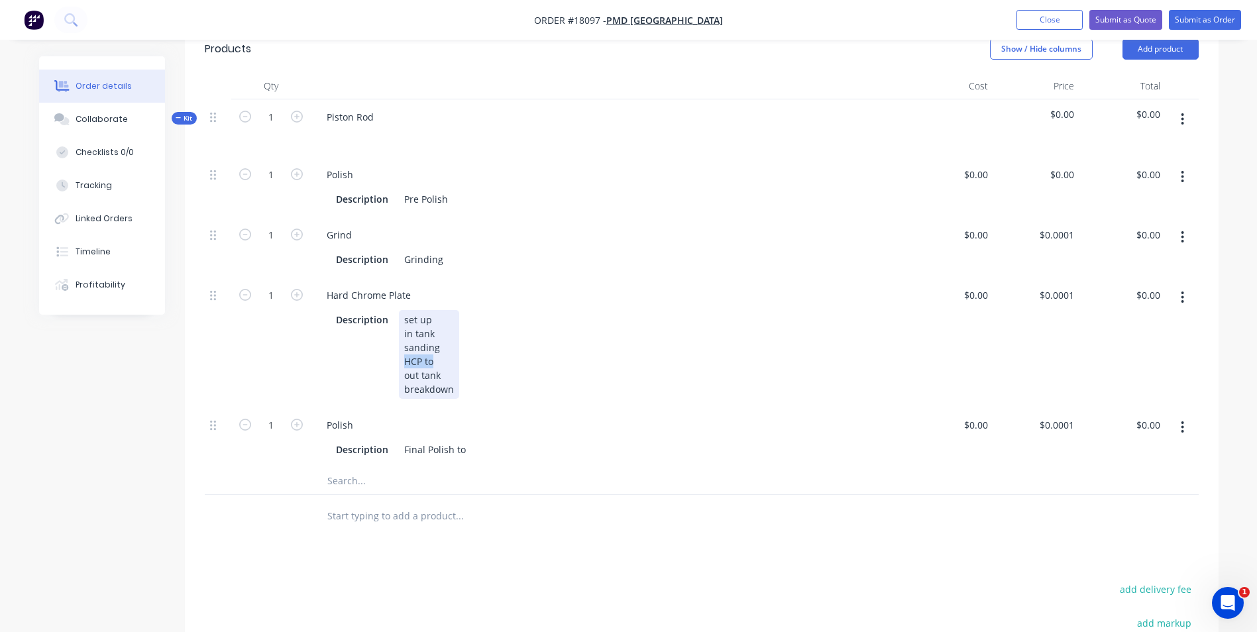
drag, startPoint x: 437, startPoint y: 362, endPoint x: 405, endPoint y: 360, distance: 31.9
click at [405, 360] on div "set up in tank sanding HCP to out tank breakdown" at bounding box center [429, 354] width 60 height 89
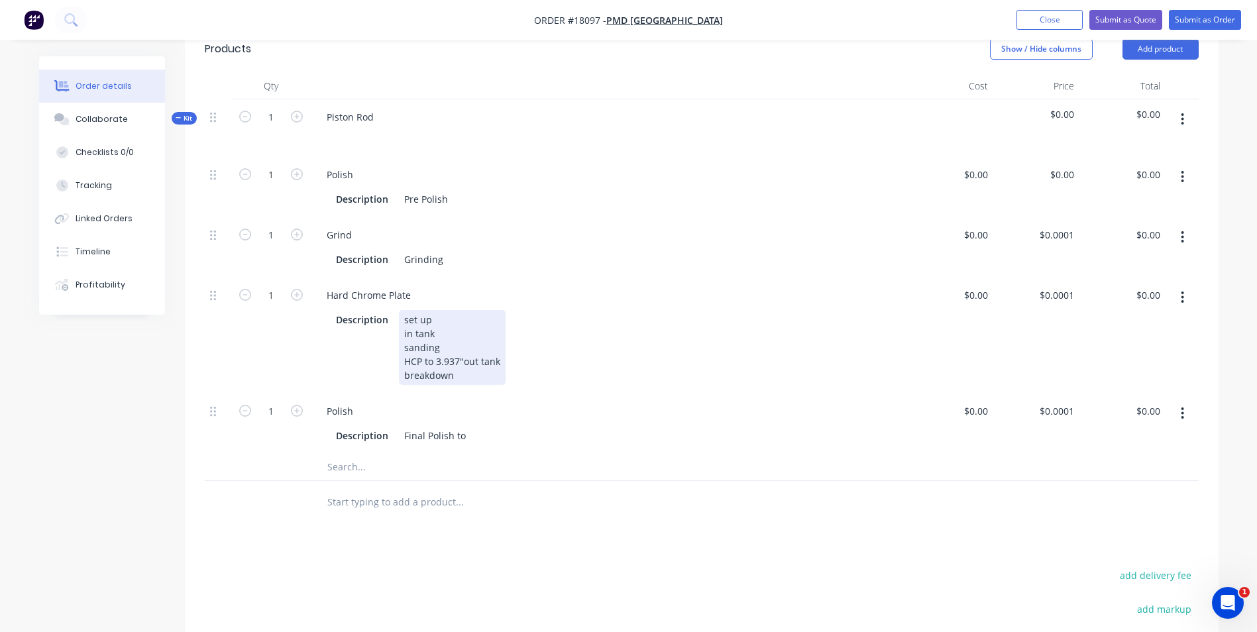
click at [462, 376] on div "set up in tank sanding HCP to 3.937" out tank breakdown" at bounding box center [452, 347] width 107 height 75
click at [470, 441] on div "Description Final Polish to" at bounding box center [606, 435] width 551 height 19
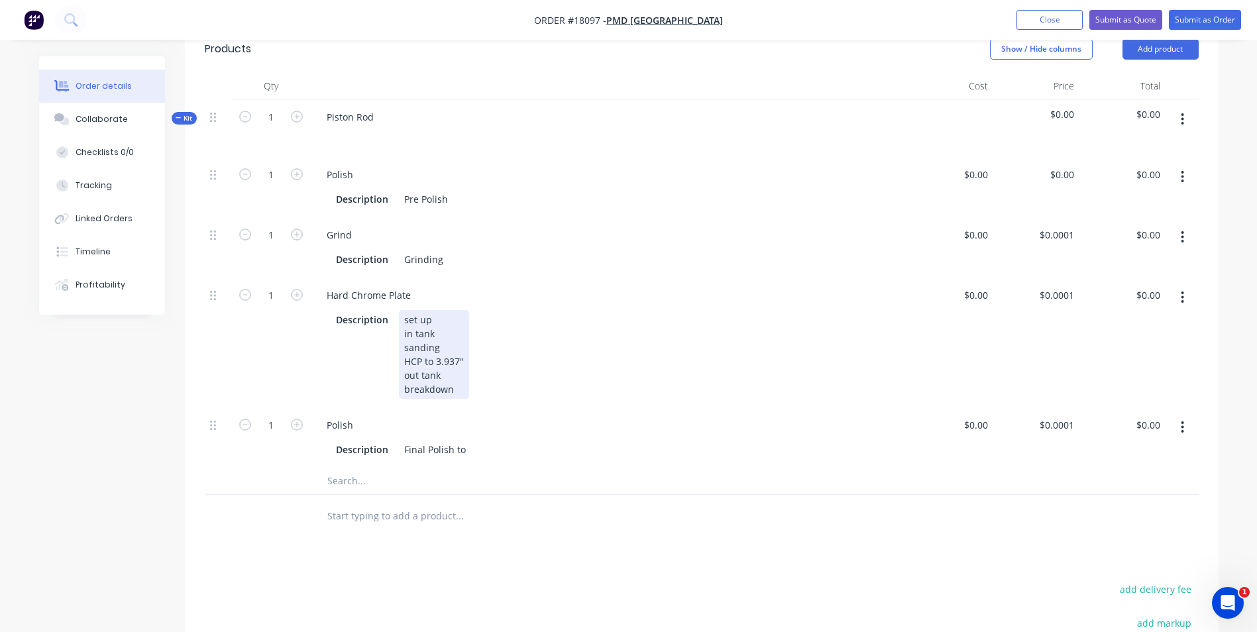
click at [449, 376] on div "set up in tank sanding HCP to 3.937" out tank breakdown" at bounding box center [434, 354] width 70 height 89
click at [451, 386] on div "set up in tank sanding HCP to 3.937" out tank breakdown" at bounding box center [434, 354] width 70 height 89
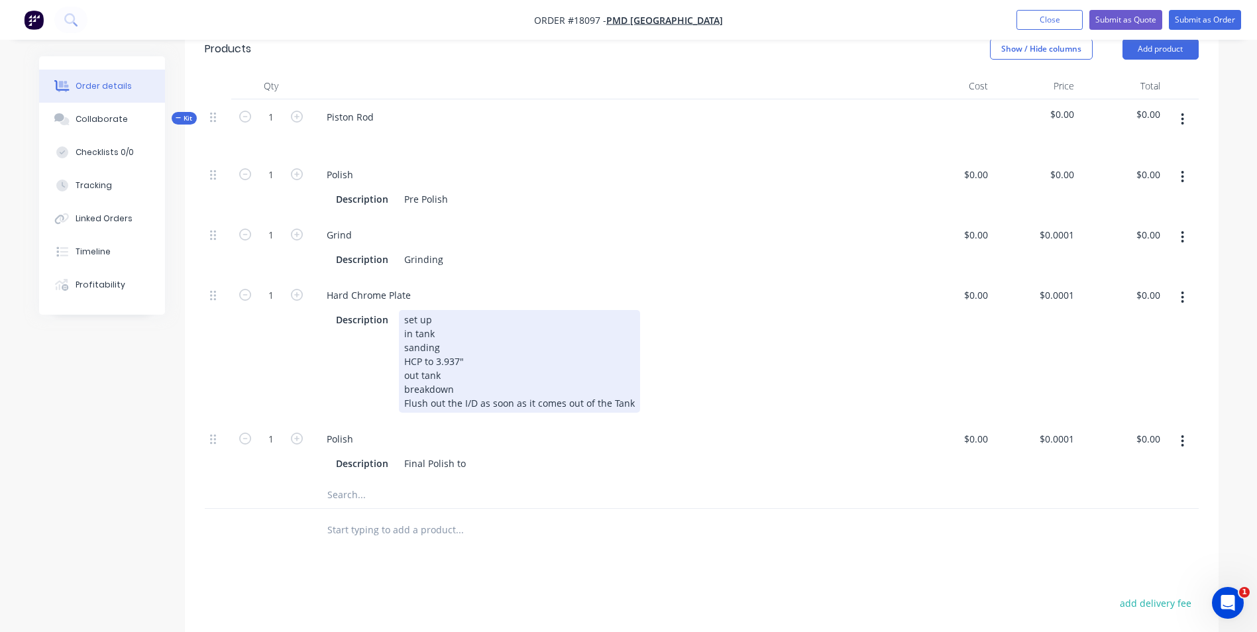
click at [406, 402] on div "set up in tank sanding HCP to 3.937" out tank breakdown Flush out the I/D as so…" at bounding box center [519, 361] width 241 height 103
click at [401, 404] on div "set up in tank sanding HCP to 3.937" out tank breakdown Flush out the I/D as so…" at bounding box center [519, 361] width 241 height 103
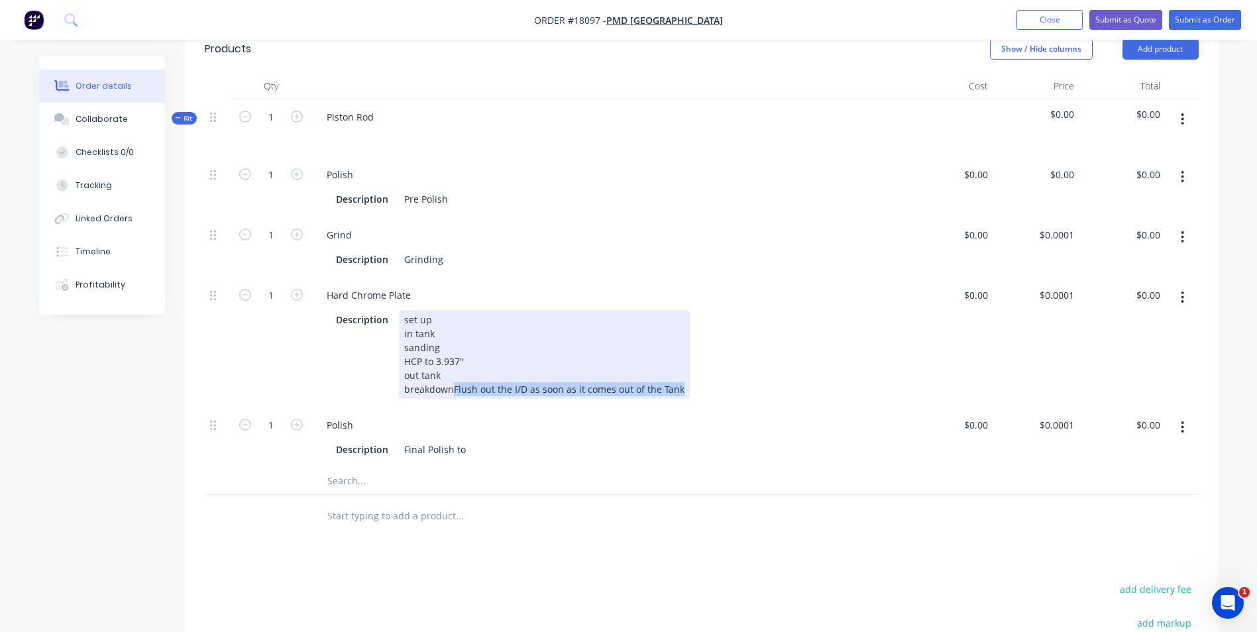
drag, startPoint x: 675, startPoint y: 388, endPoint x: 451, endPoint y: 392, distance: 224.6
click at [451, 392] on div "set up in tank sanding HCP to 3.937" out tank breakdown Flush out the I/D as so…" at bounding box center [544, 354] width 291 height 89
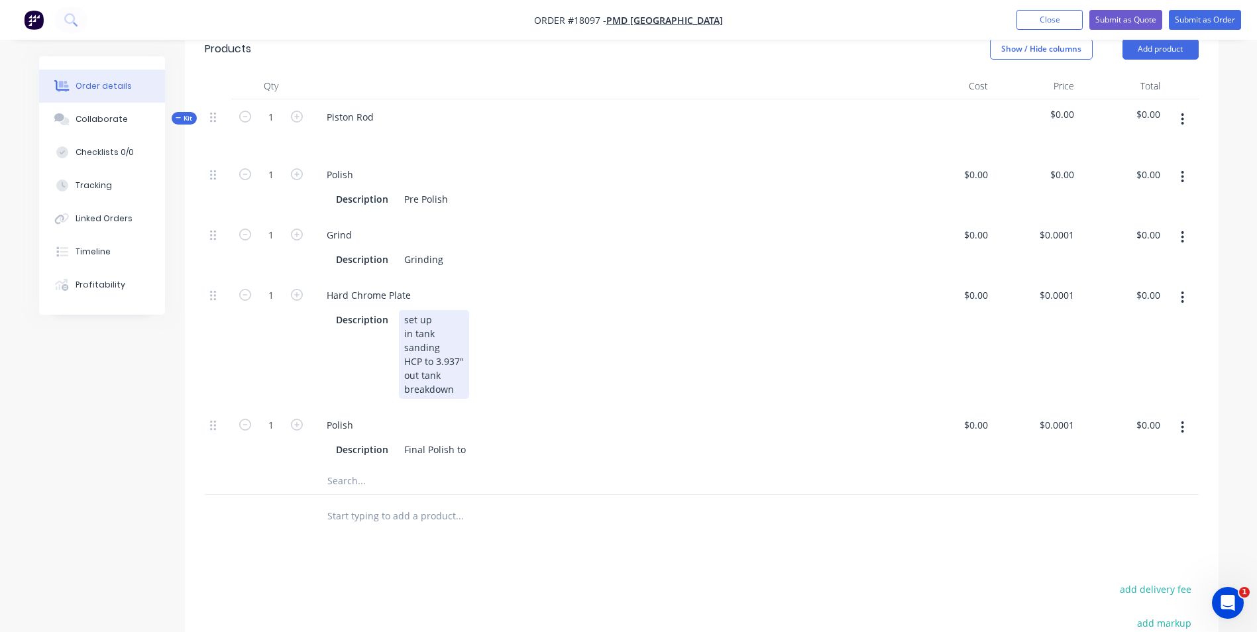
click at [446, 374] on div "set up in tank sanding HCP to 3.937" out tank breakdown" at bounding box center [434, 354] width 70 height 89
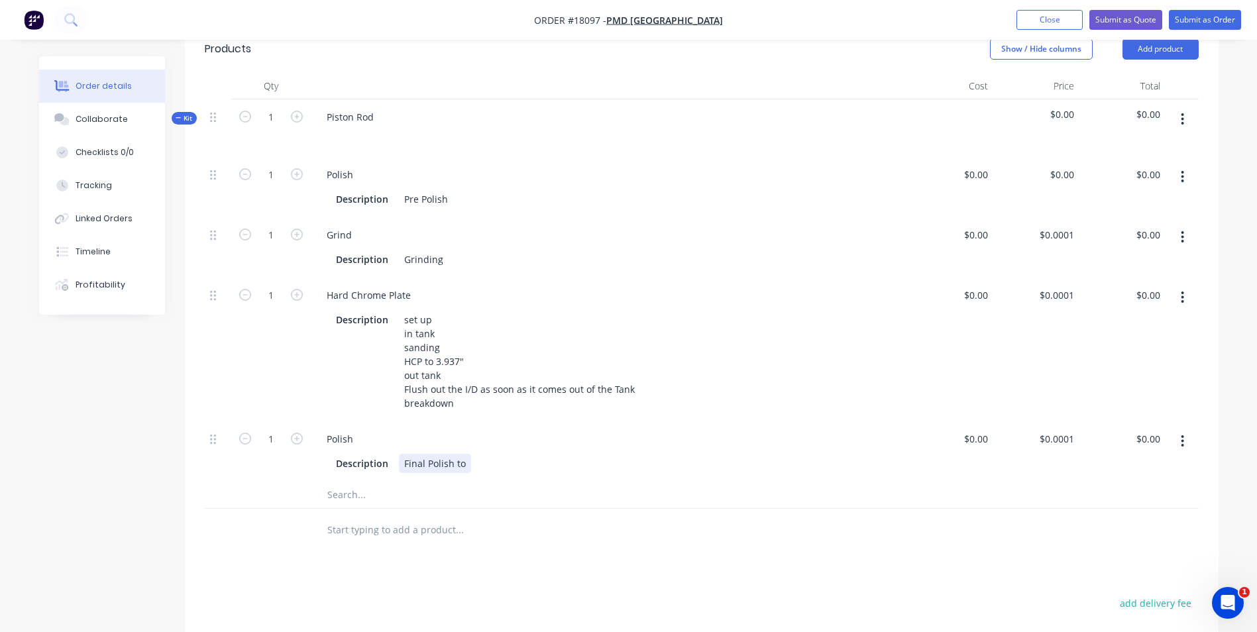
click at [466, 461] on div "Final Polish to" at bounding box center [435, 463] width 72 height 19
drag, startPoint x: 465, startPoint y: 461, endPoint x: 402, endPoint y: 469, distance: 63.4
click at [402, 469] on div "Final Polish to" at bounding box center [435, 463] width 72 height 19
paste div
click at [370, 438] on div "Polish" at bounding box center [609, 438] width 586 height 19
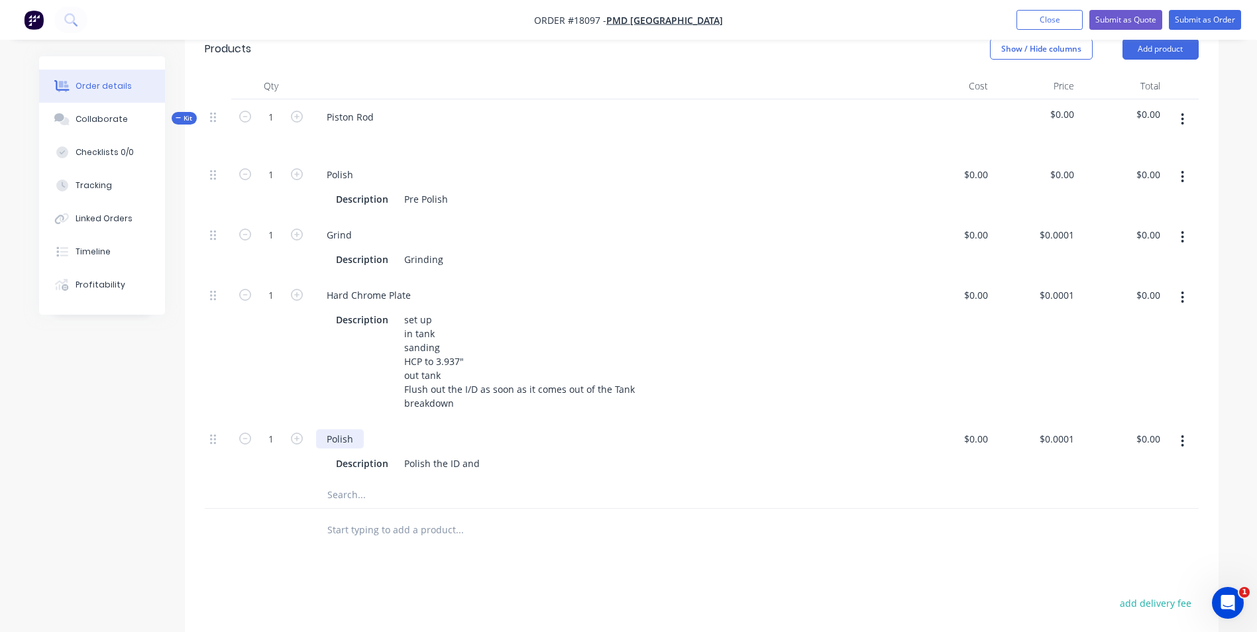
click at [362, 437] on div "Polish" at bounding box center [340, 438] width 48 height 19
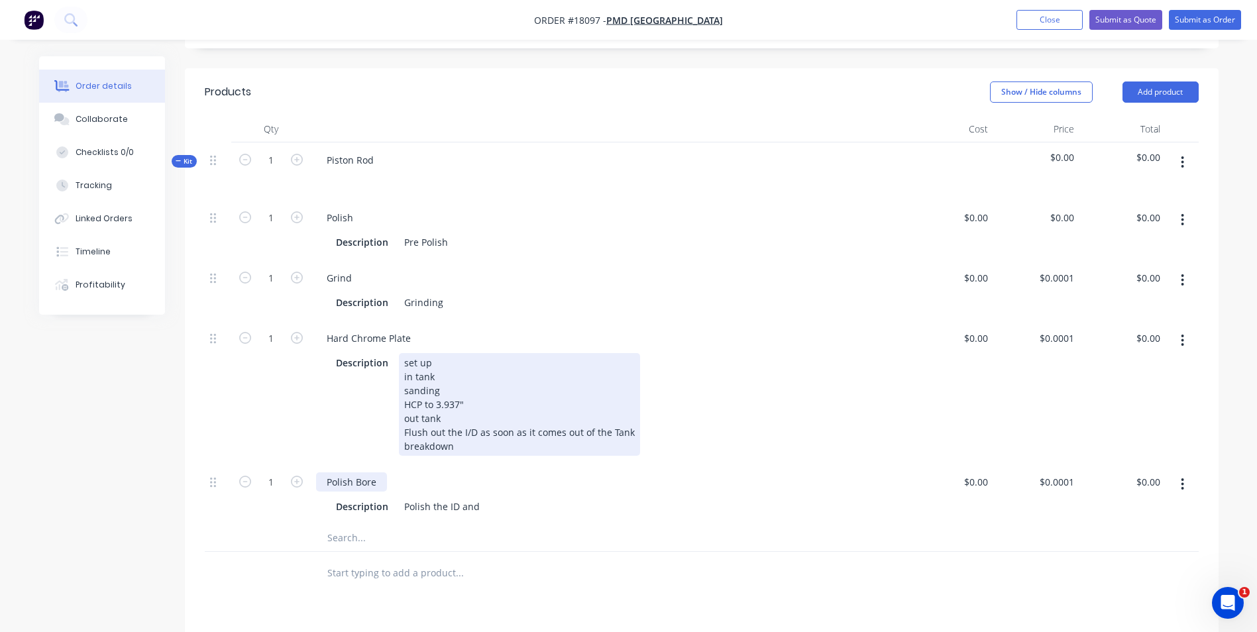
scroll to position [265, 0]
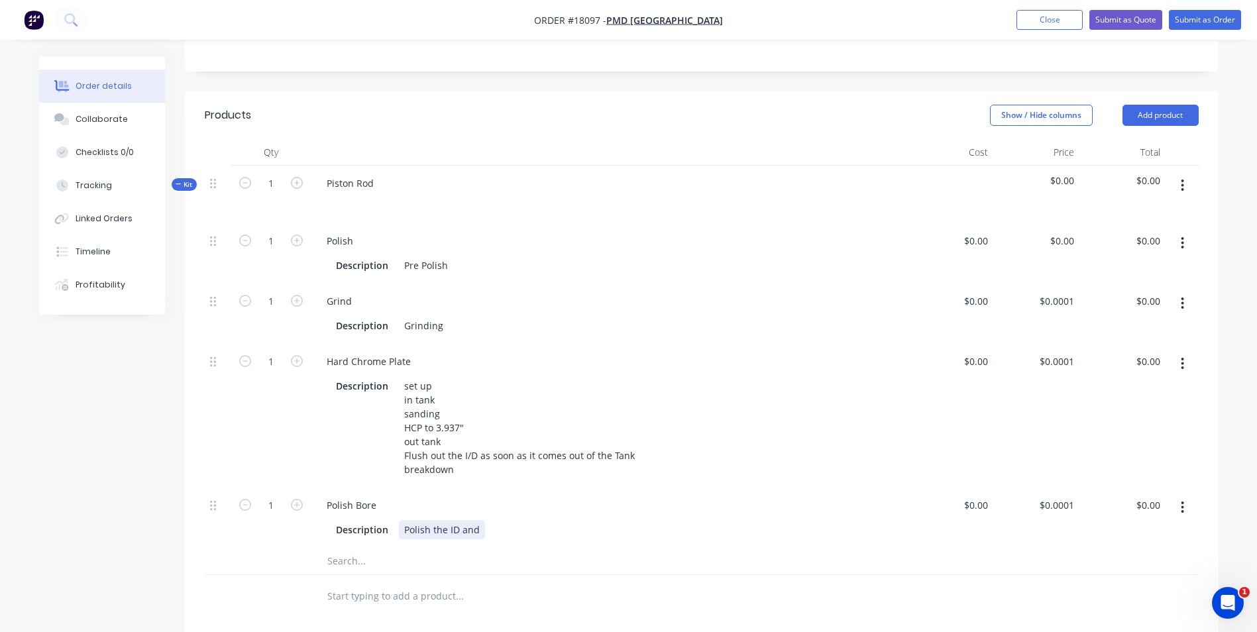
click at [484, 533] on div "Description Polish the ID and" at bounding box center [606, 529] width 551 height 19
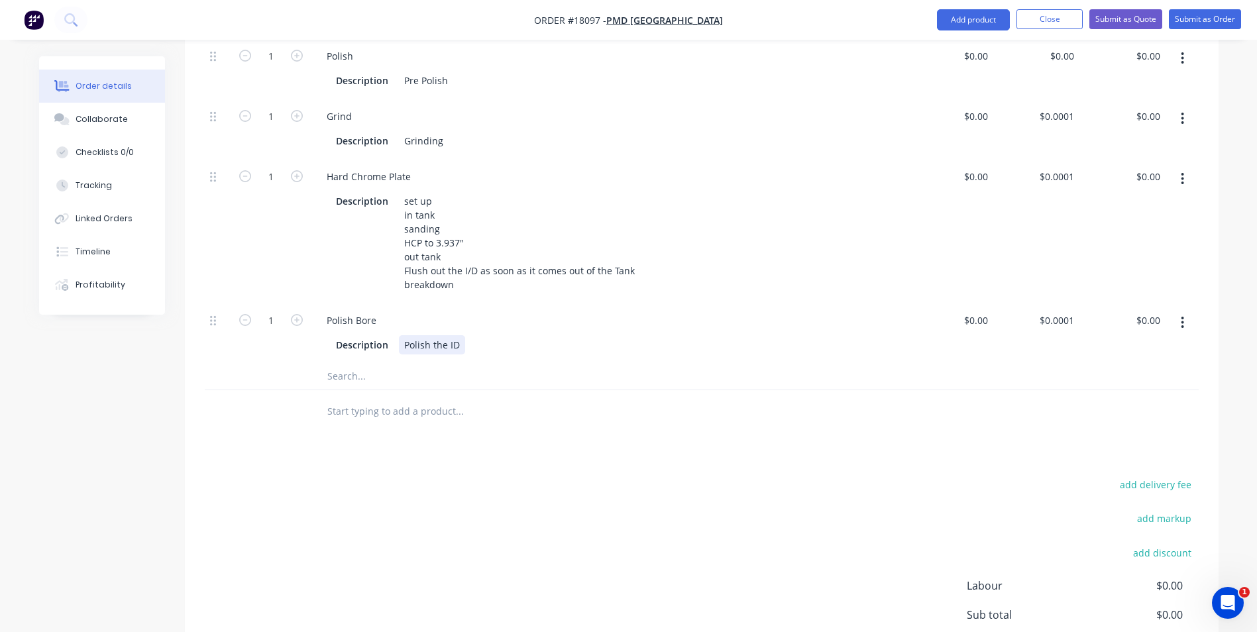
scroll to position [464, 0]
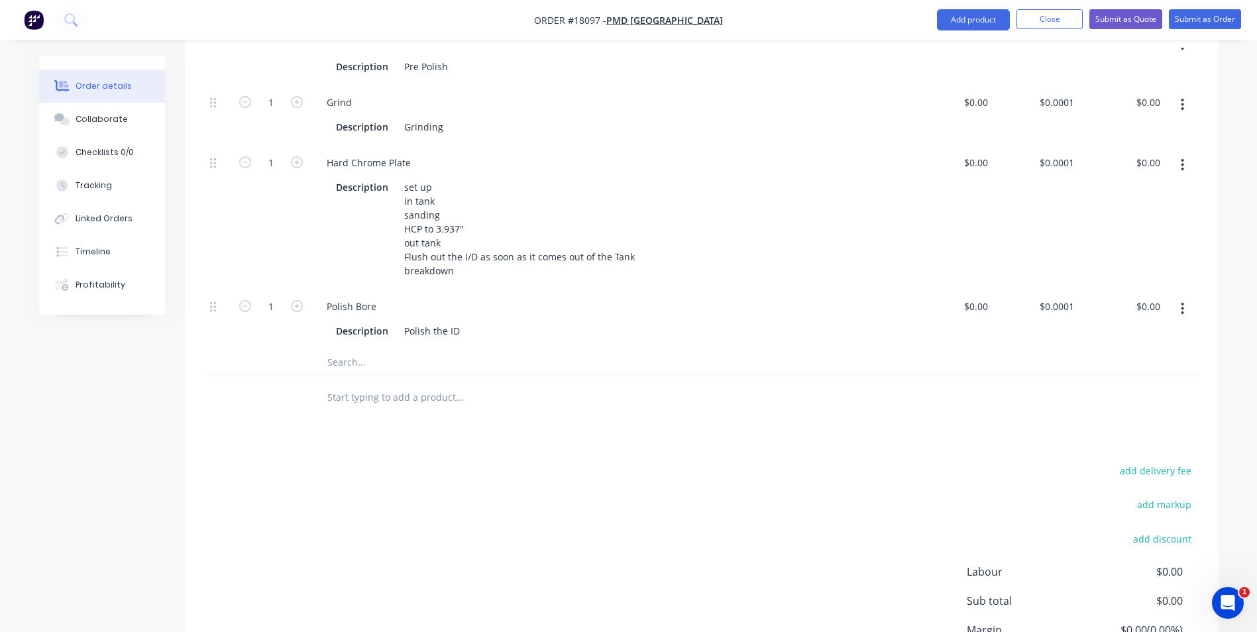
click at [368, 374] on input "text" at bounding box center [459, 362] width 265 height 27
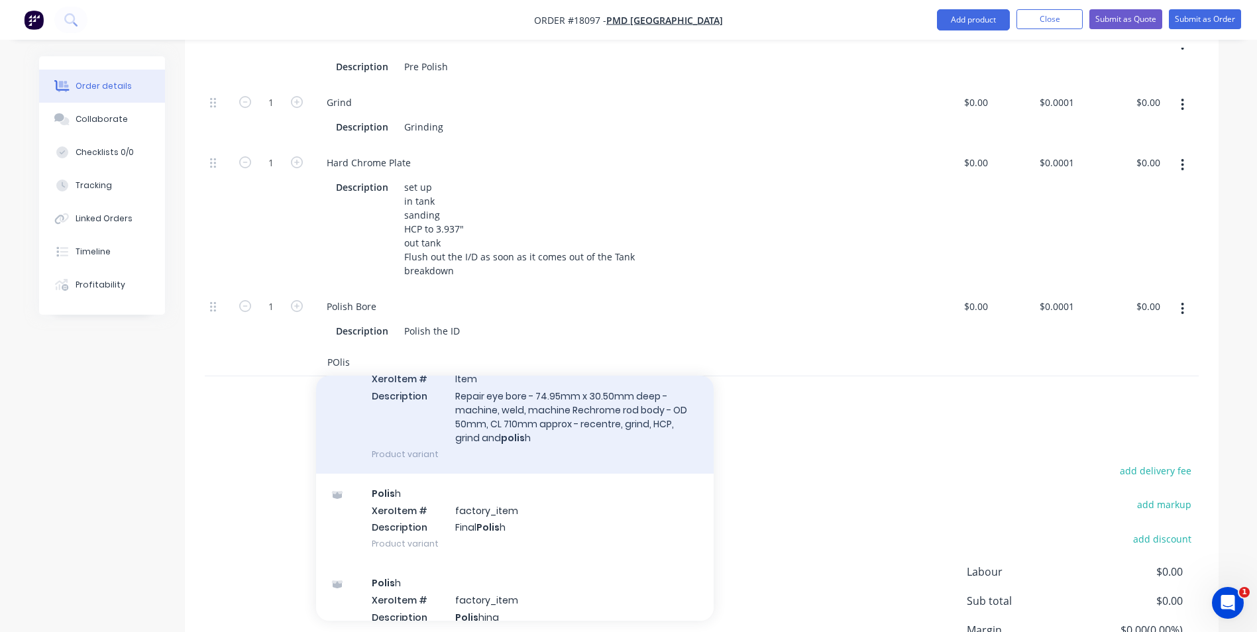
scroll to position [133, 0]
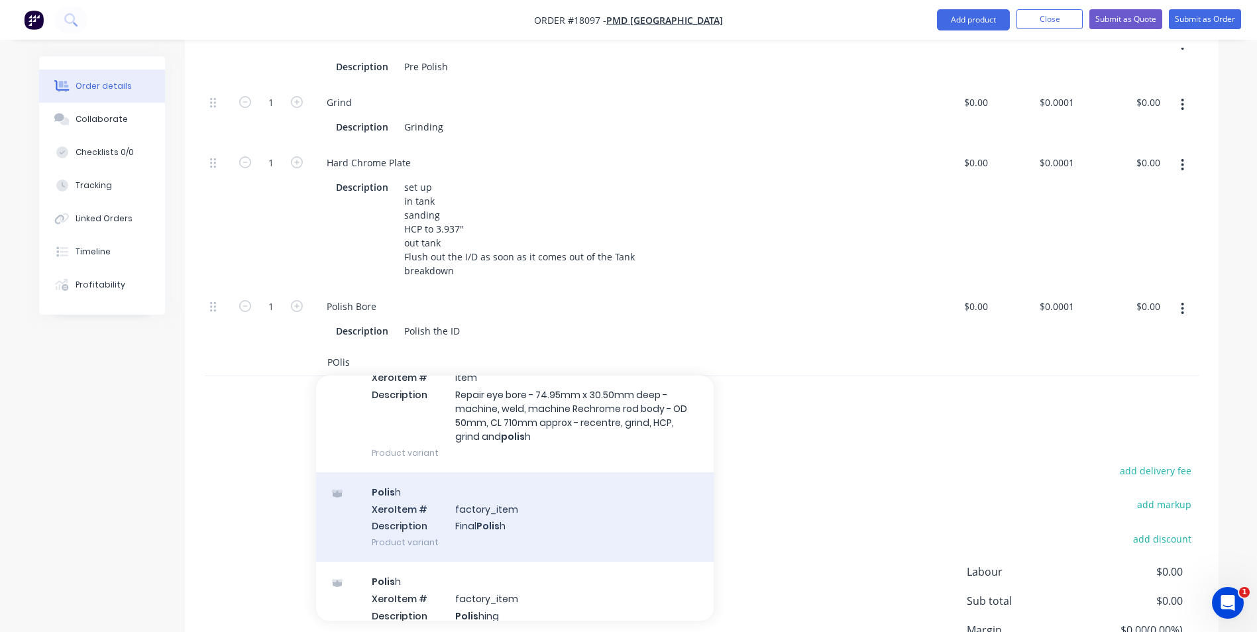
type input "POlis"
click at [513, 512] on div "Polis h Xero Item # factory_item Description Final Polis h Product variant" at bounding box center [515, 516] width 398 height 89
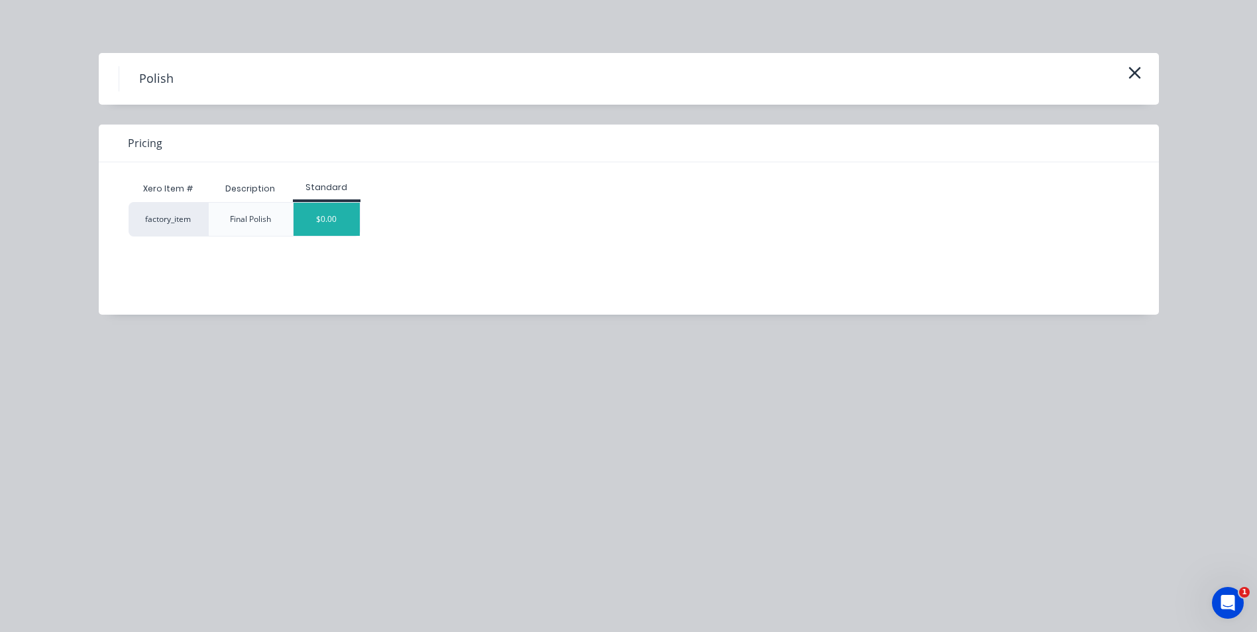
click at [328, 213] on div "$0.00" at bounding box center [327, 219] width 66 height 33
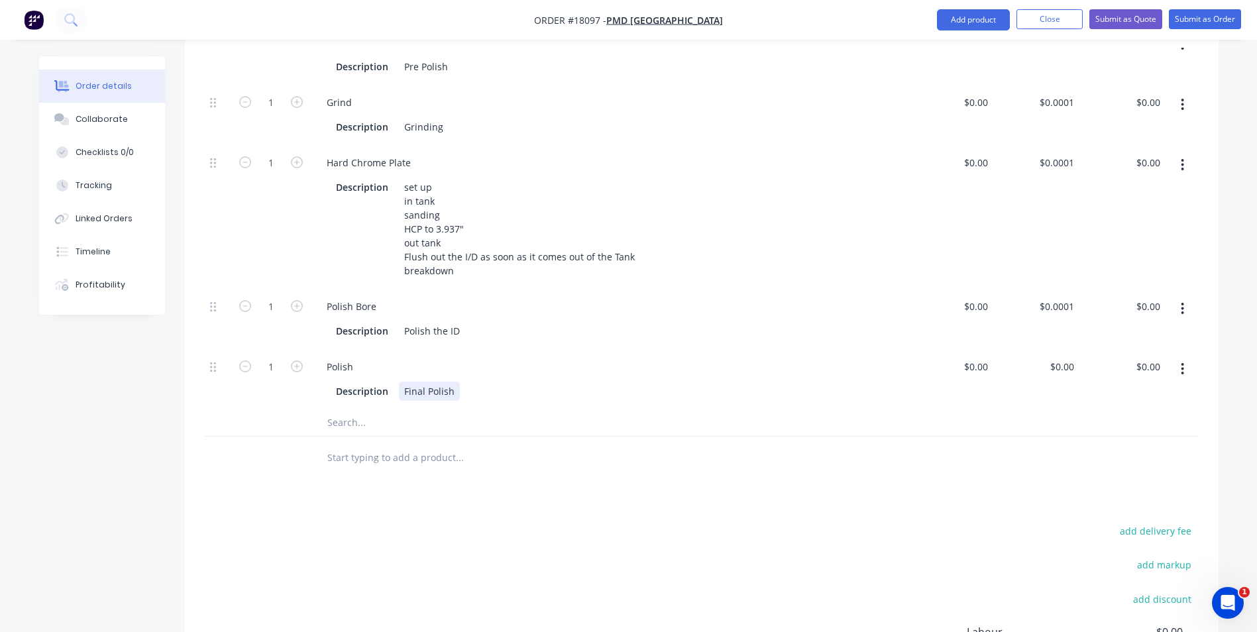
click at [452, 390] on div "Final Polish" at bounding box center [429, 391] width 61 height 19
drag, startPoint x: 452, startPoint y: 390, endPoint x: 443, endPoint y: 390, distance: 8.6
paste div
click at [359, 368] on div "Polish" at bounding box center [340, 366] width 48 height 19
click at [325, 365] on div "Polish" at bounding box center [340, 366] width 48 height 19
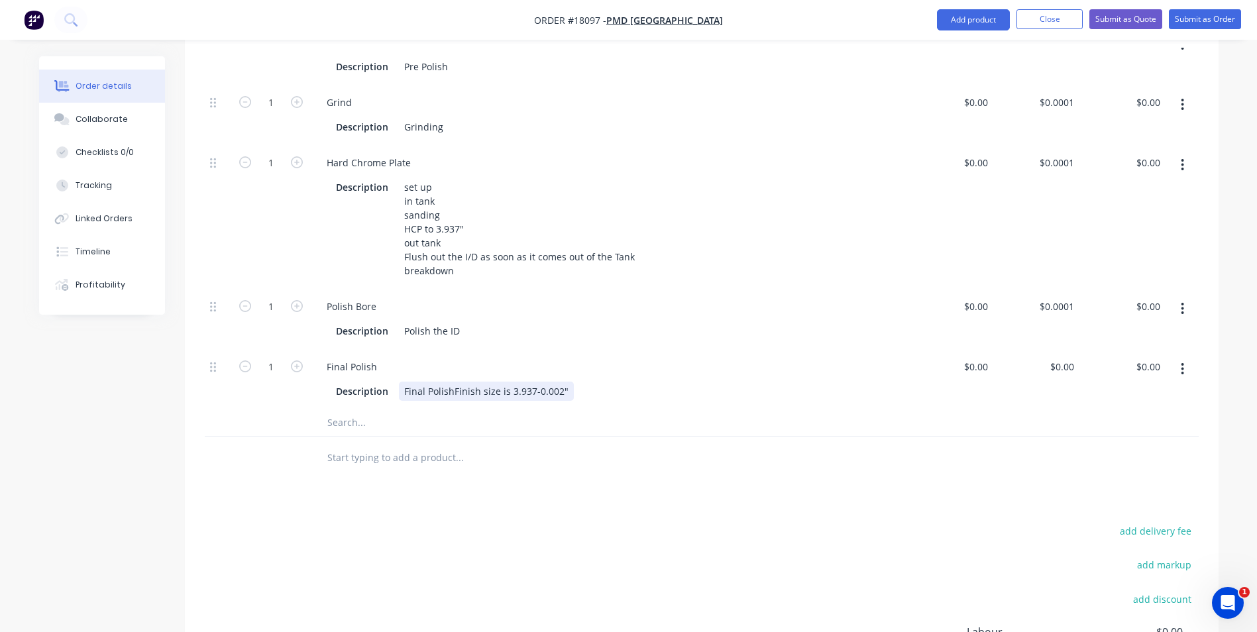
click at [451, 392] on div "Final PolishFinish size is 3.937-0.002"" at bounding box center [486, 391] width 175 height 19
drag, startPoint x: 466, startPoint y: 391, endPoint x: 454, endPoint y: 390, distance: 11.9
click at [454, 390] on div "Final Polish to Finish size is 3.937-0.002"" at bounding box center [493, 391] width 189 height 19
drag, startPoint x: 453, startPoint y: 391, endPoint x: 366, endPoint y: 342, distance: 99.7
click at [389, 376] on div "Final Polish Description Final Polish Finish size is 3.937-0.002"" at bounding box center [609, 379] width 596 height 60
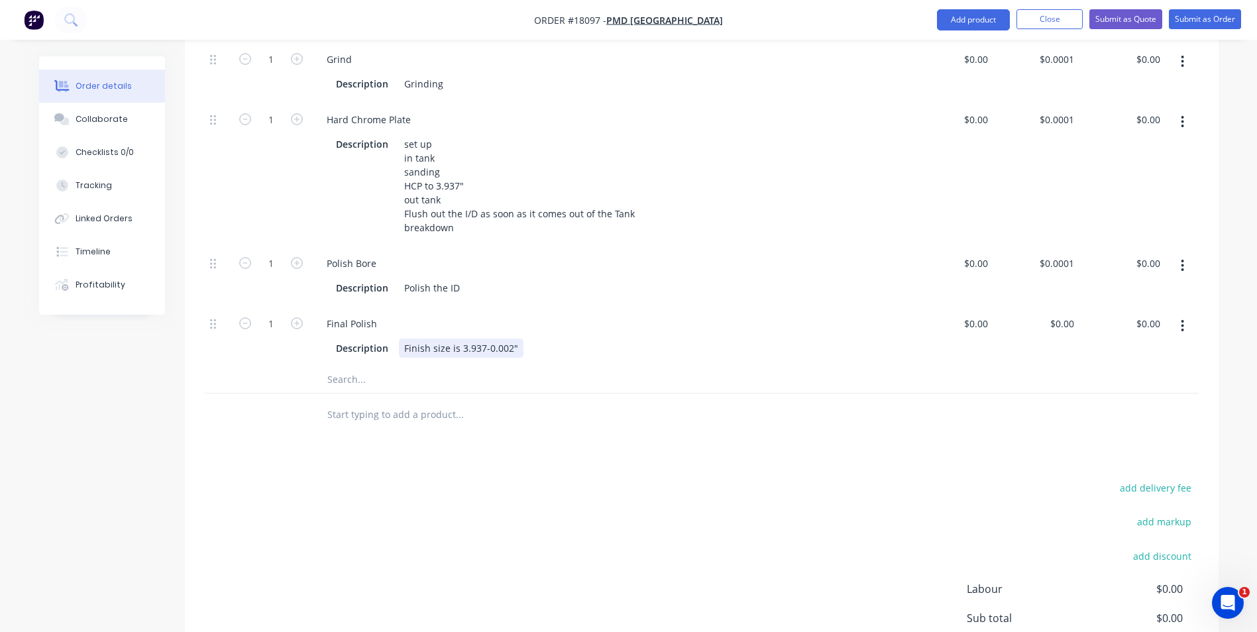
scroll to position [530, 0]
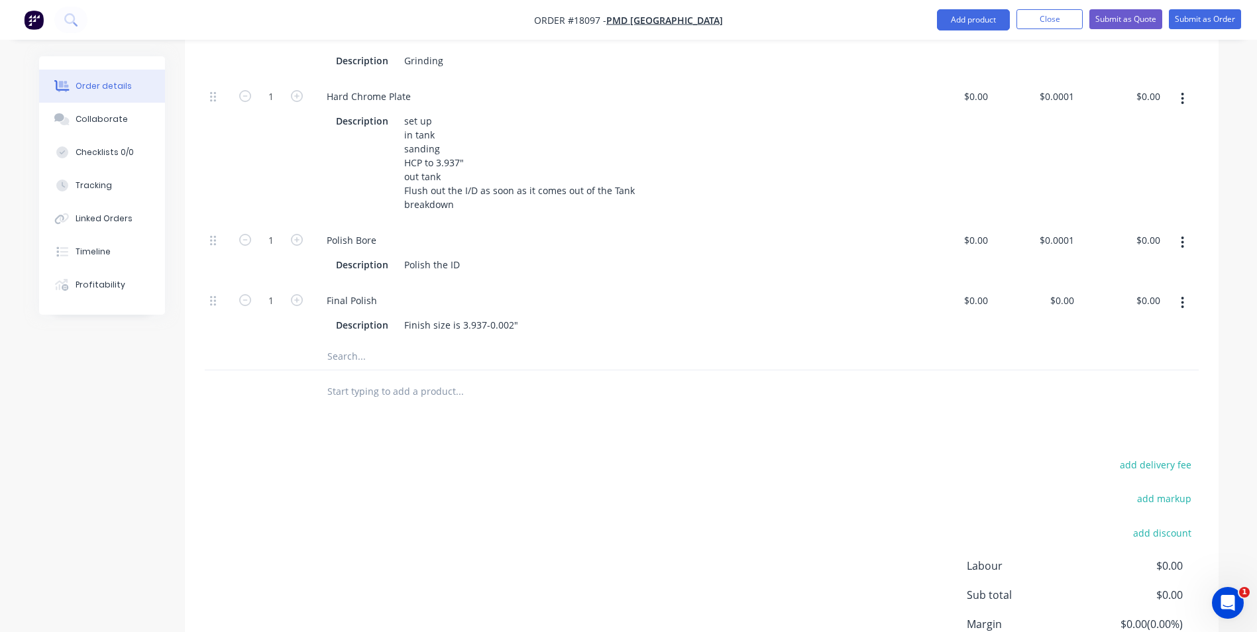
click at [375, 356] on input "text" at bounding box center [459, 356] width 265 height 27
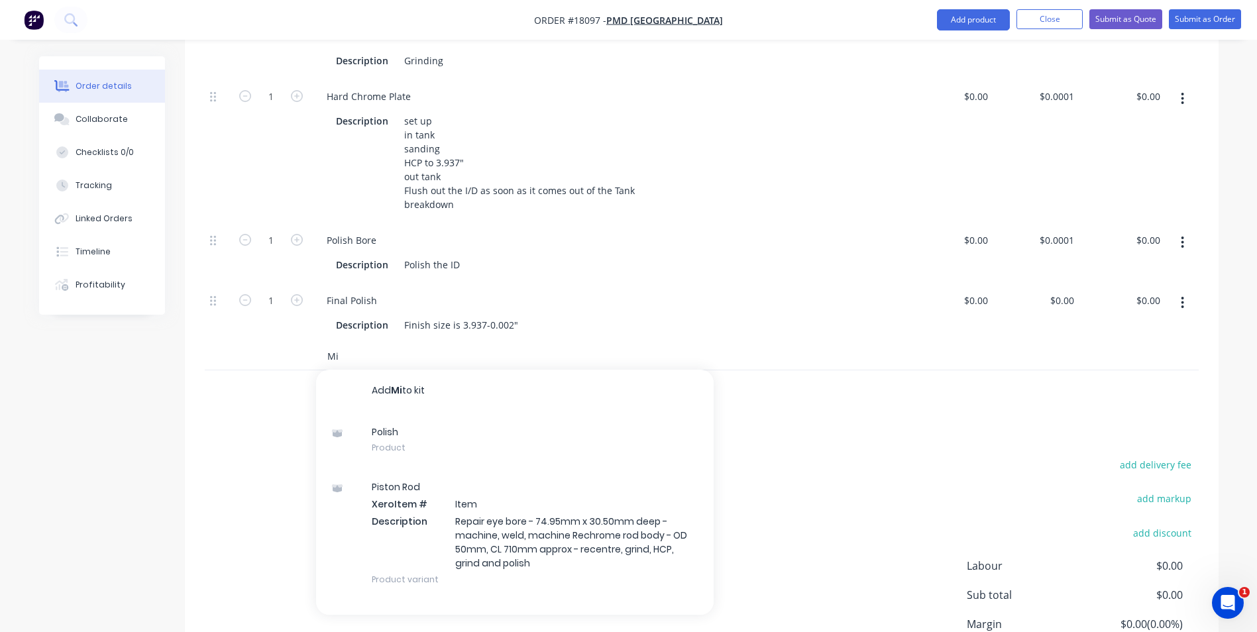
type input "Mis"
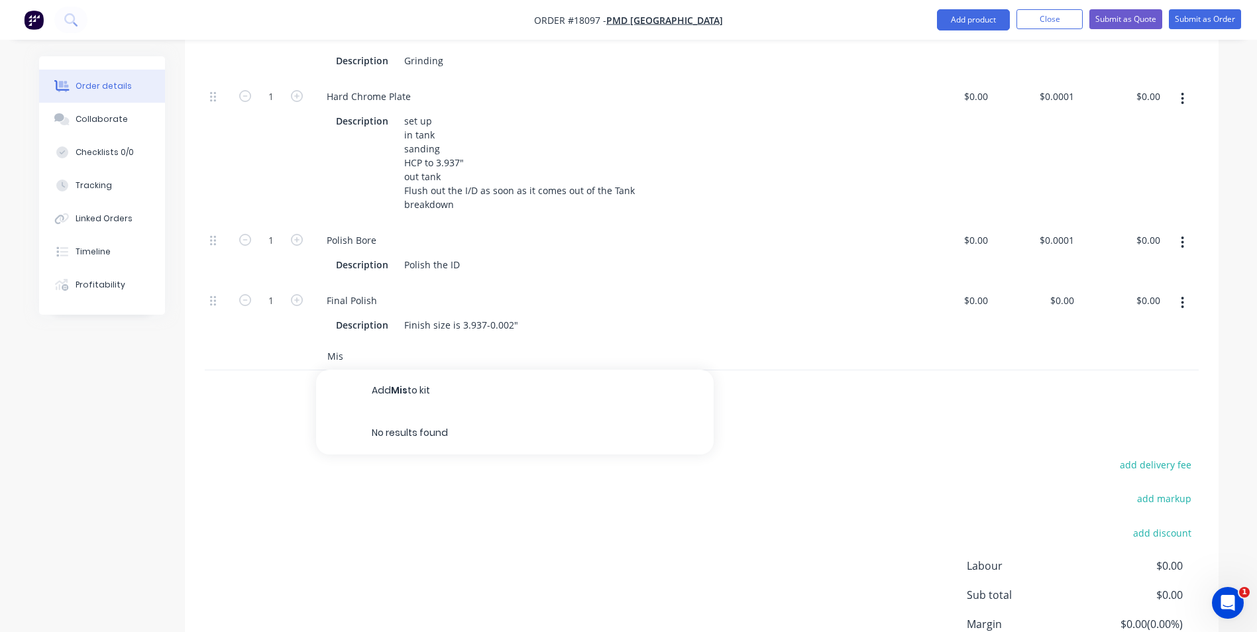
drag, startPoint x: 357, startPoint y: 352, endPoint x: 322, endPoint y: 359, distance: 35.7
click at [322, 359] on div "Mis Add Mis to kit No results found" at bounding box center [515, 356] width 398 height 27
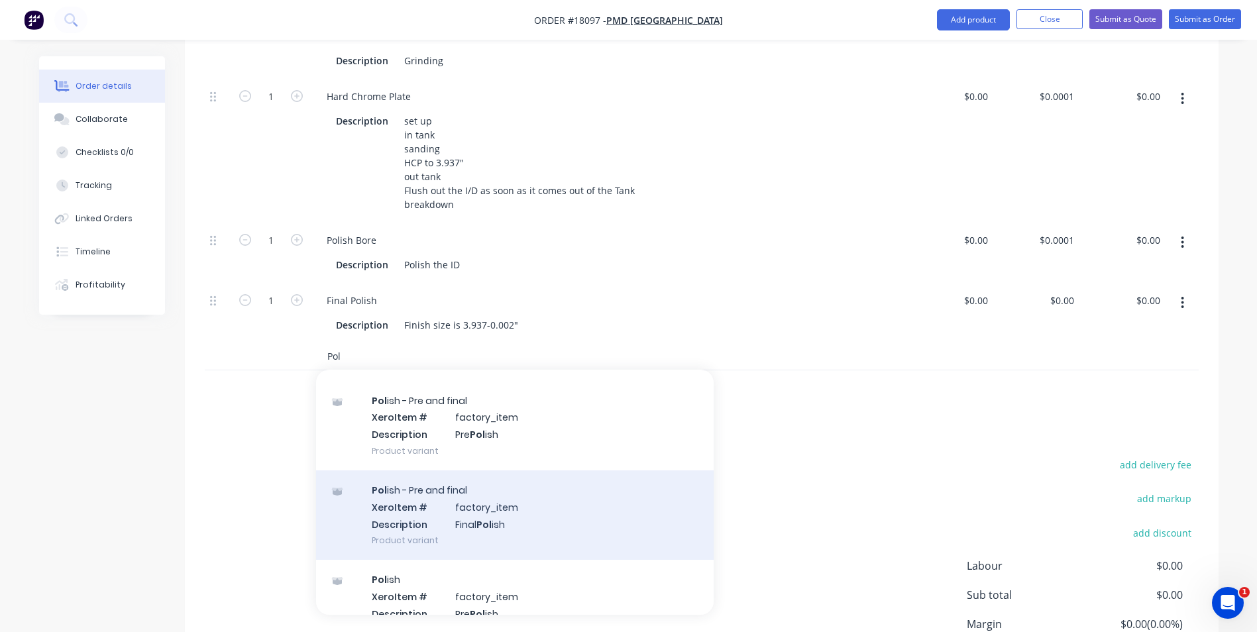
scroll to position [464, 0]
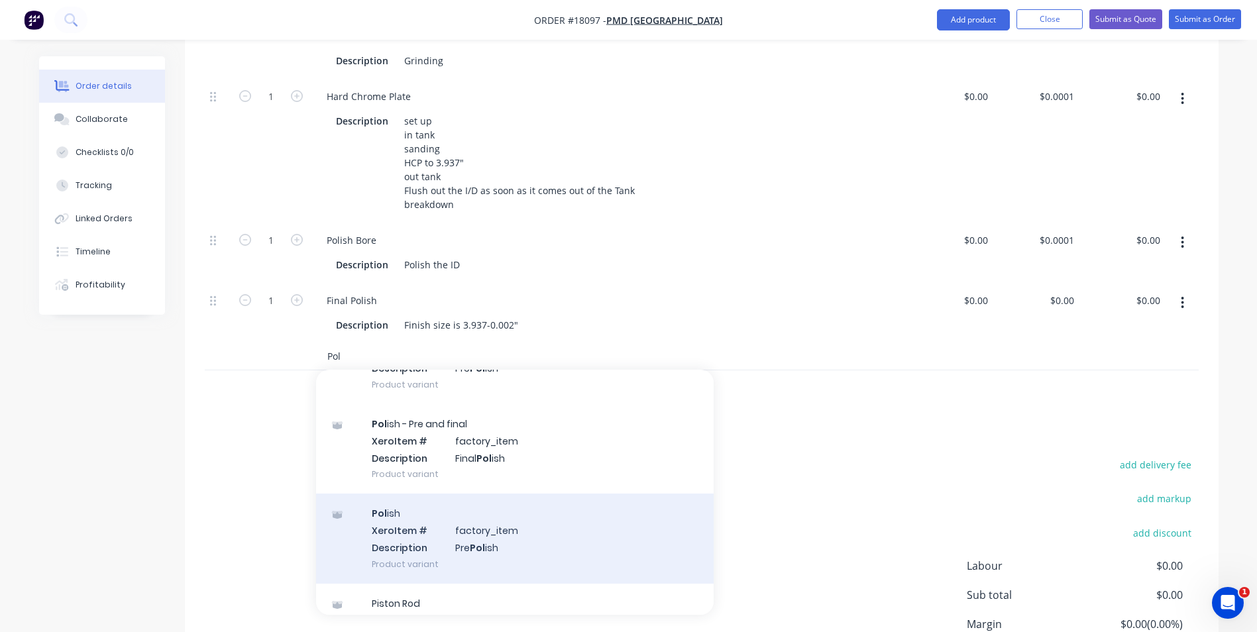
type input "Pol"
click at [490, 535] on div "Pol ish Xero Item # factory_item Description Pre Pol ish Product variant" at bounding box center [515, 538] width 398 height 89
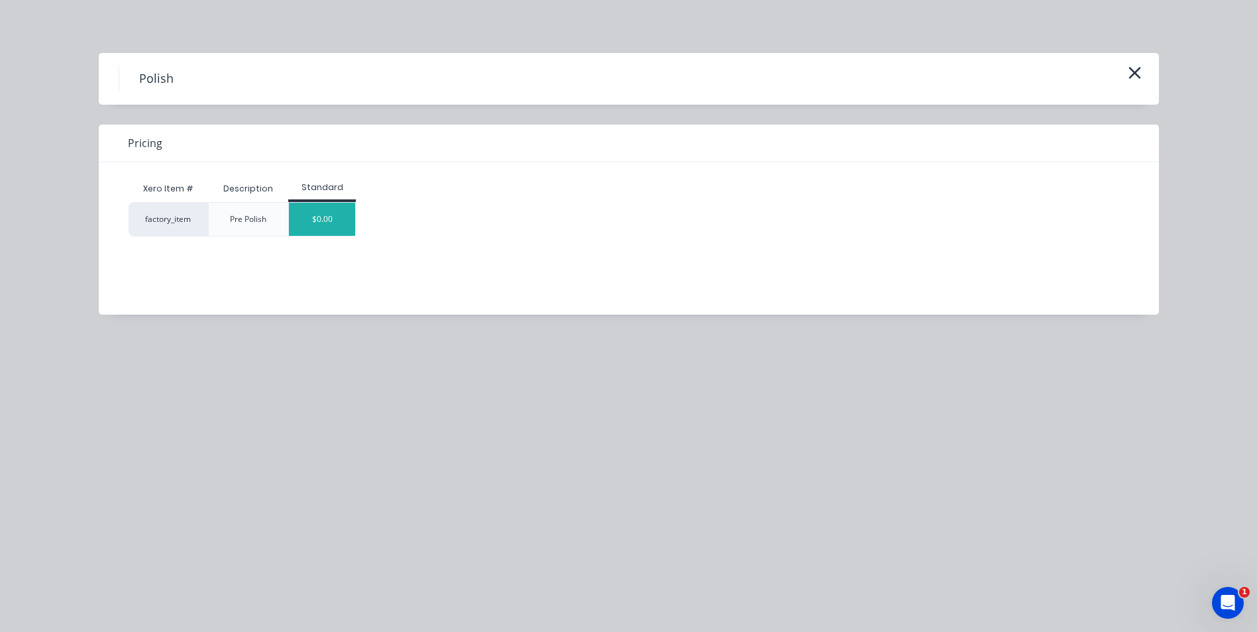
click at [333, 205] on div "$0.00" at bounding box center [322, 219] width 66 height 33
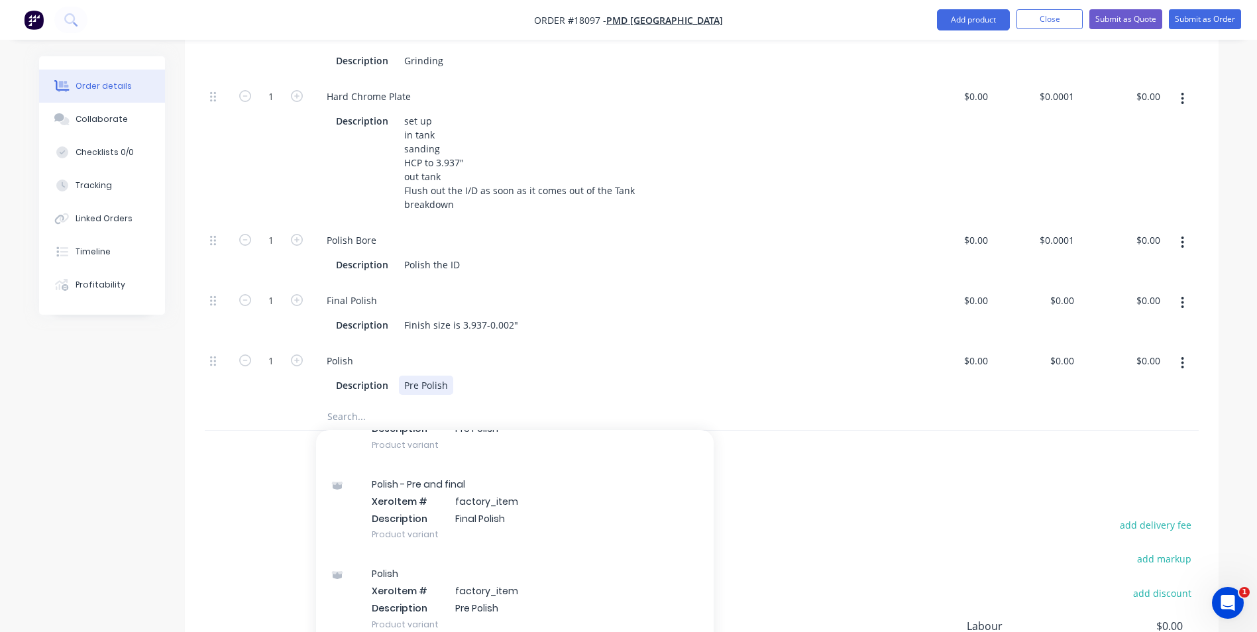
click at [542, 402] on div "Polish Description Pre Polish" at bounding box center [609, 373] width 596 height 60
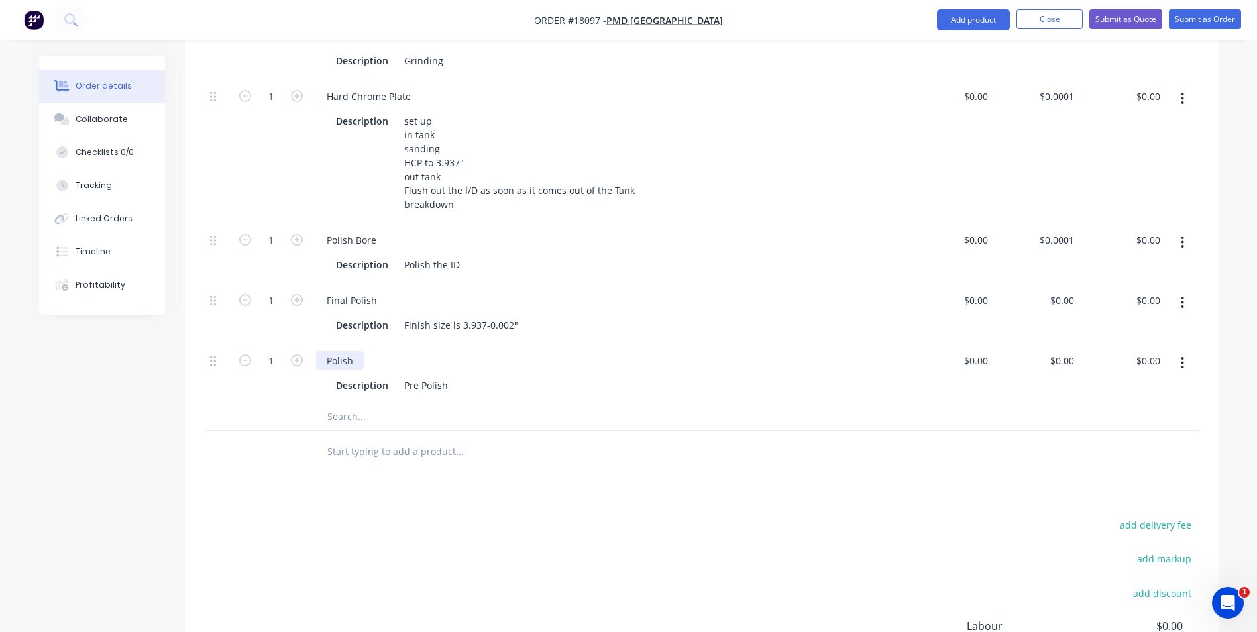
click at [347, 357] on div "Polish" at bounding box center [340, 360] width 48 height 19
drag, startPoint x: 352, startPoint y: 359, endPoint x: 319, endPoint y: 357, distance: 33.2
click at [319, 357] on div "Polish" at bounding box center [340, 360] width 48 height 19
drag, startPoint x: 455, startPoint y: 386, endPoint x: 404, endPoint y: 386, distance: 51.0
click at [404, 386] on div "Description Pre Polish" at bounding box center [606, 385] width 551 height 19
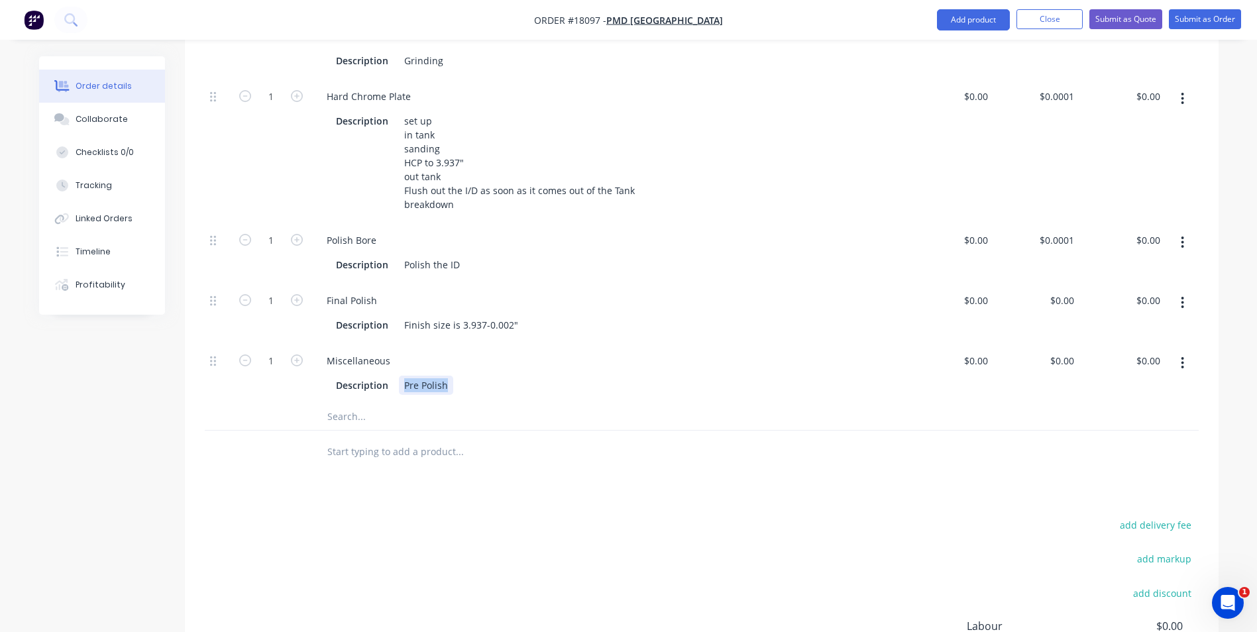
paste div
click at [832, 378] on div "Spray the ID with rust preventative & wrap each end to prevent moisture from en…" at bounding box center [626, 385] width 455 height 19
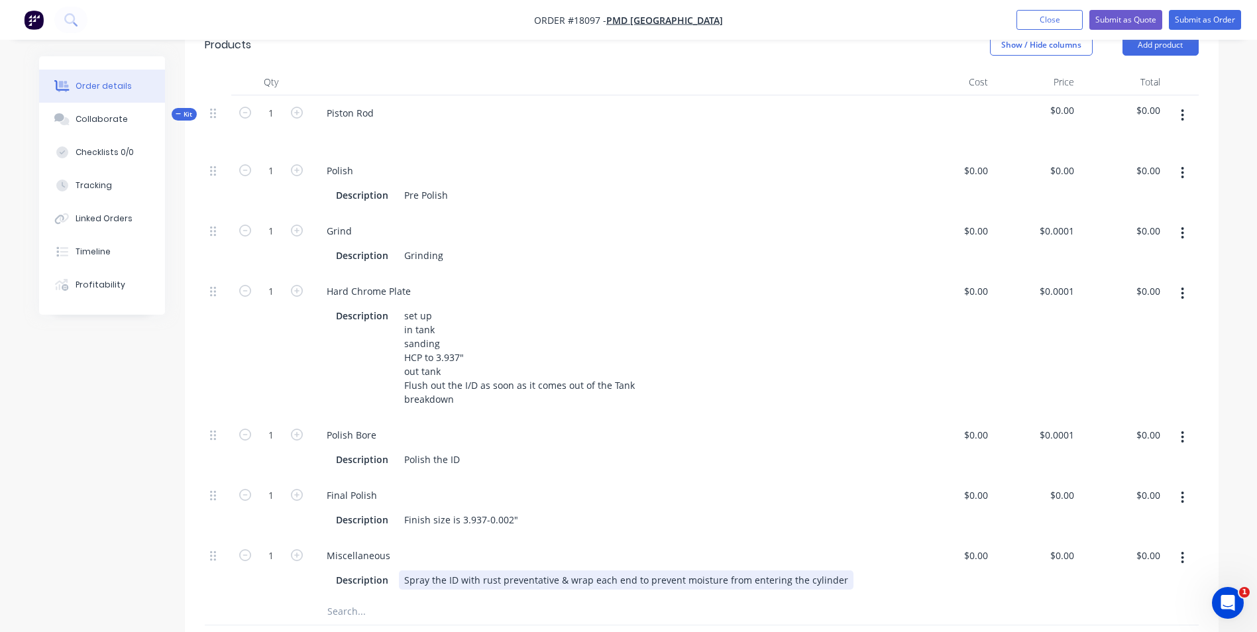
scroll to position [331, 0]
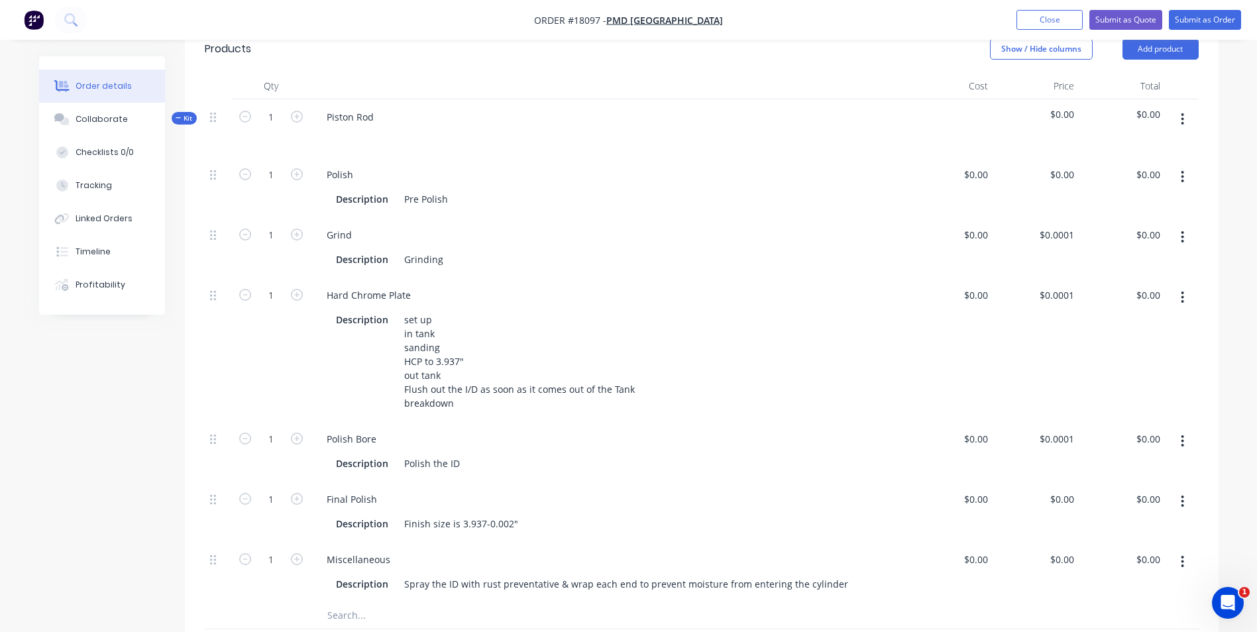
click at [392, 117] on div "Piston Rod" at bounding box center [609, 128] width 596 height 58
drag, startPoint x: 379, startPoint y: 117, endPoint x: 299, endPoint y: 104, distance: 81.3
click at [319, 117] on div "Piston Rod" at bounding box center [350, 116] width 68 height 19
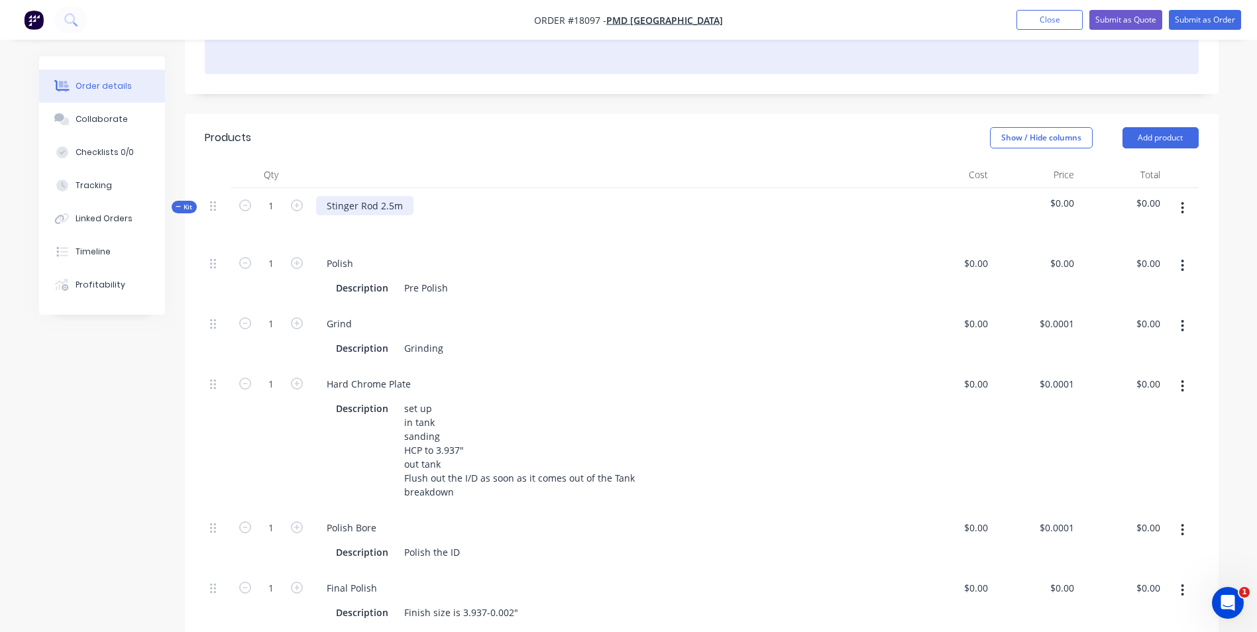
scroll to position [133, 0]
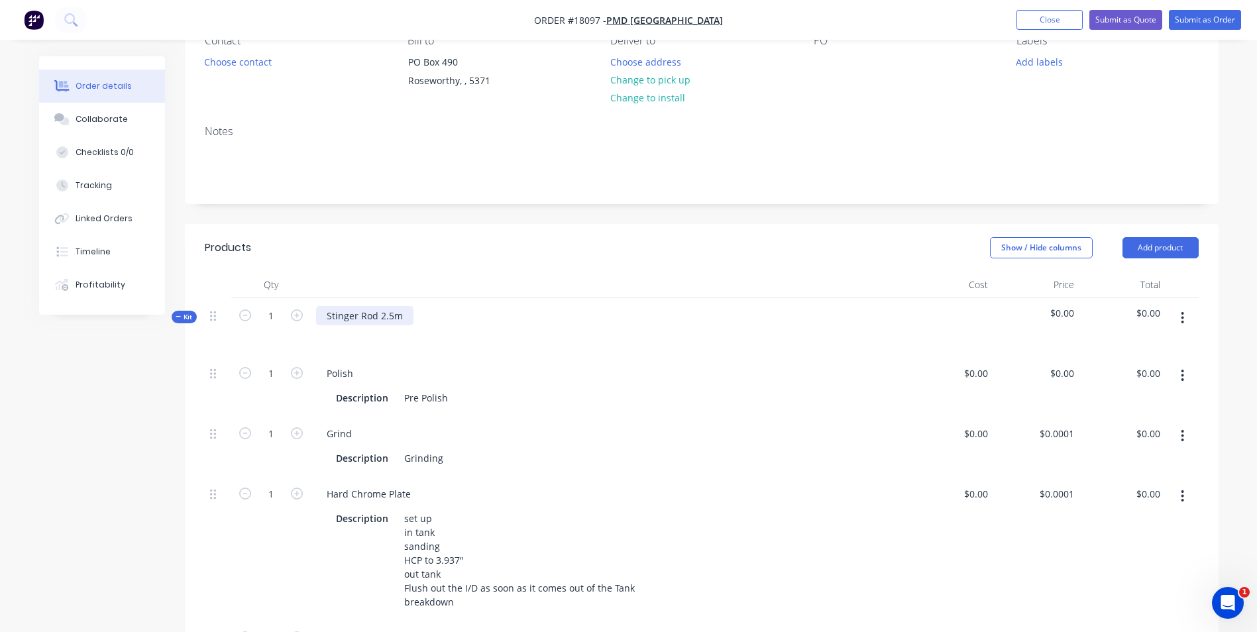
drag, startPoint x: 408, startPoint y: 317, endPoint x: 320, endPoint y: 309, distance: 88.4
click at [320, 309] on div "Stinger Rod 2.5m" at bounding box center [364, 315] width 97 height 19
copy div "Stinger Rod 2.5m"
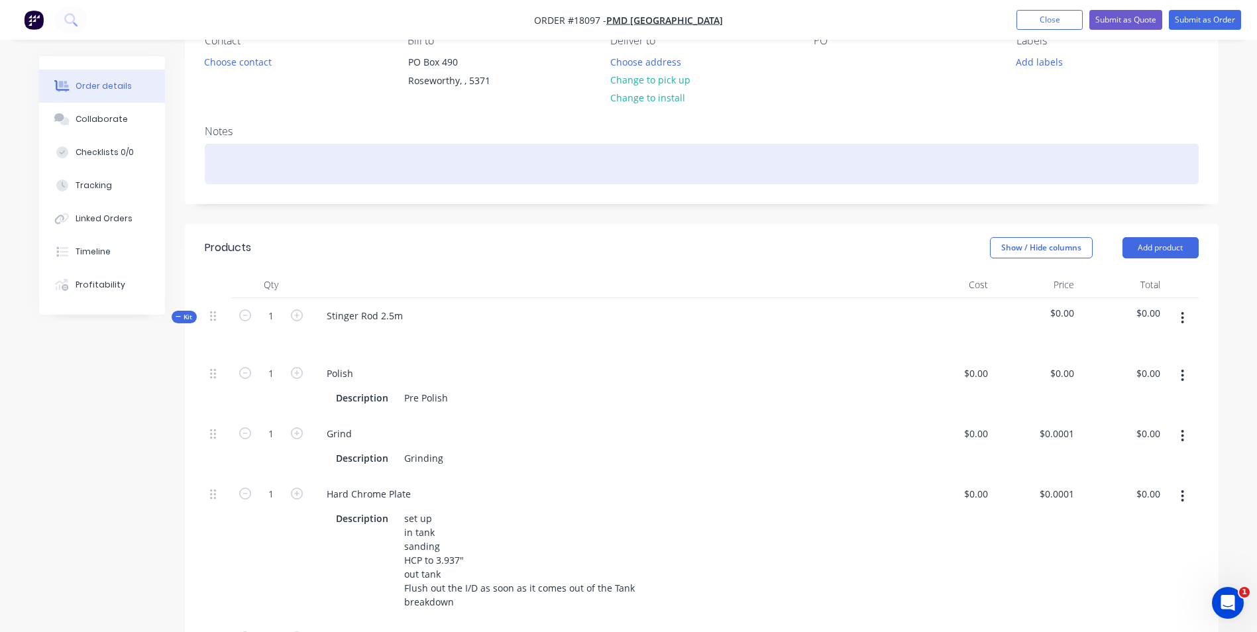
click at [233, 176] on div at bounding box center [702, 164] width 994 height 40
paste div
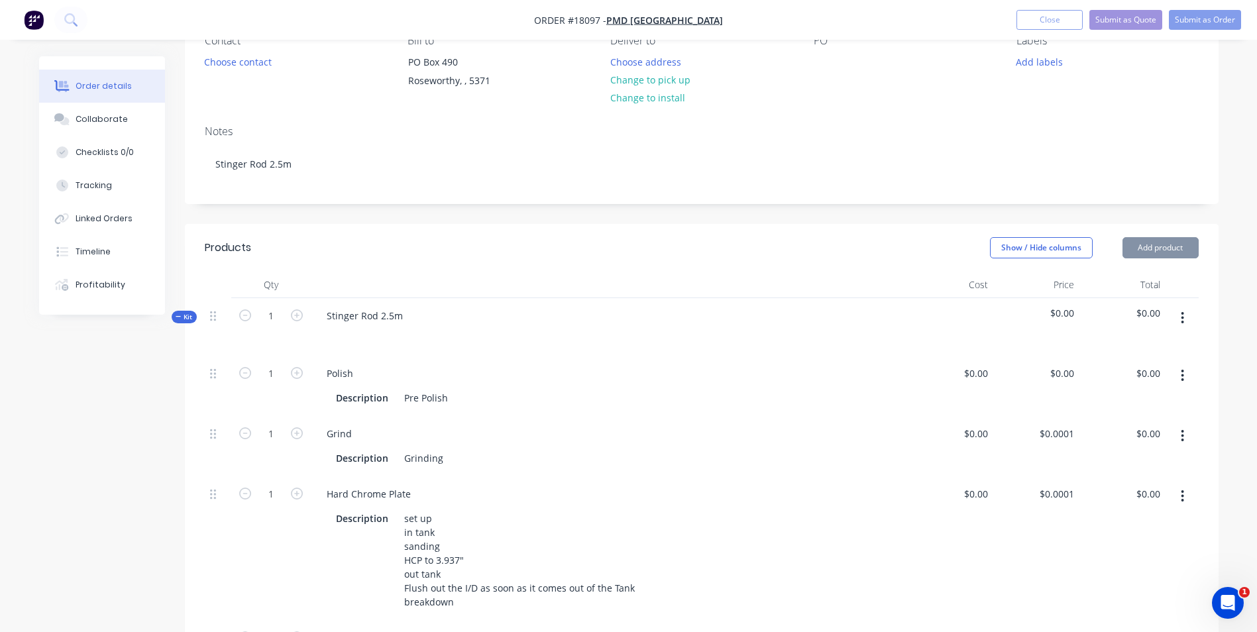
click at [854, 58] on div "PO" at bounding box center [905, 64] width 182 height 60
click at [832, 68] on div at bounding box center [824, 61] width 21 height 19
click at [297, 319] on icon "button" at bounding box center [297, 315] width 12 height 12
type input "2"
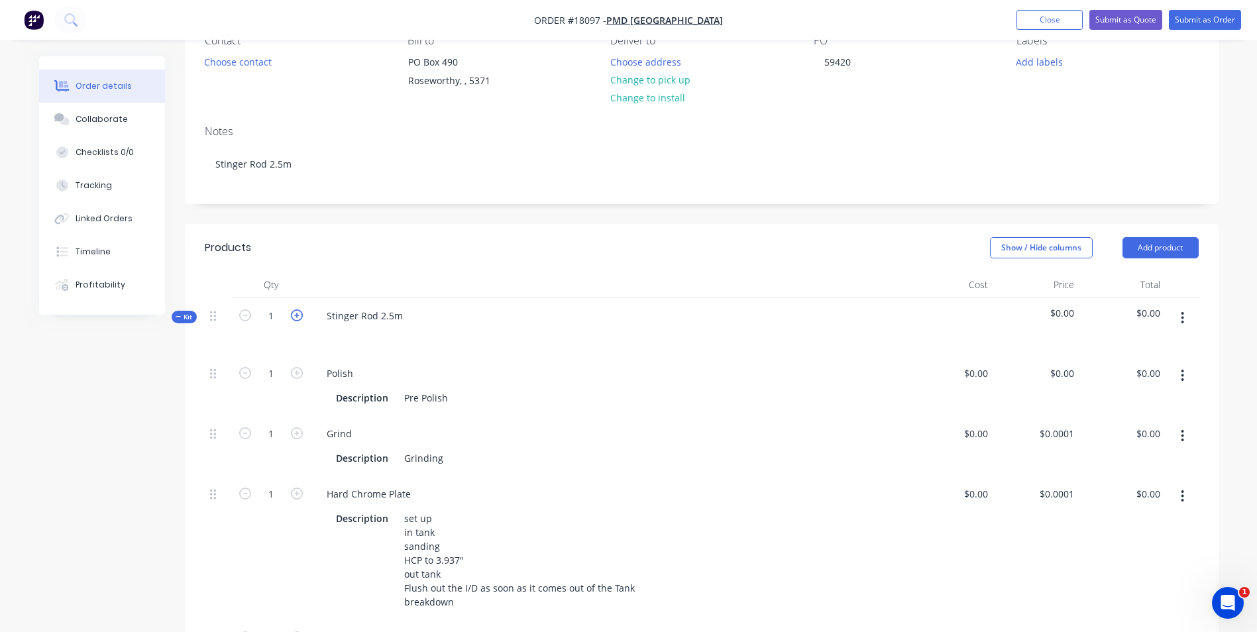
type input "2"
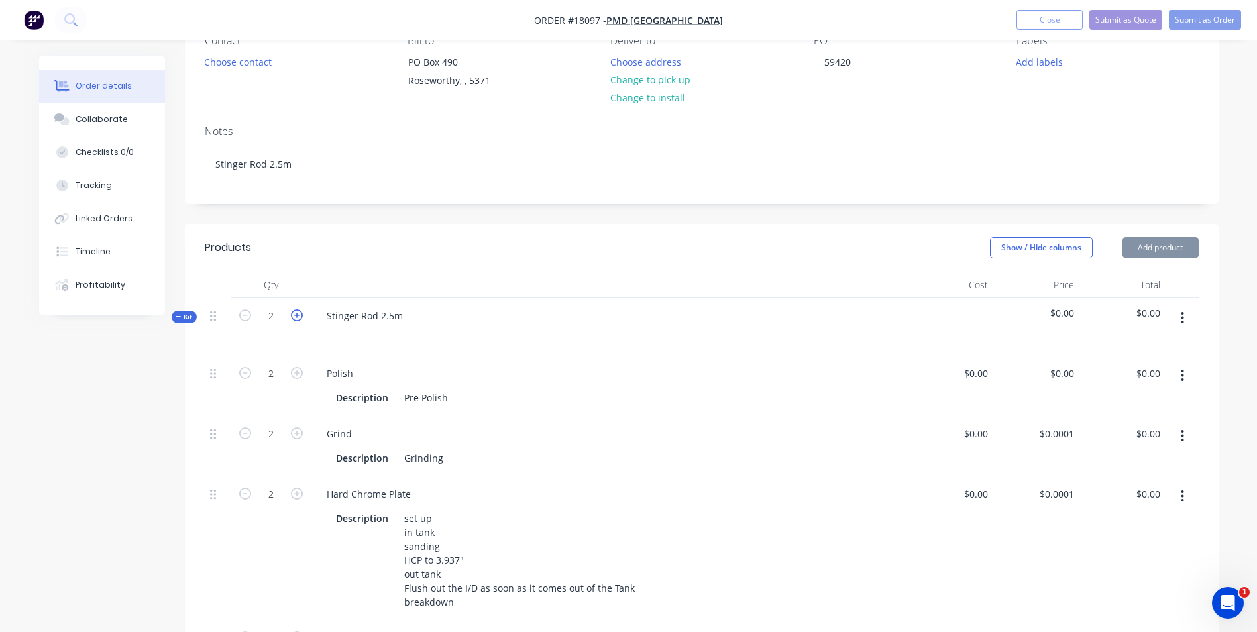
click at [297, 319] on icon "button" at bounding box center [297, 315] width 12 height 12
type input "3"
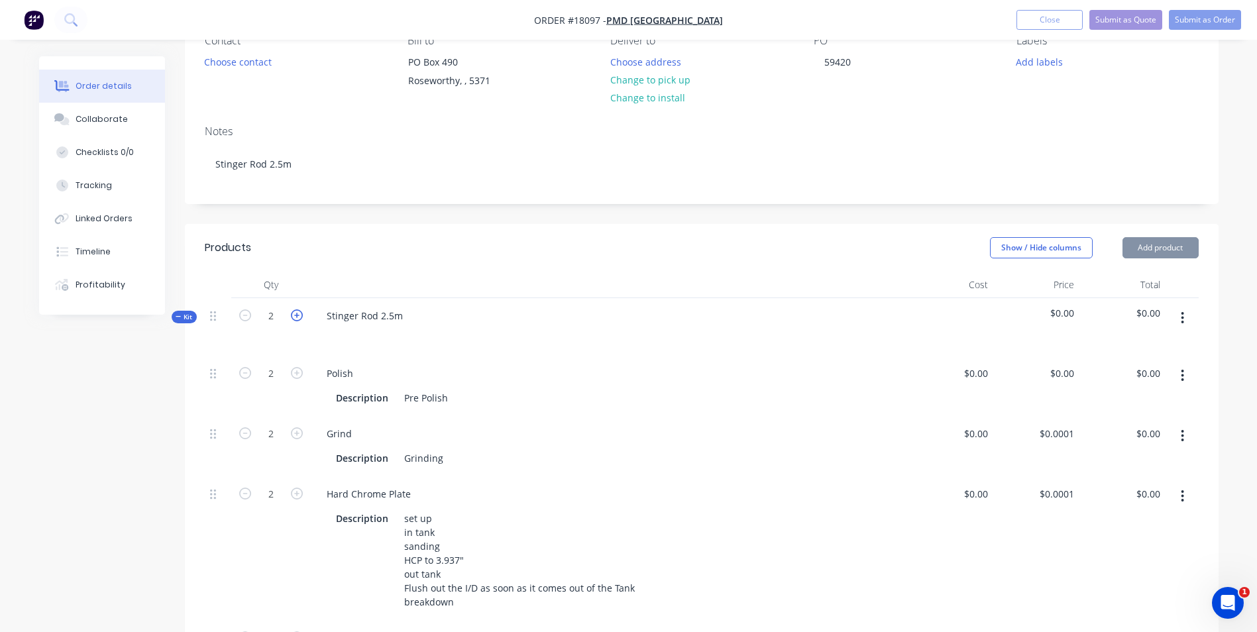
type input "3"
click at [297, 319] on icon "button" at bounding box center [297, 315] width 12 height 12
type input "4"
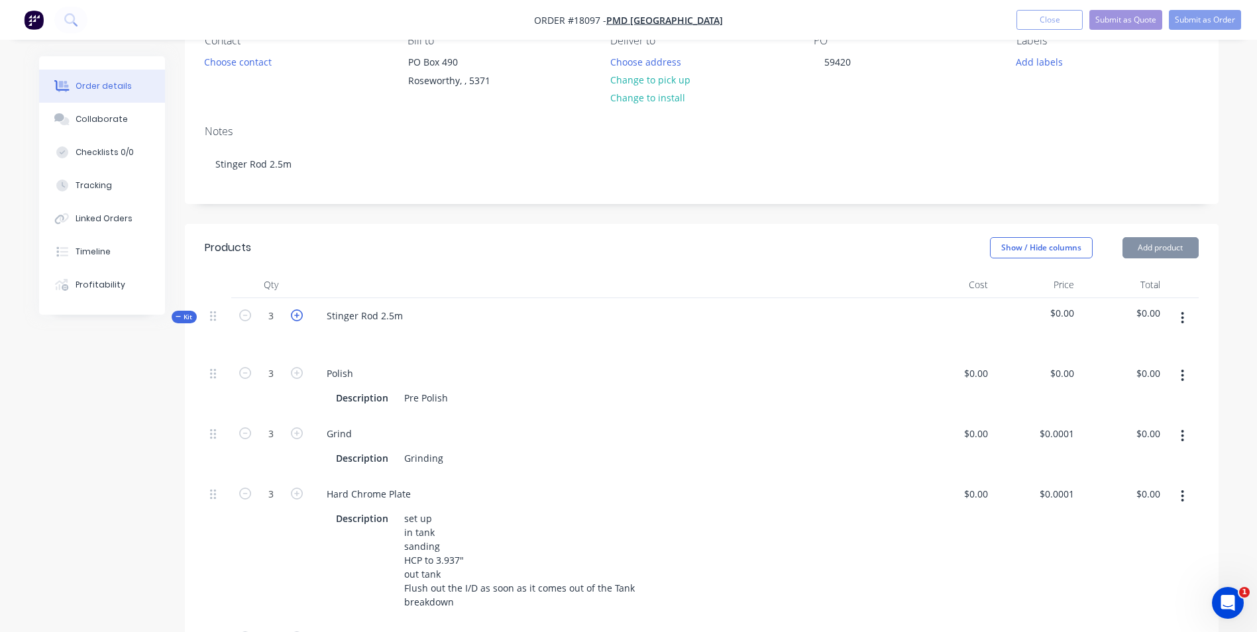
type input "4"
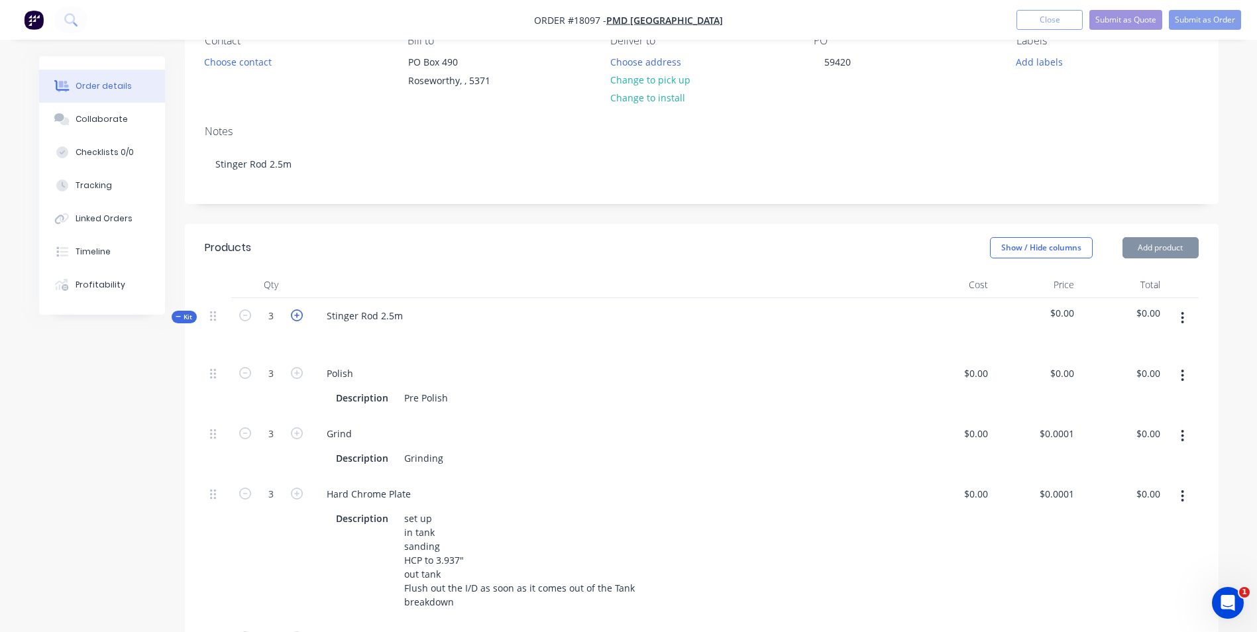
type input "4"
click at [297, 319] on icon "button" at bounding box center [297, 315] width 12 height 12
type input "5"
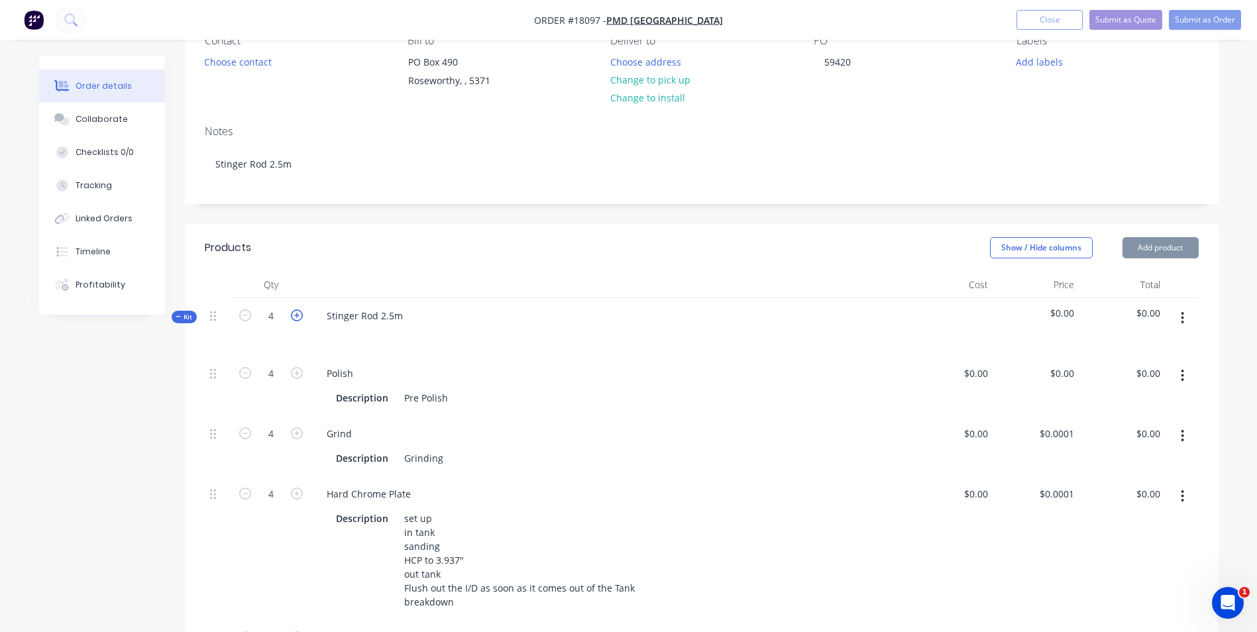
type input "5"
click at [297, 319] on icon "button" at bounding box center [297, 315] width 12 height 12
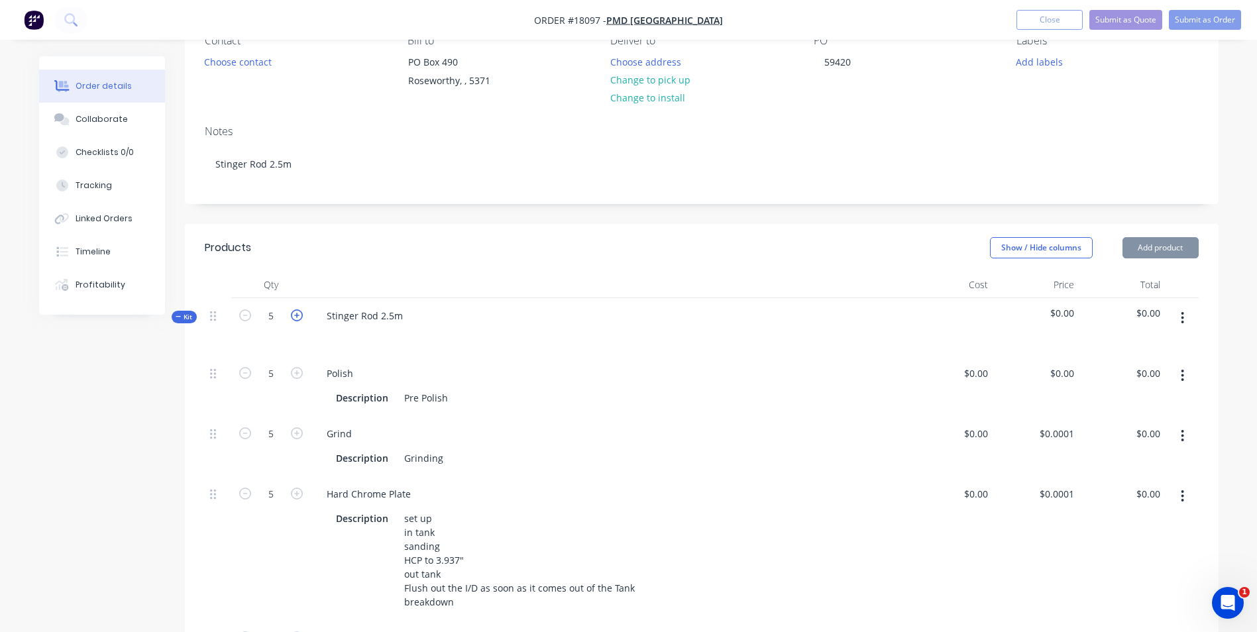
type input "6"
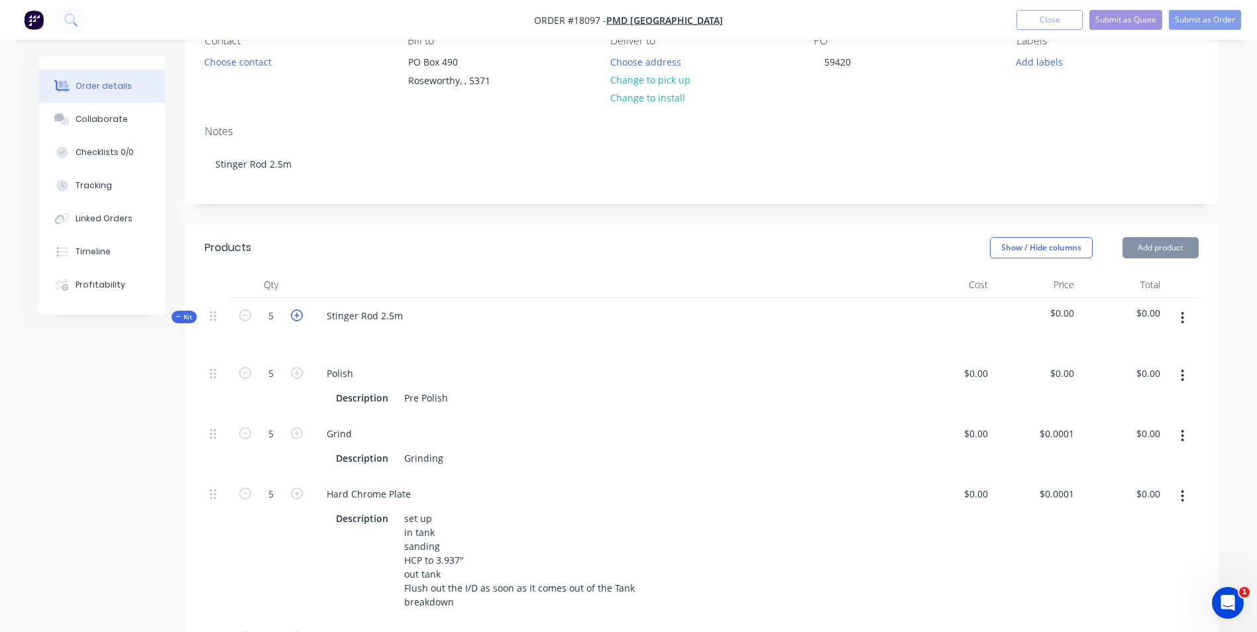
type input "6"
click at [297, 319] on icon "button" at bounding box center [297, 315] width 12 height 12
type input "7"
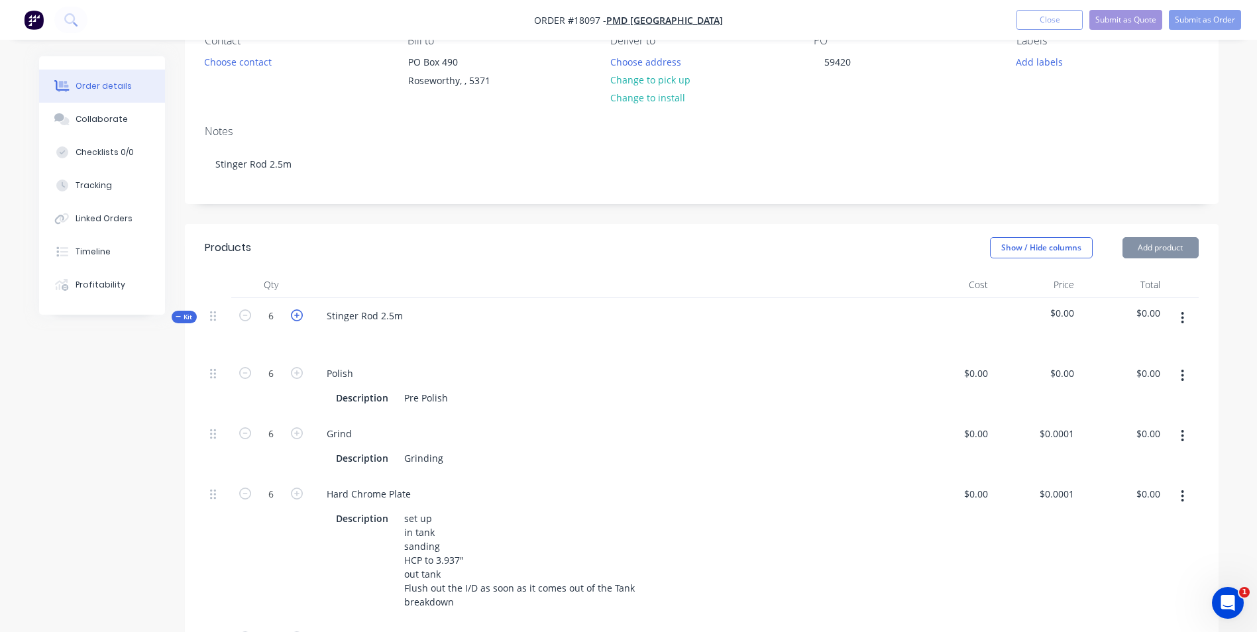
type input "7"
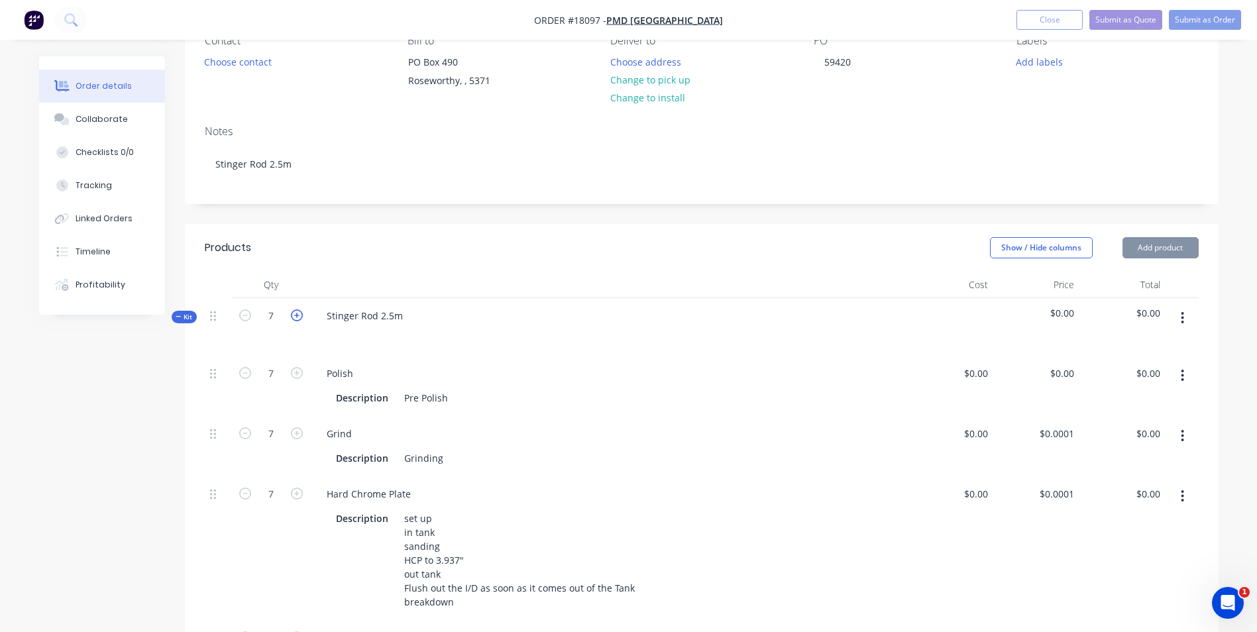
click at [299, 319] on icon "button" at bounding box center [297, 315] width 12 height 12
type input "8"
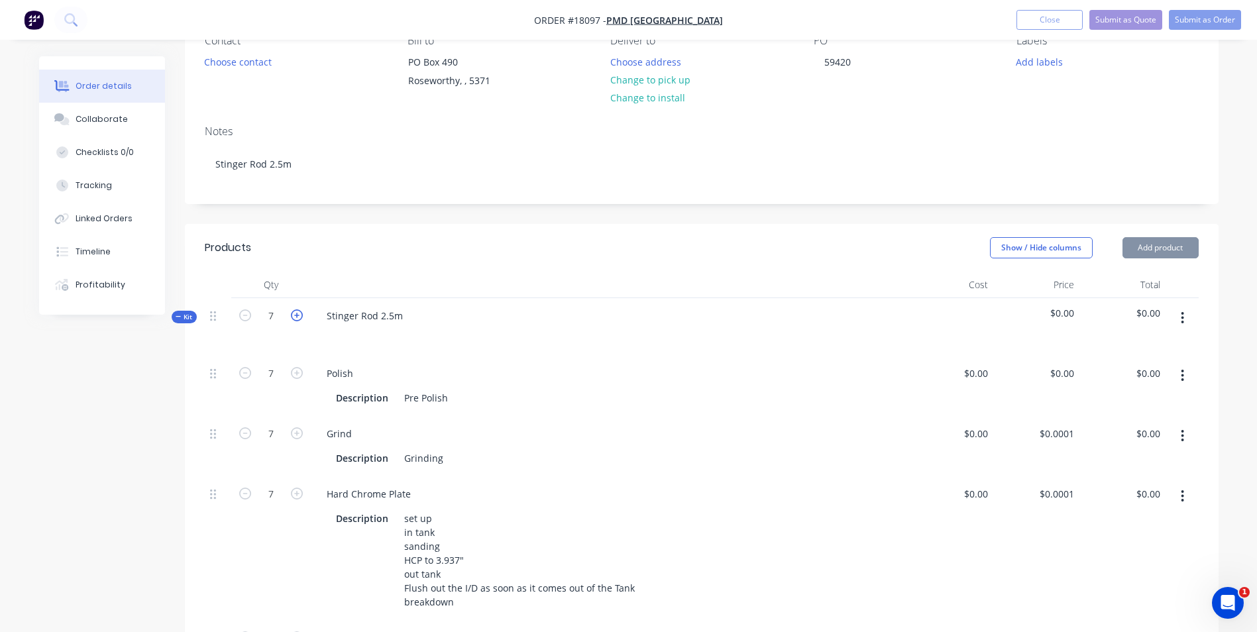
type input "8"
click at [300, 319] on icon "button" at bounding box center [297, 315] width 12 height 12
type input "9"
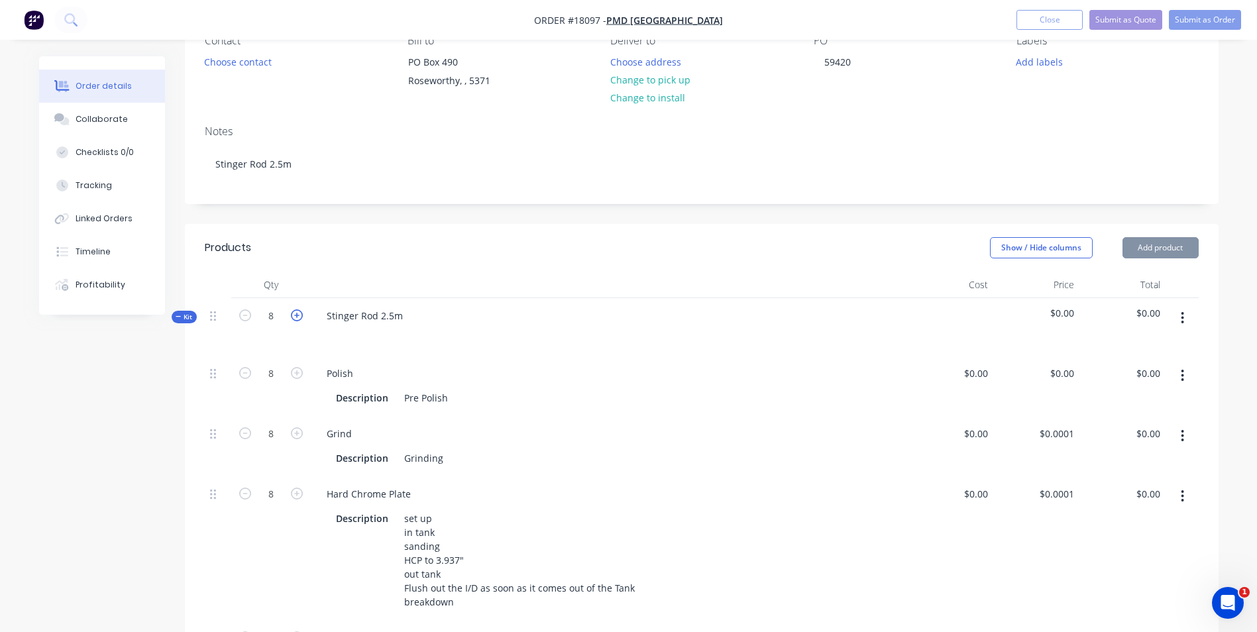
type input "9"
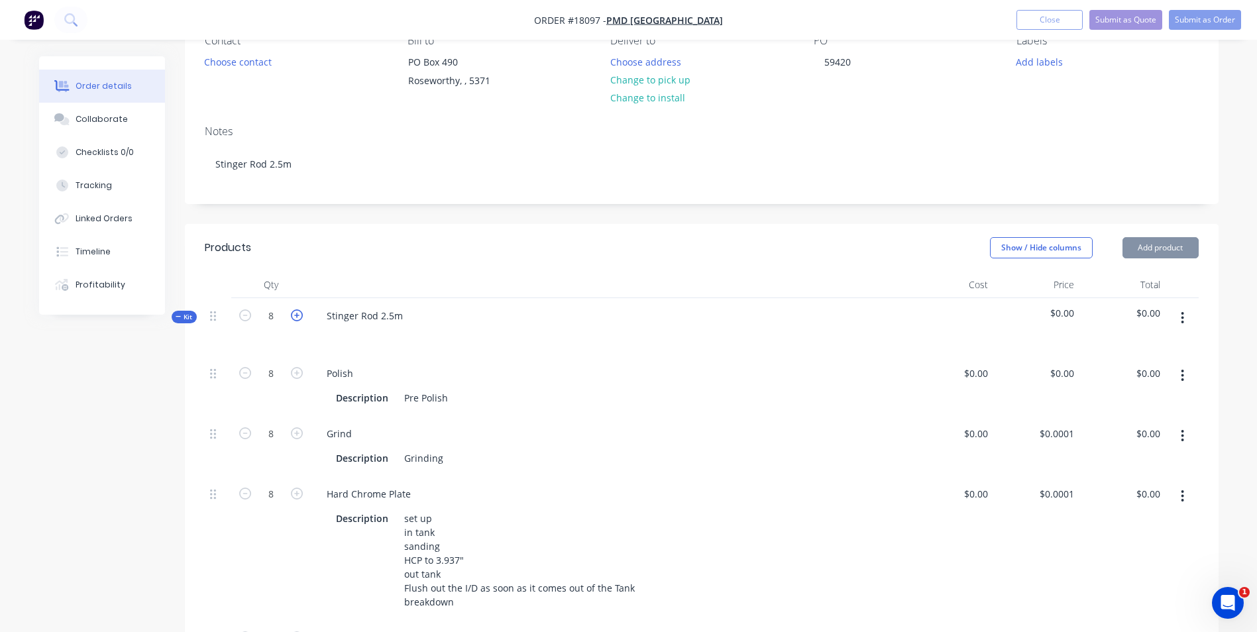
type input "9"
click at [300, 319] on icon "button" at bounding box center [297, 315] width 12 height 12
type input "10"
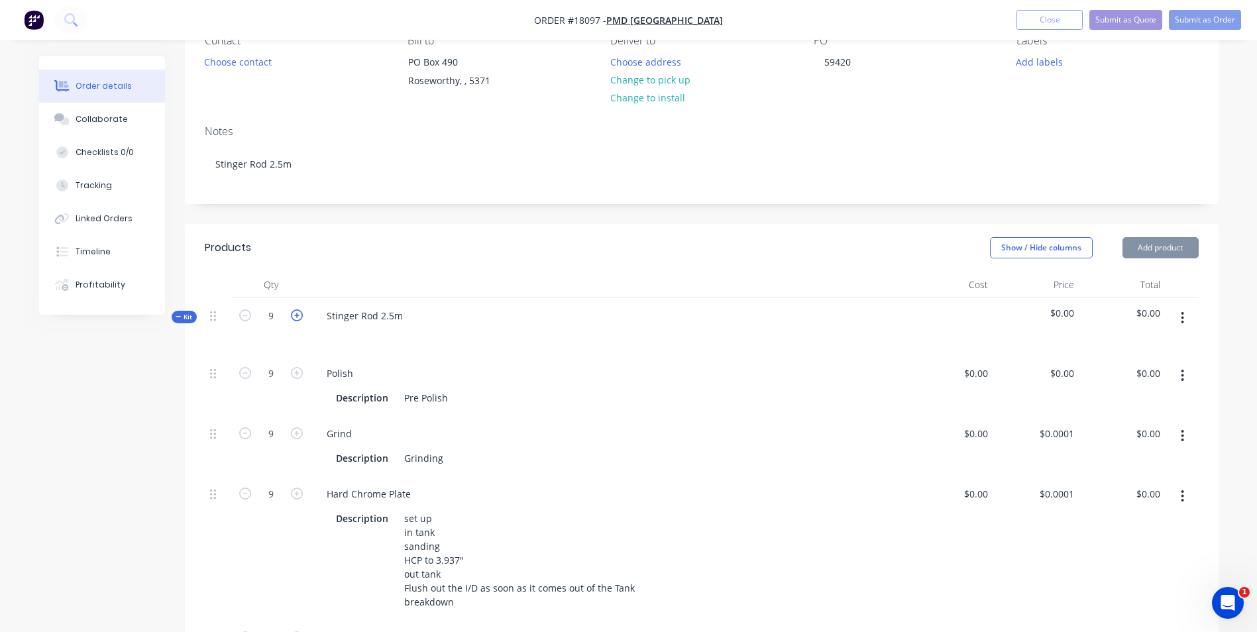
type input "10"
click at [300, 319] on icon "button" at bounding box center [297, 315] width 12 height 12
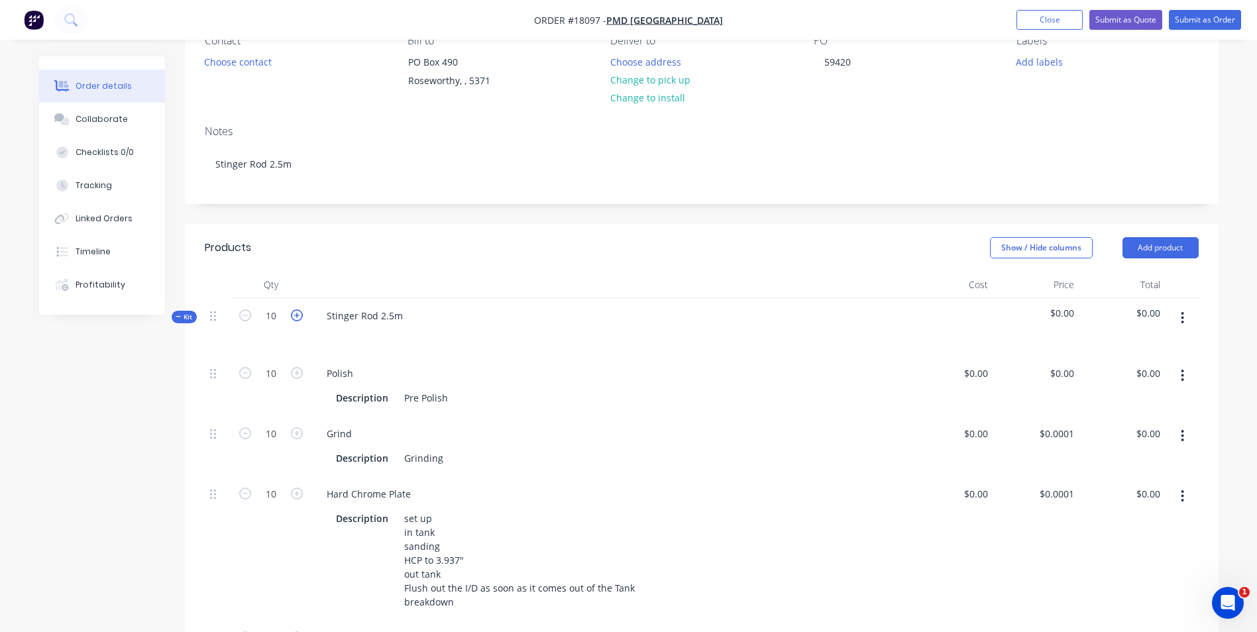
type input "11"
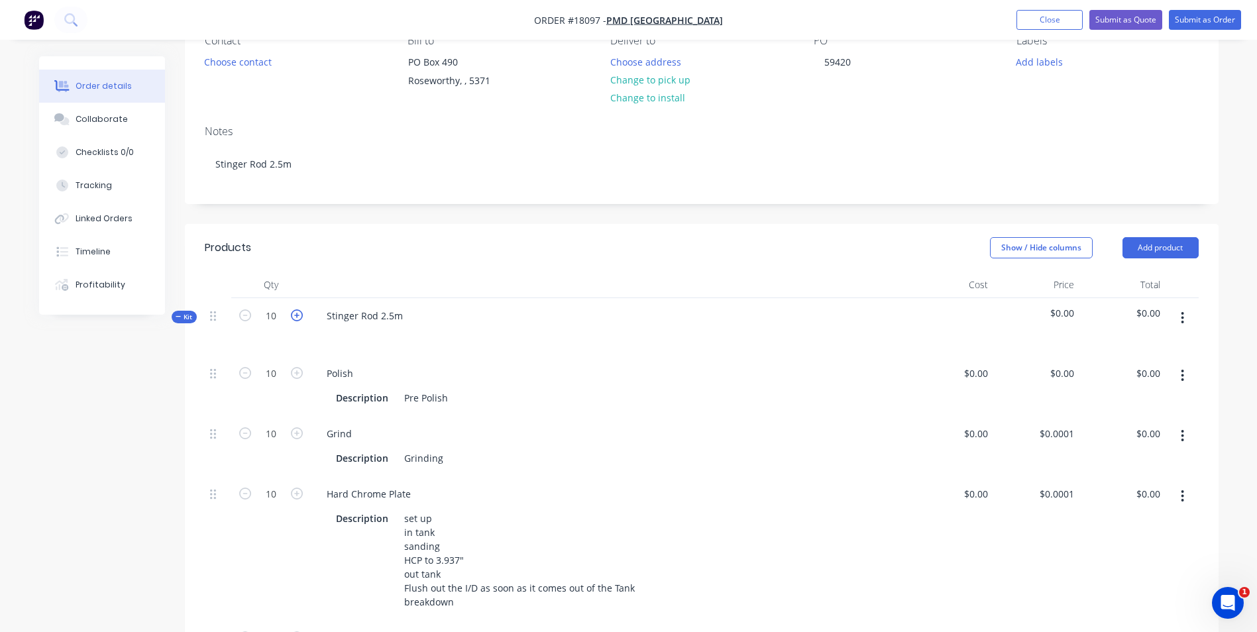
type input "11"
click at [300, 319] on icon "button" at bounding box center [297, 315] width 12 height 12
type input "12"
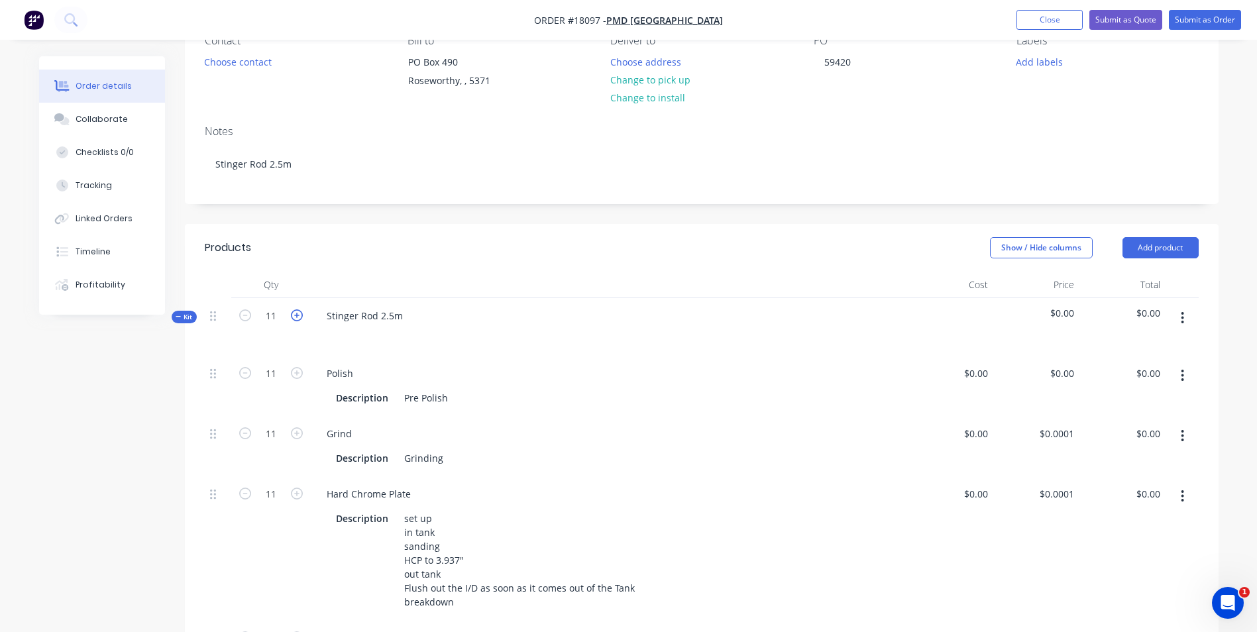
type input "12"
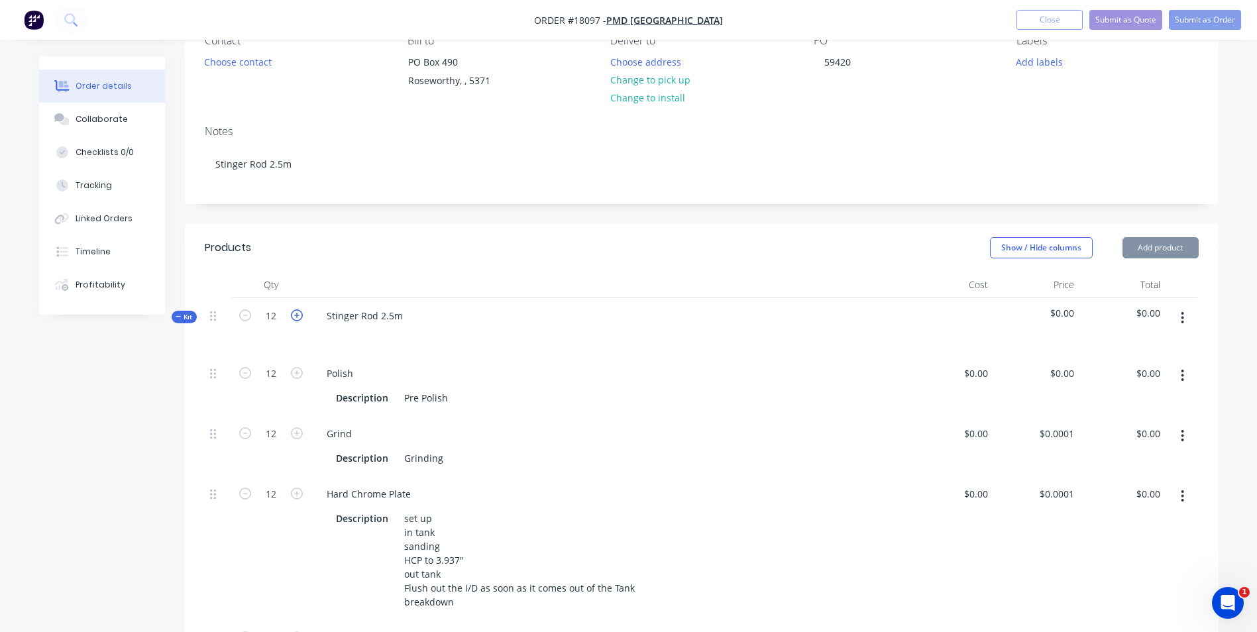
click at [300, 319] on icon "button" at bounding box center [297, 315] width 12 height 12
type input "13"
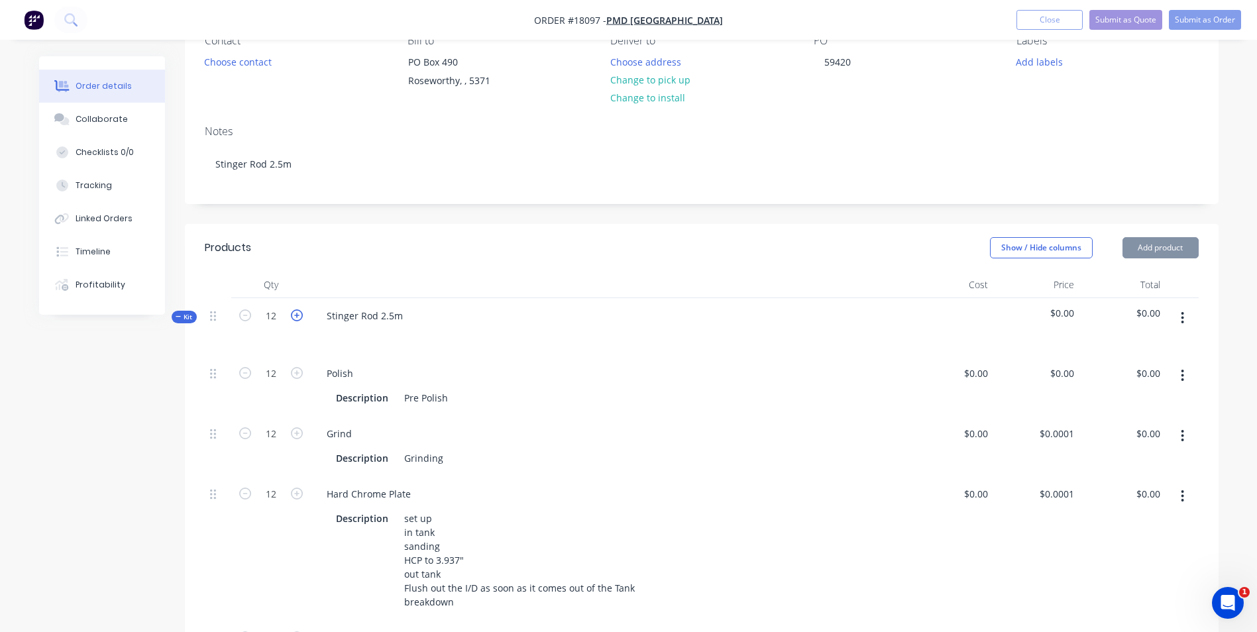
type input "13"
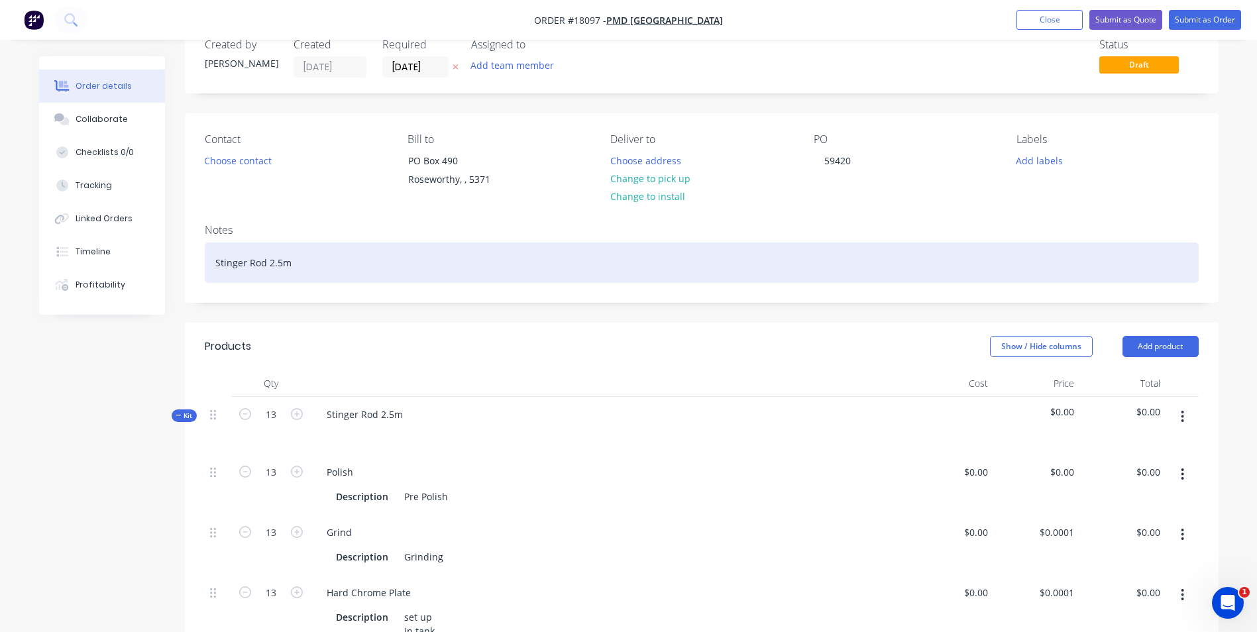
scroll to position [0, 0]
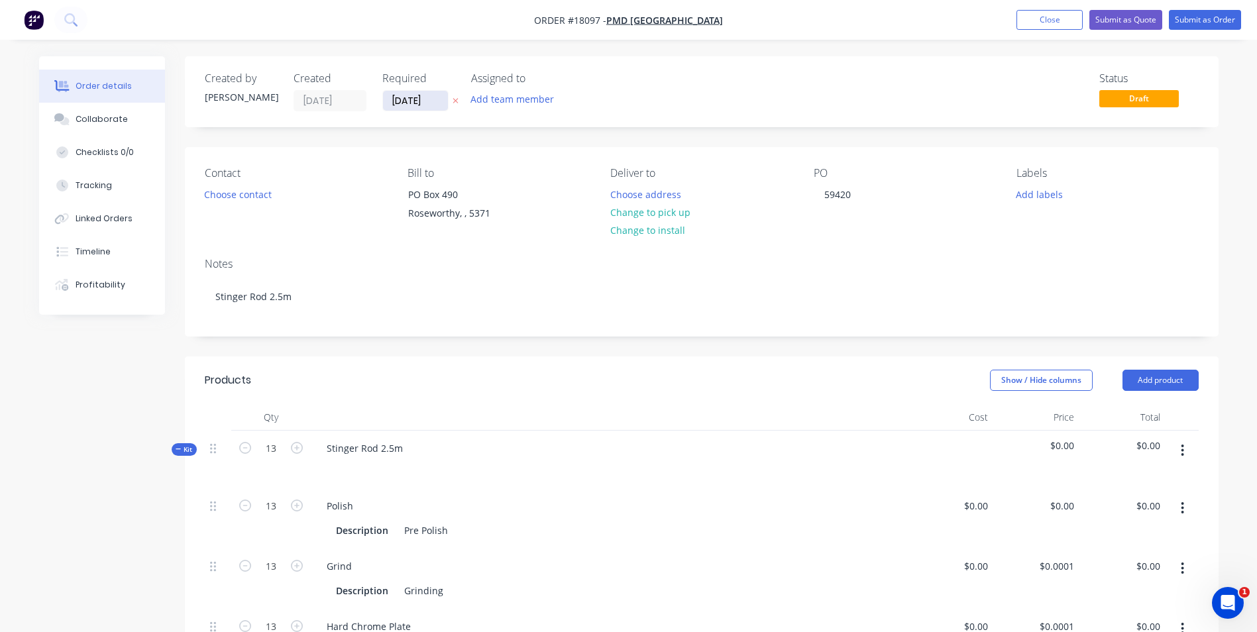
click at [433, 97] on input "[DATE]" at bounding box center [415, 101] width 65 height 20
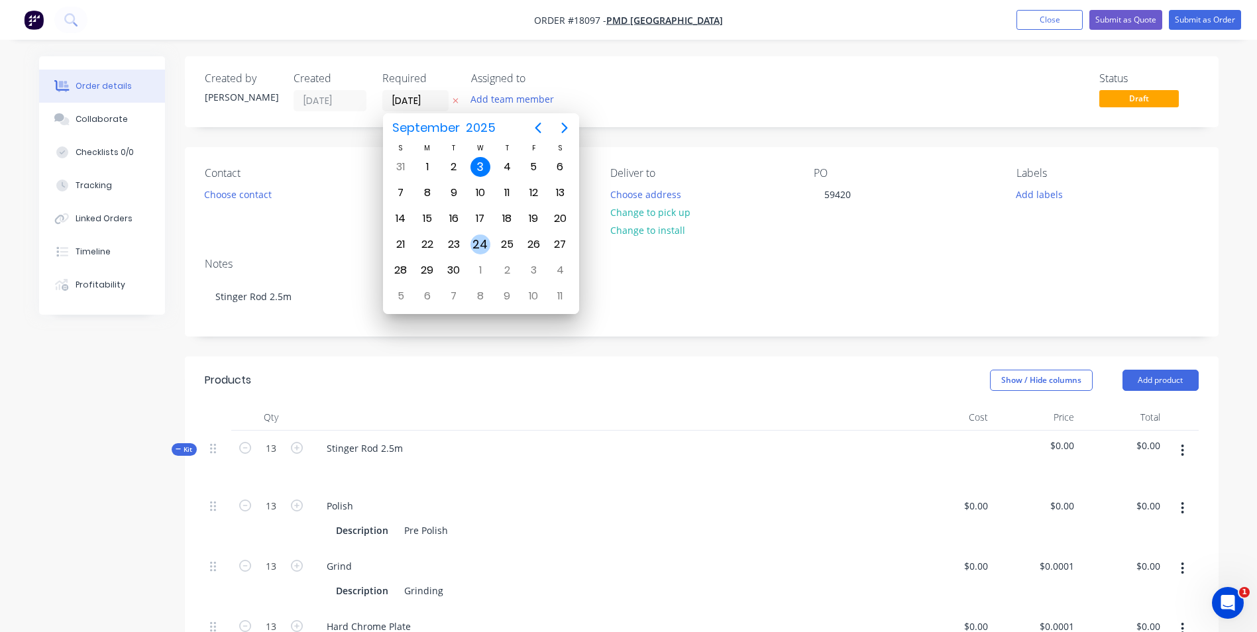
click at [478, 249] on div "24" at bounding box center [480, 245] width 20 height 20
type input "[DATE]"
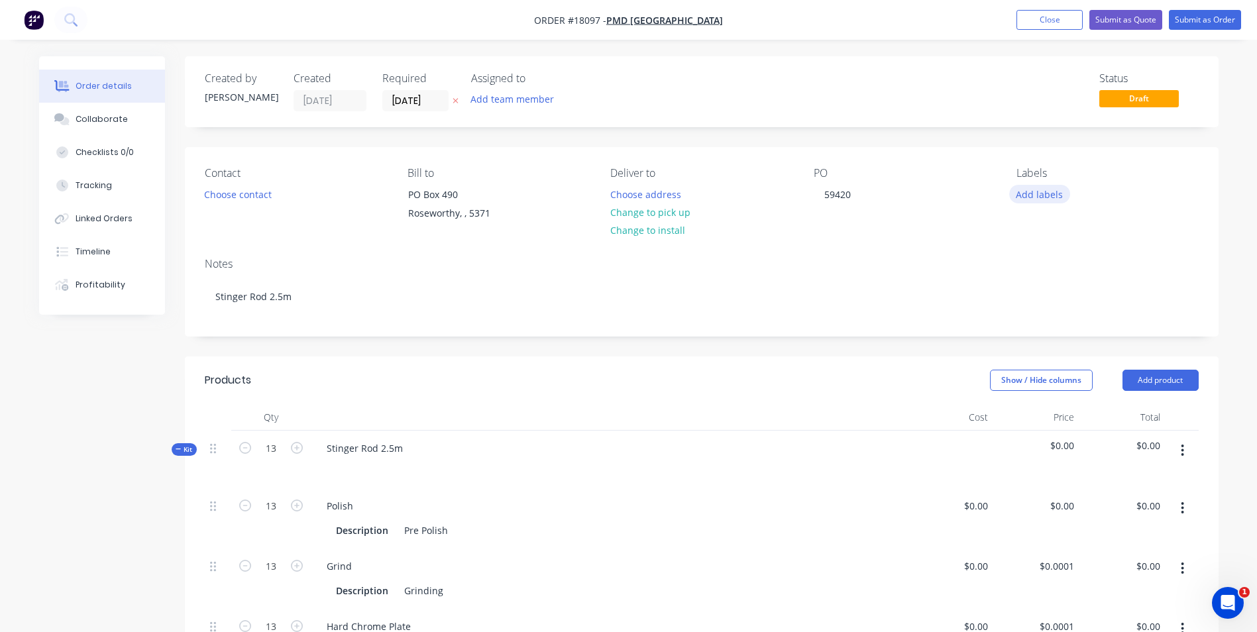
click at [1042, 189] on button "Add labels" at bounding box center [1039, 194] width 61 height 18
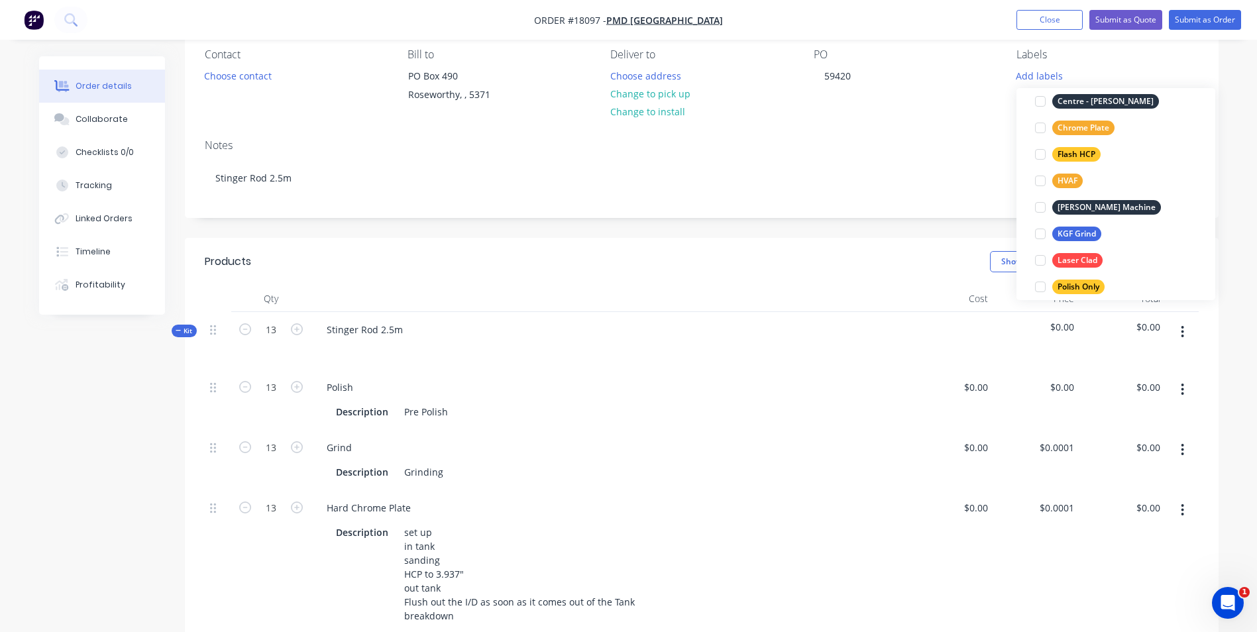
scroll to position [133, 0]
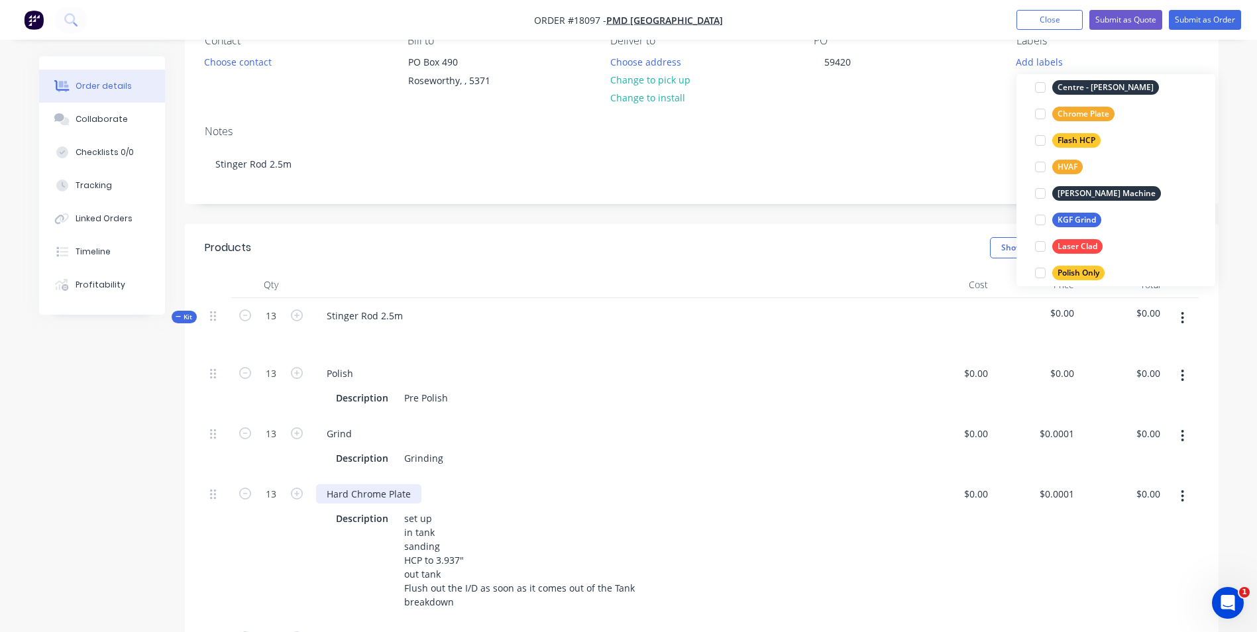
click at [327, 494] on div "Hard Chrome Plate" at bounding box center [368, 493] width 105 height 19
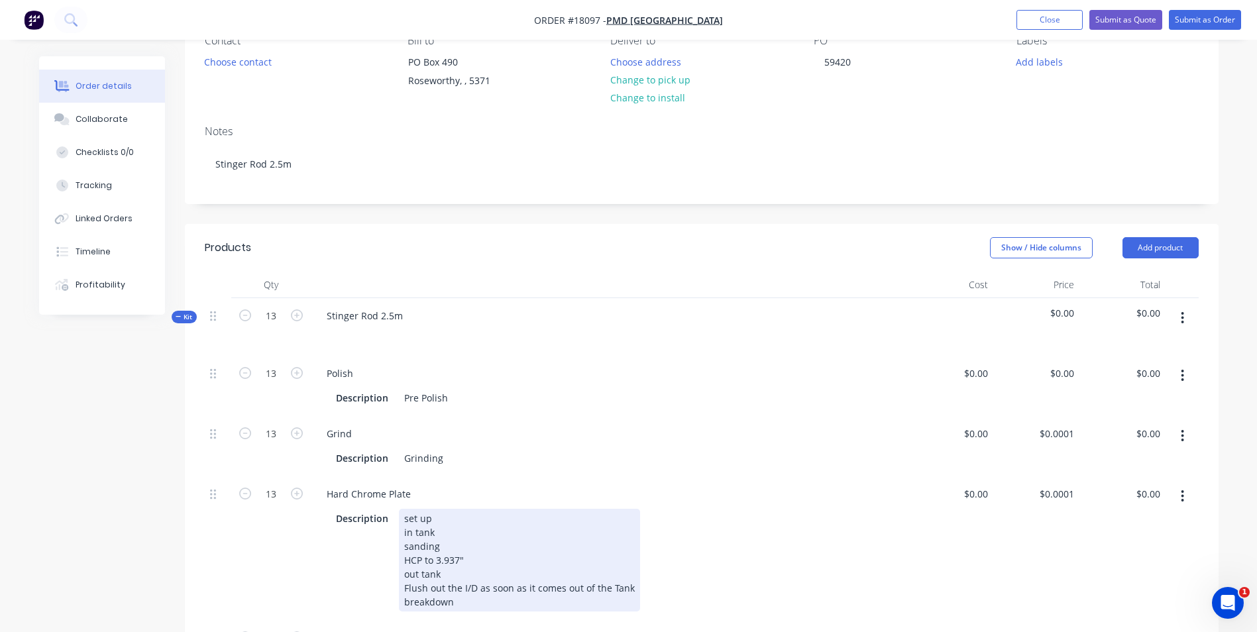
click at [403, 561] on div "set up in tank sanding HCP to 3.937" out tank Flush out the I/D as soon as it c…" at bounding box center [519, 560] width 241 height 103
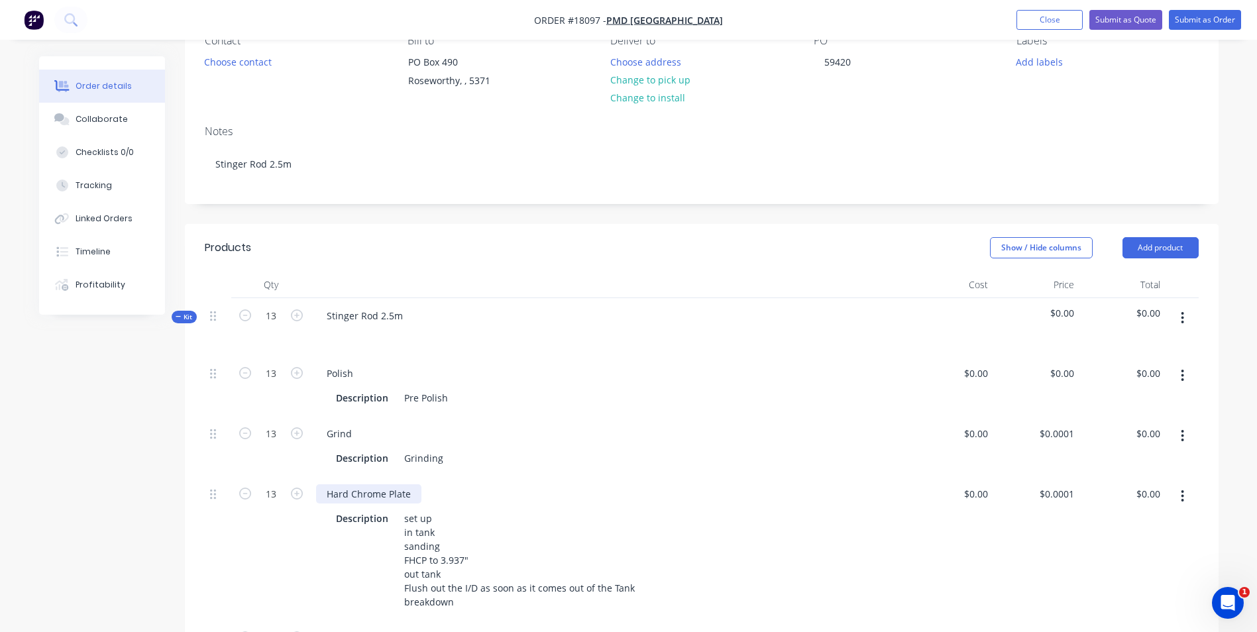
click at [325, 494] on div "Hard Chrome Plate" at bounding box center [368, 493] width 105 height 19
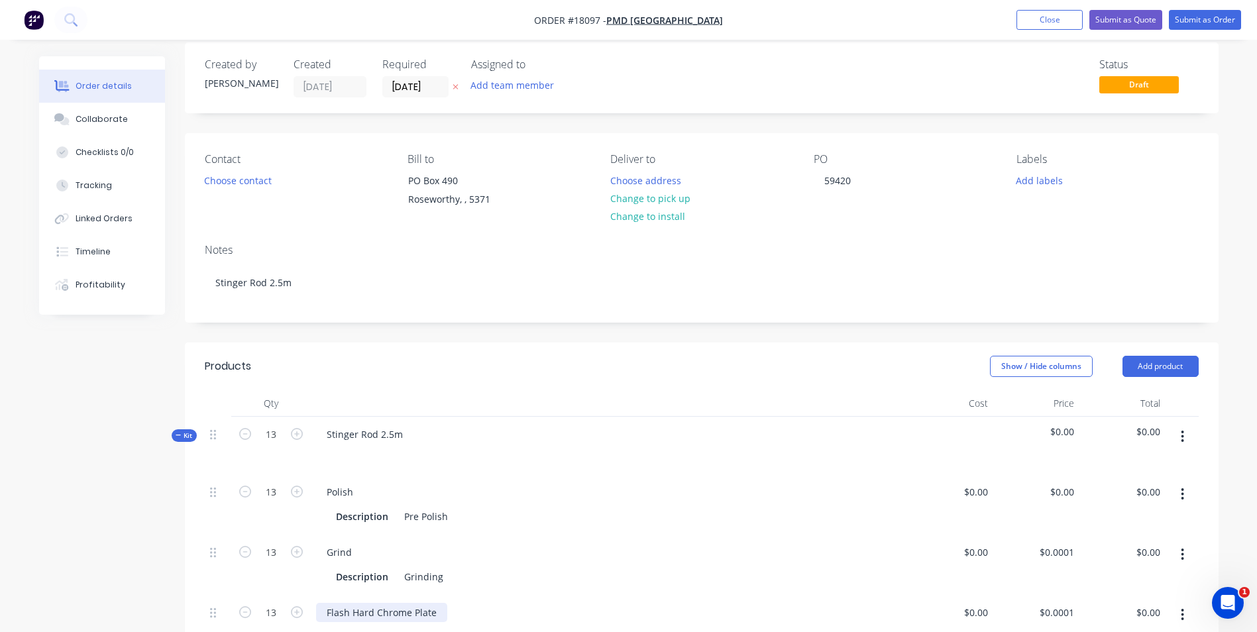
scroll to position [0, 0]
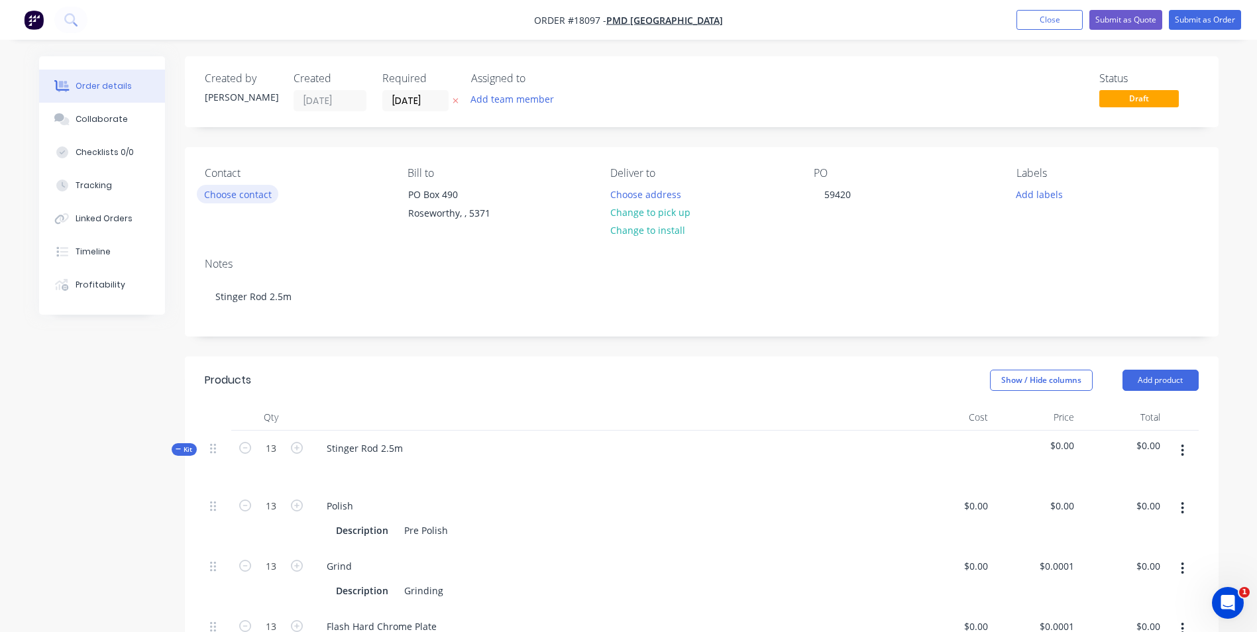
click at [243, 195] on button "Choose contact" at bounding box center [237, 194] width 81 height 18
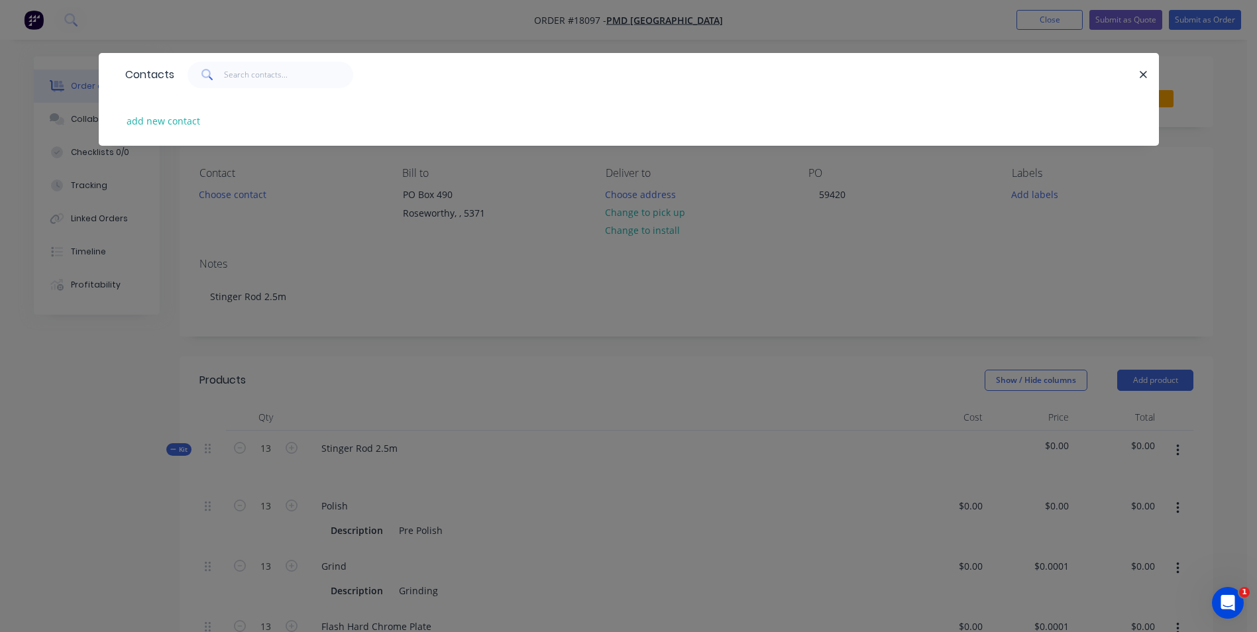
click at [380, 227] on div "Contacts add new contact" at bounding box center [628, 316] width 1257 height 632
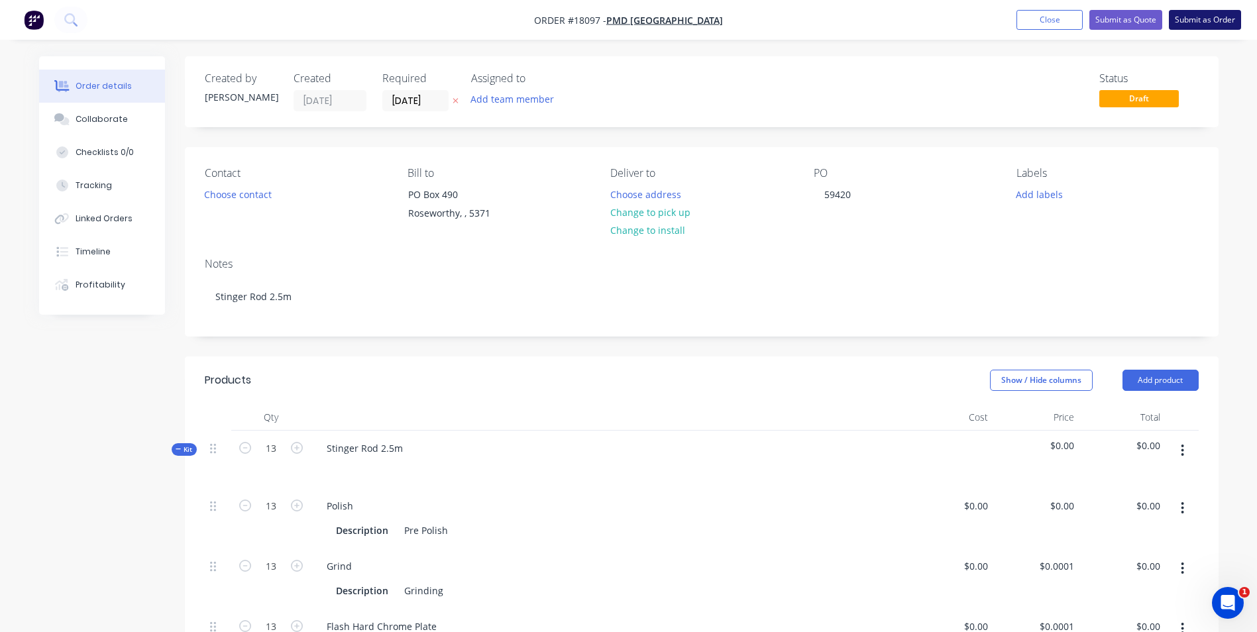
click at [1214, 23] on button "Submit as Order" at bounding box center [1205, 20] width 72 height 20
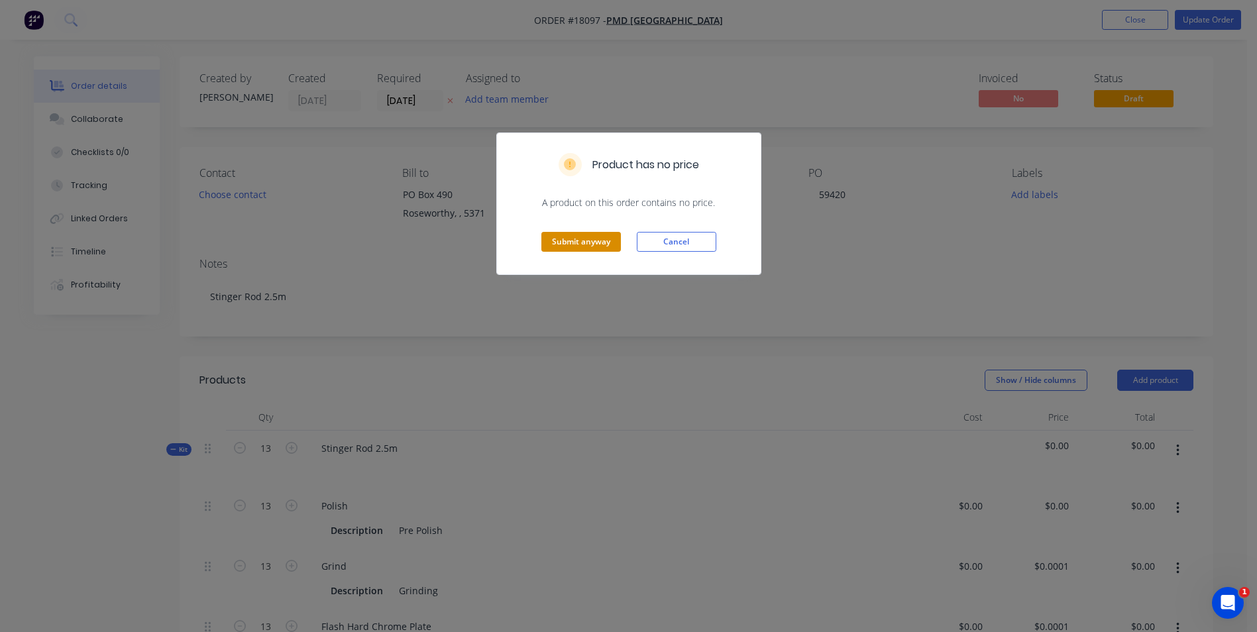
click at [588, 246] on button "Submit anyway" at bounding box center [581, 242] width 80 height 20
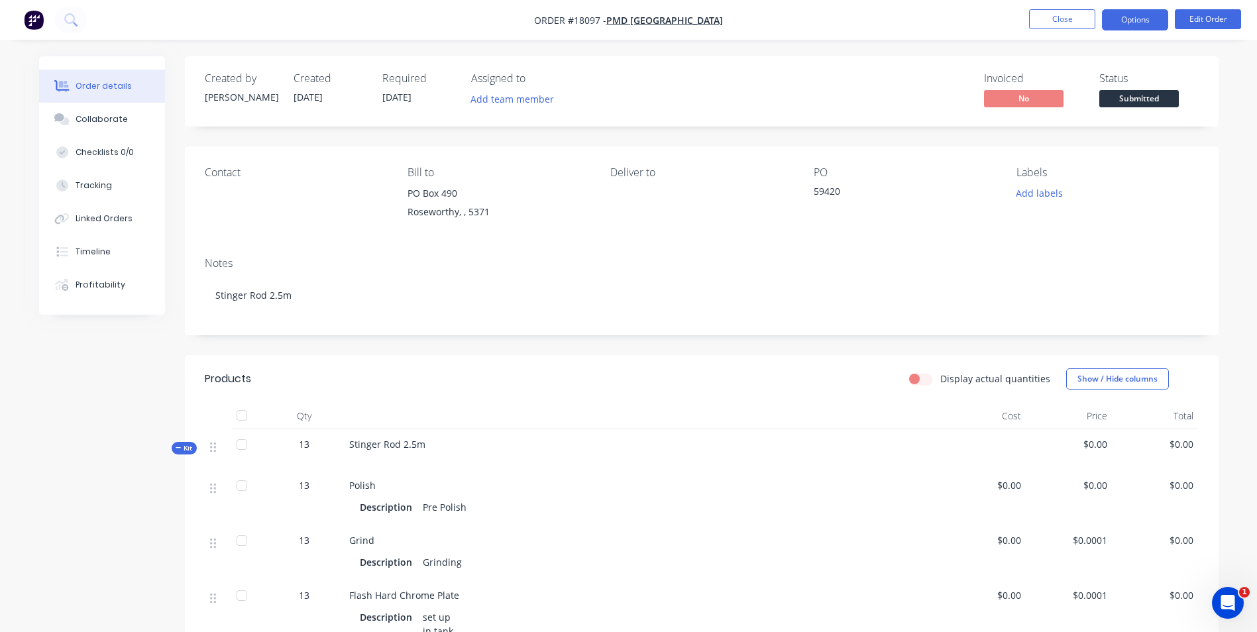
click at [1139, 18] on button "Options" at bounding box center [1135, 19] width 66 height 21
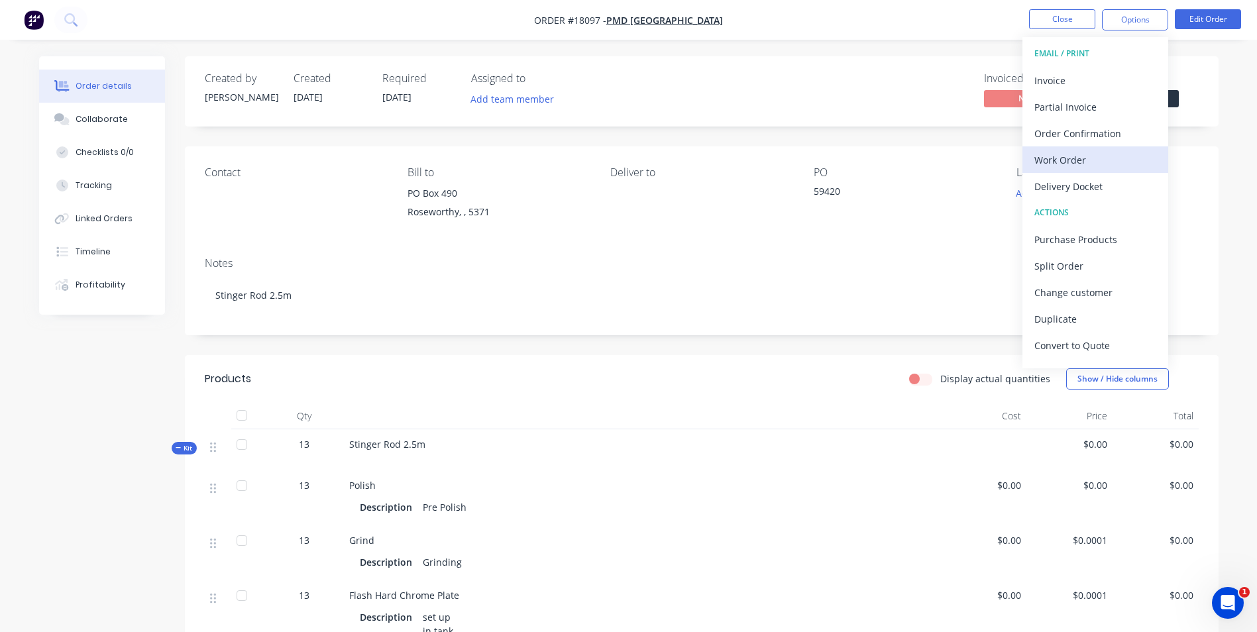
click at [1059, 160] on div "Work Order" at bounding box center [1095, 159] width 122 height 19
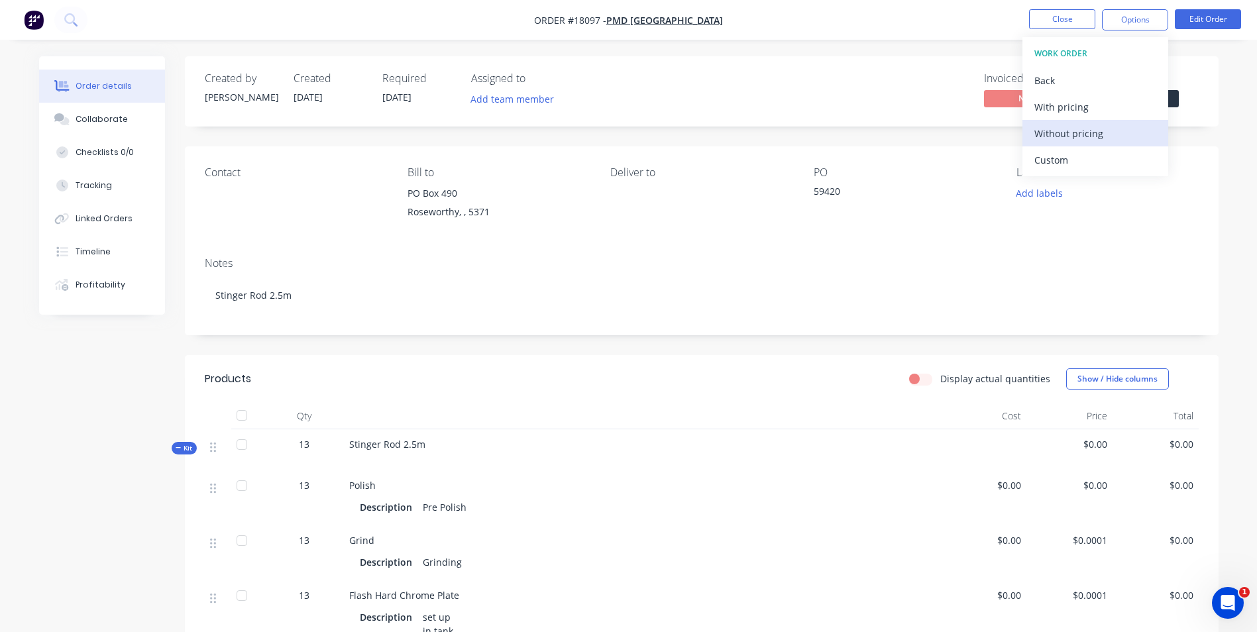
click at [1078, 138] on div "Without pricing" at bounding box center [1095, 133] width 122 height 19
